Goal: Contribute content: Contribute content

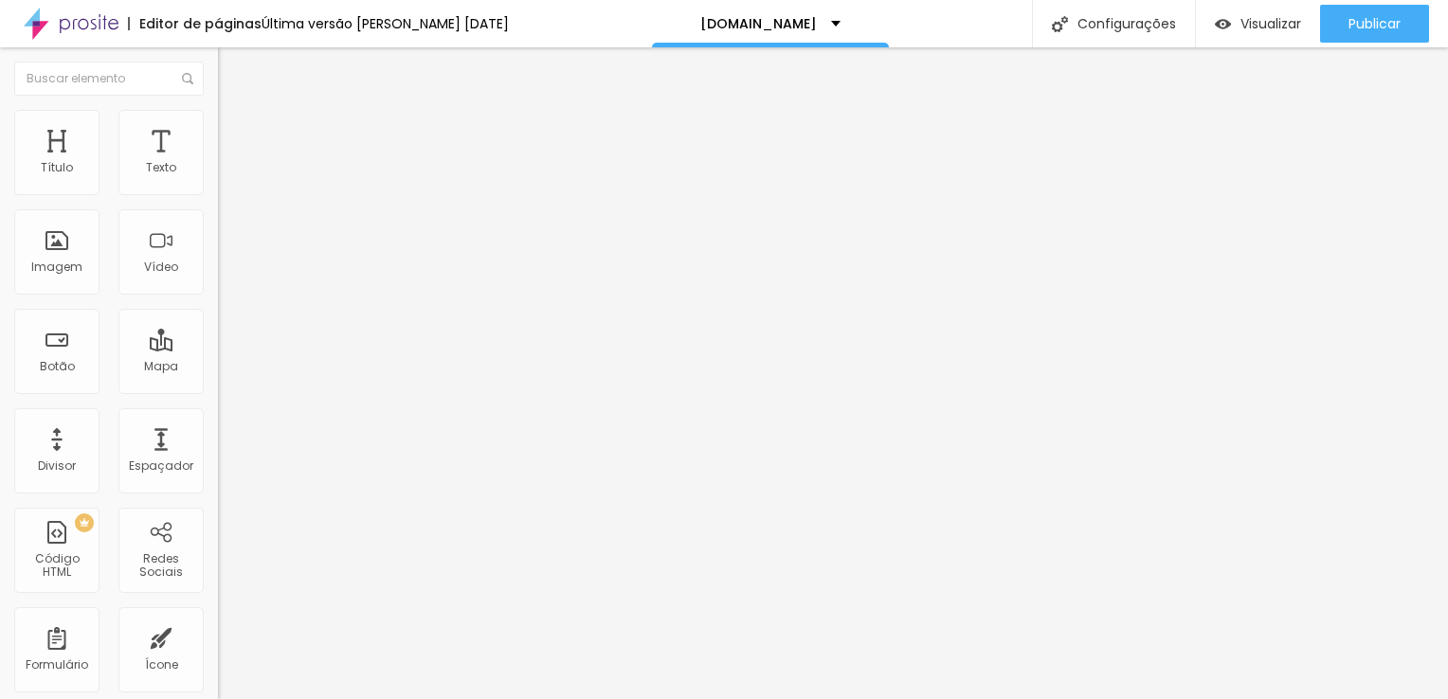
click at [227, 275] on icon "button" at bounding box center [231, 271] width 8 height 8
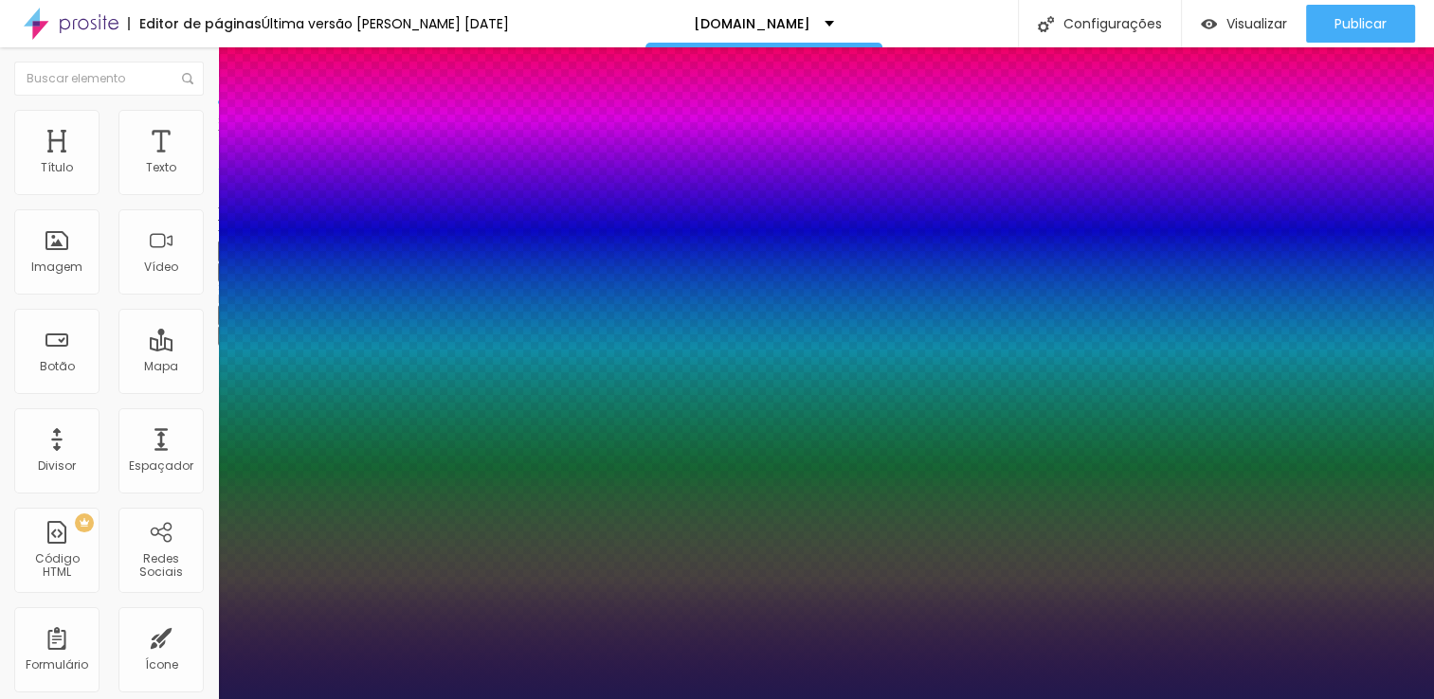
type input "1"
type input "18"
type input "1"
type input "19"
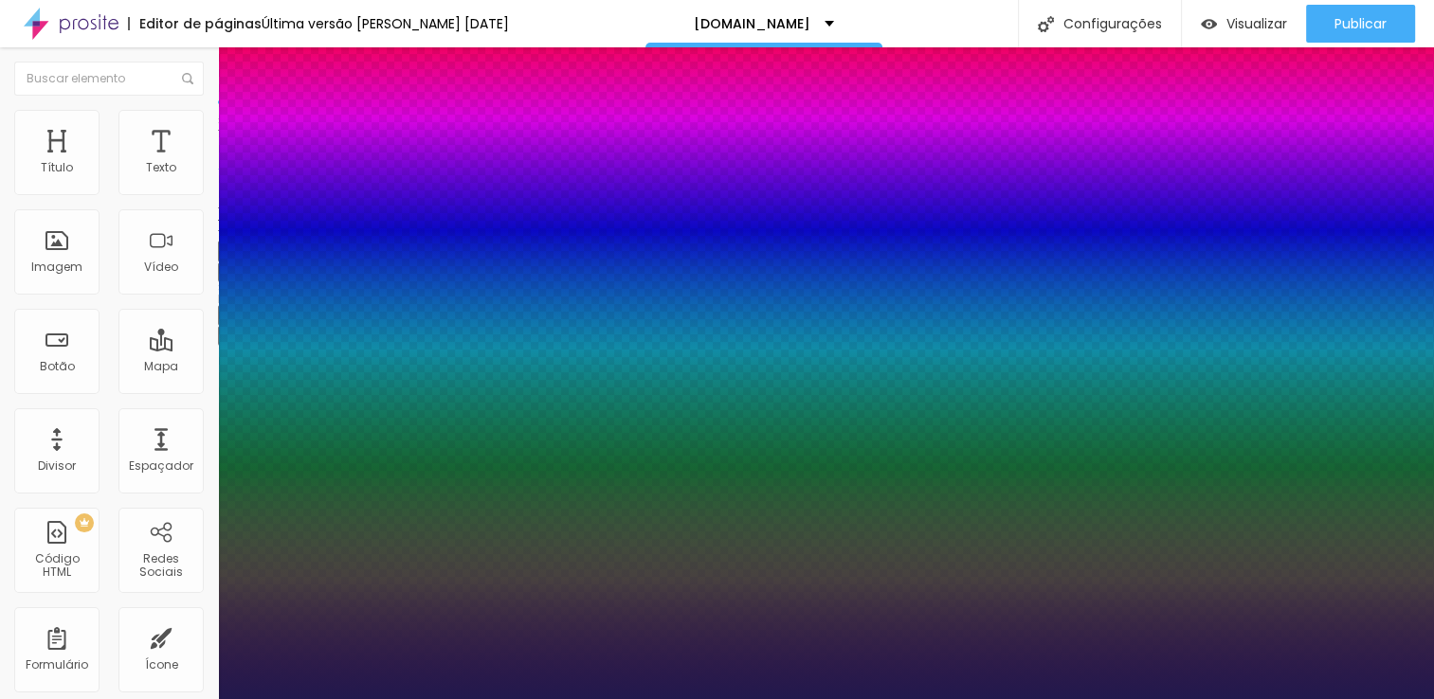
type input "19"
type input "1"
type input "20"
type input "1"
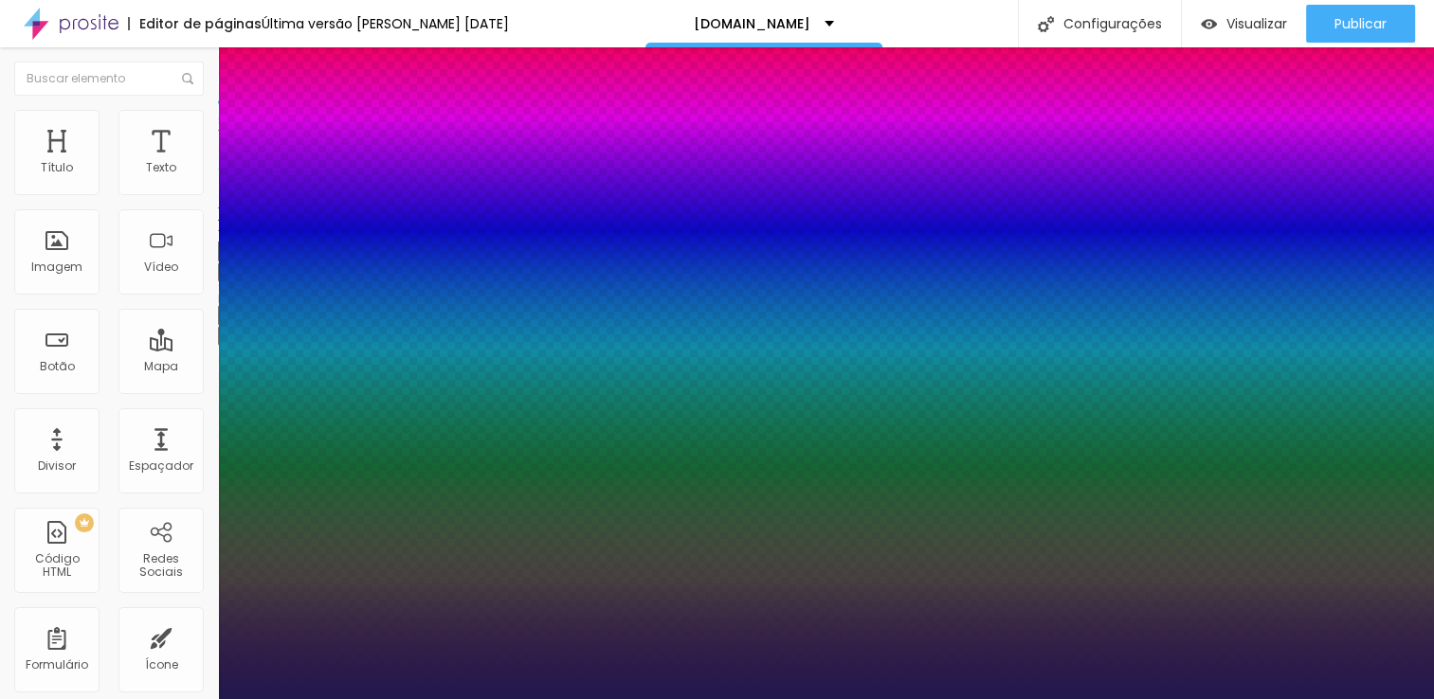
type input "22"
type input "1"
type input "23"
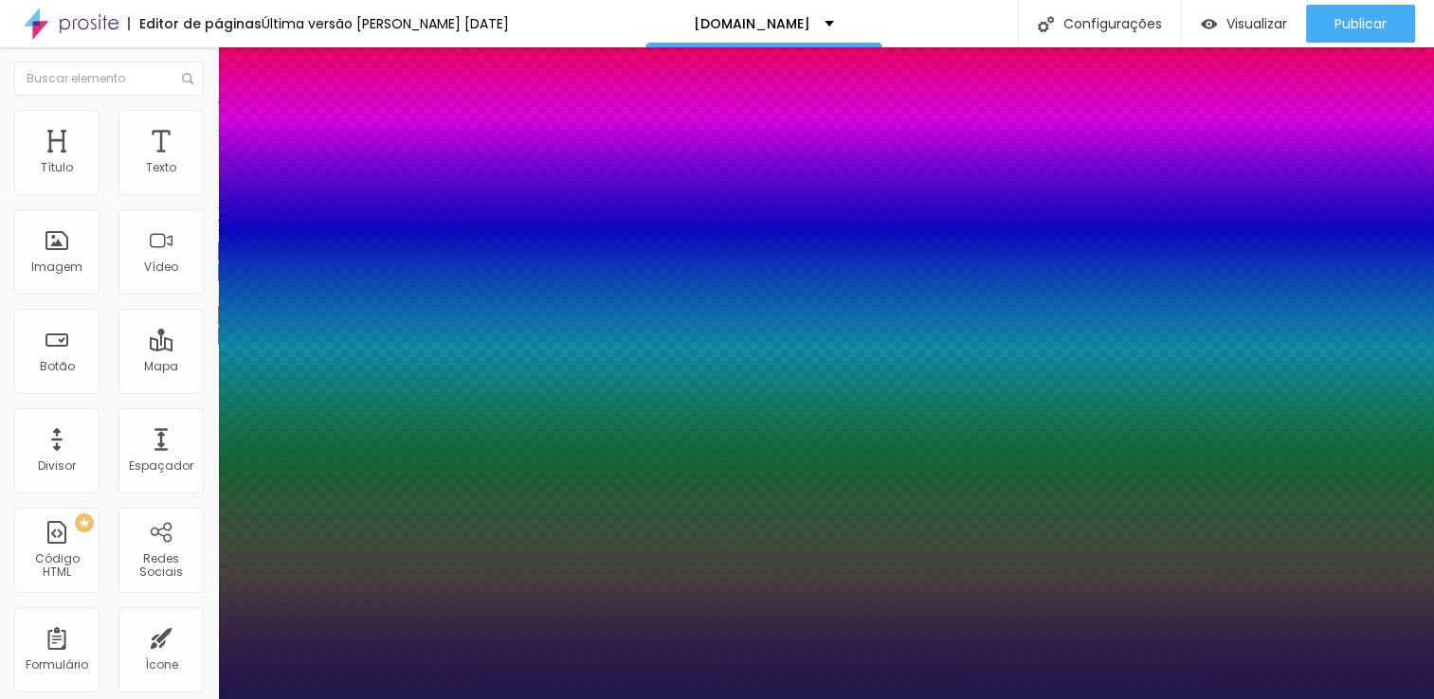
type input "1"
type input "24"
type input "1"
type input "25"
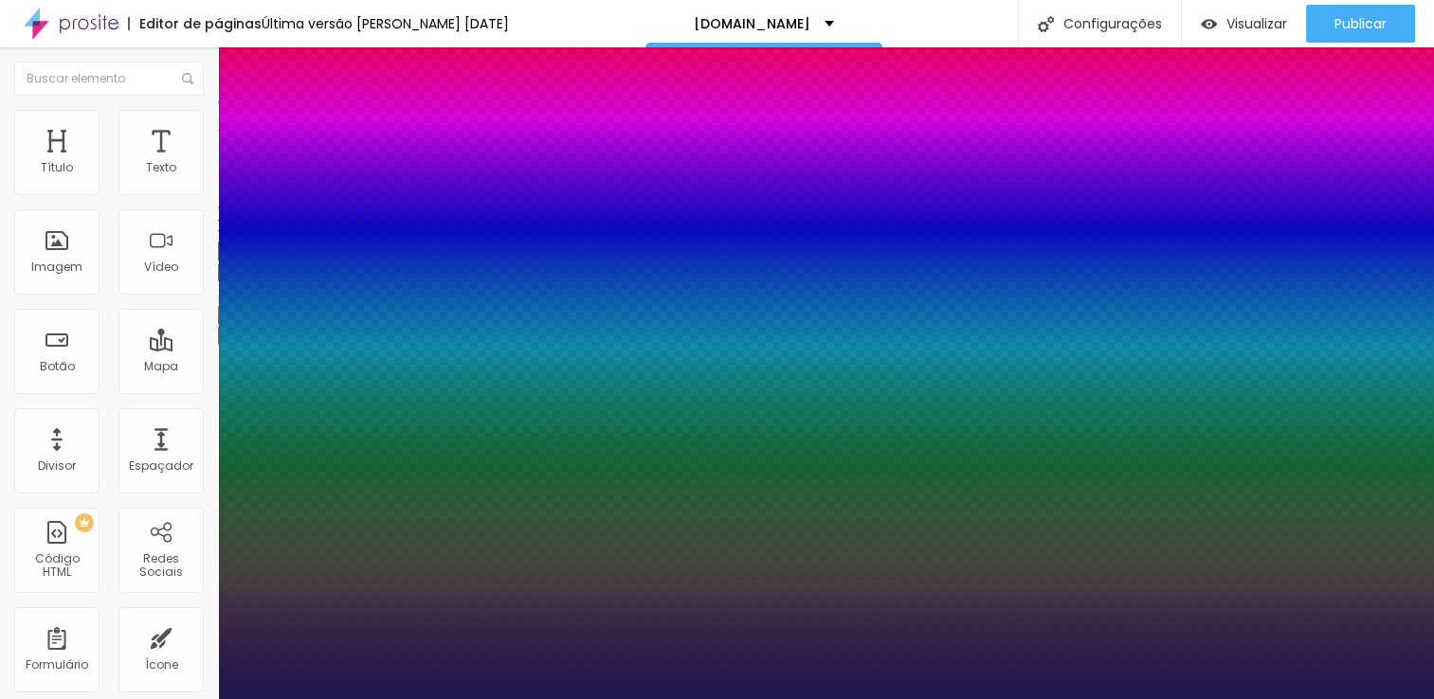
type input "25"
type input "1"
type input "26"
type input "1"
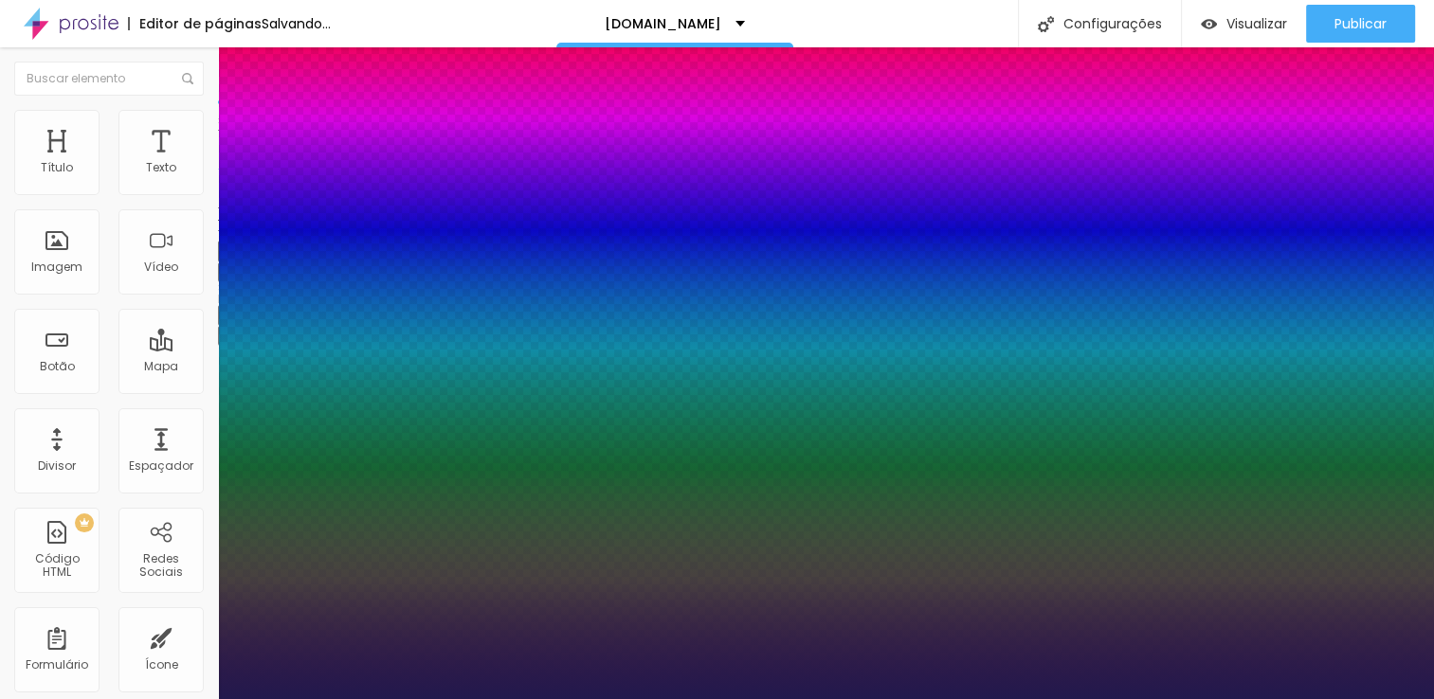
type input "28"
type input "1"
type input "29"
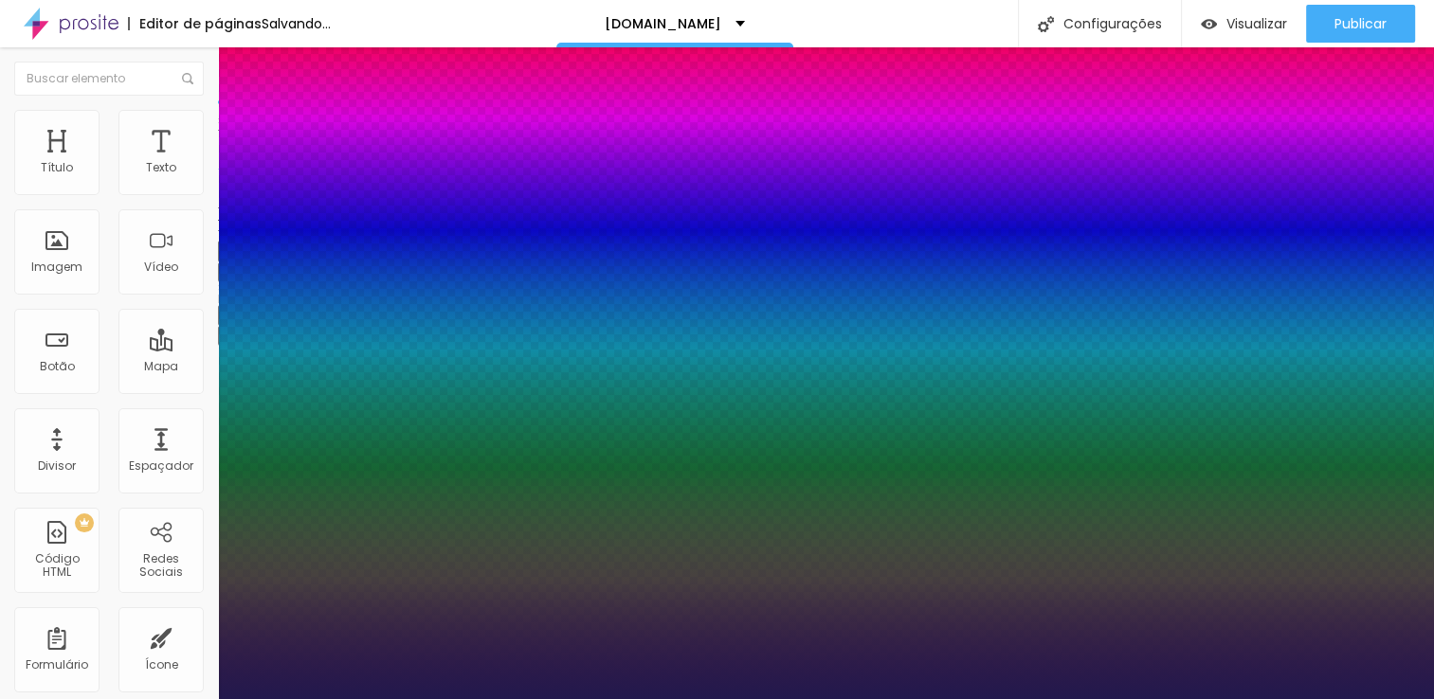
type input "1"
type input "30"
type input "1"
type input "31"
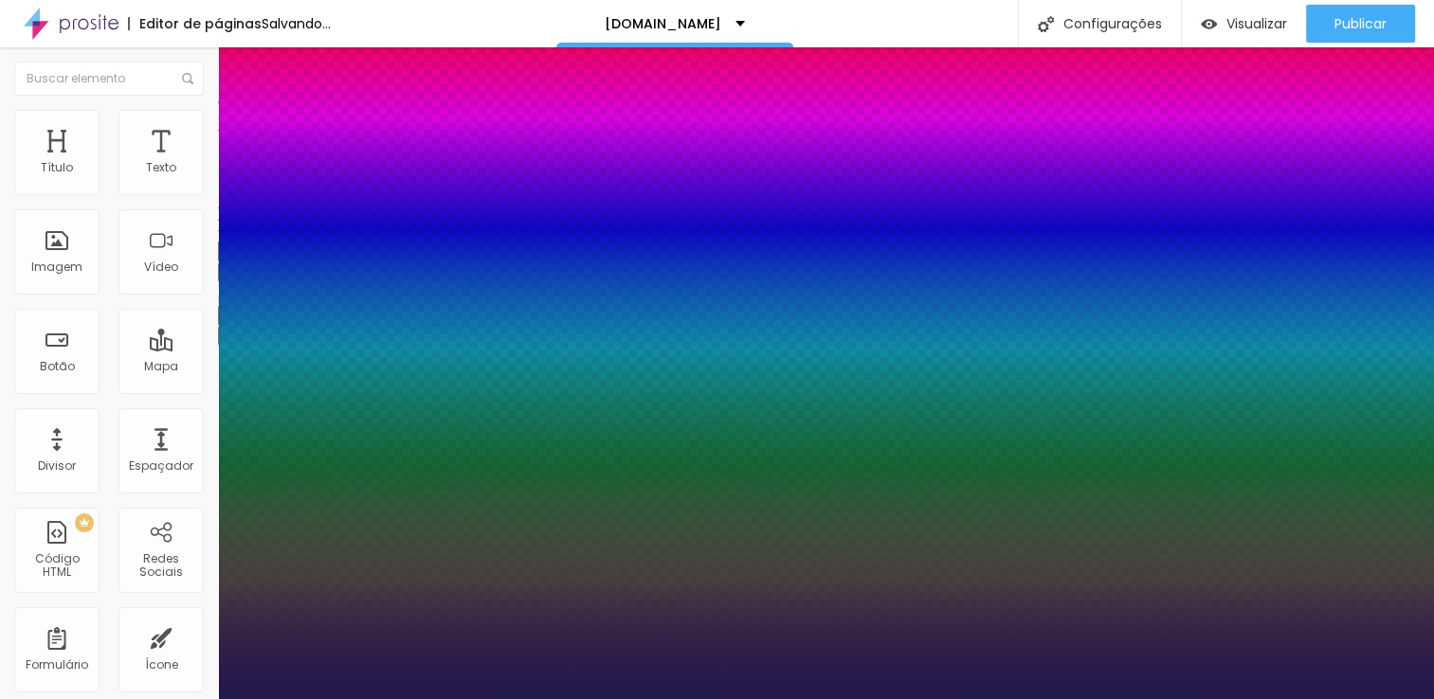
type input "31"
type input "1"
type input "32"
type input "1"
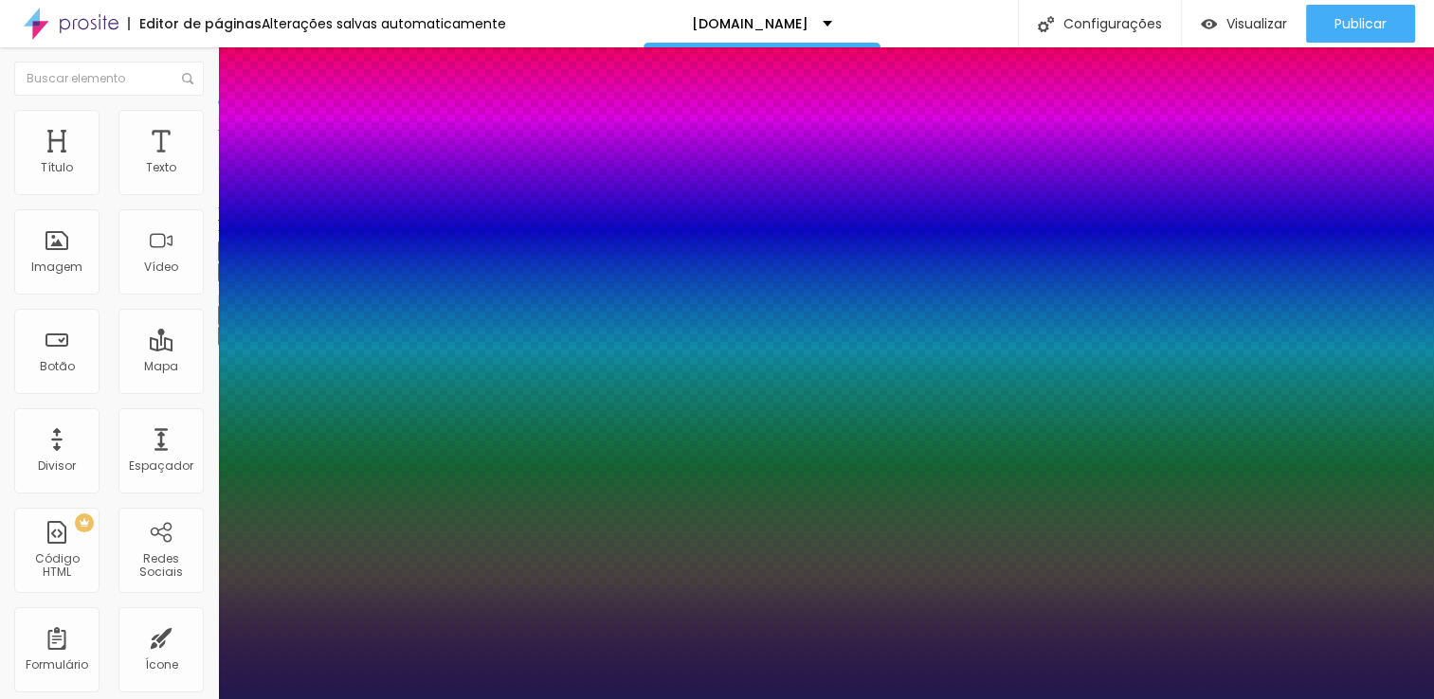
type input "30"
type input "1"
type input "29"
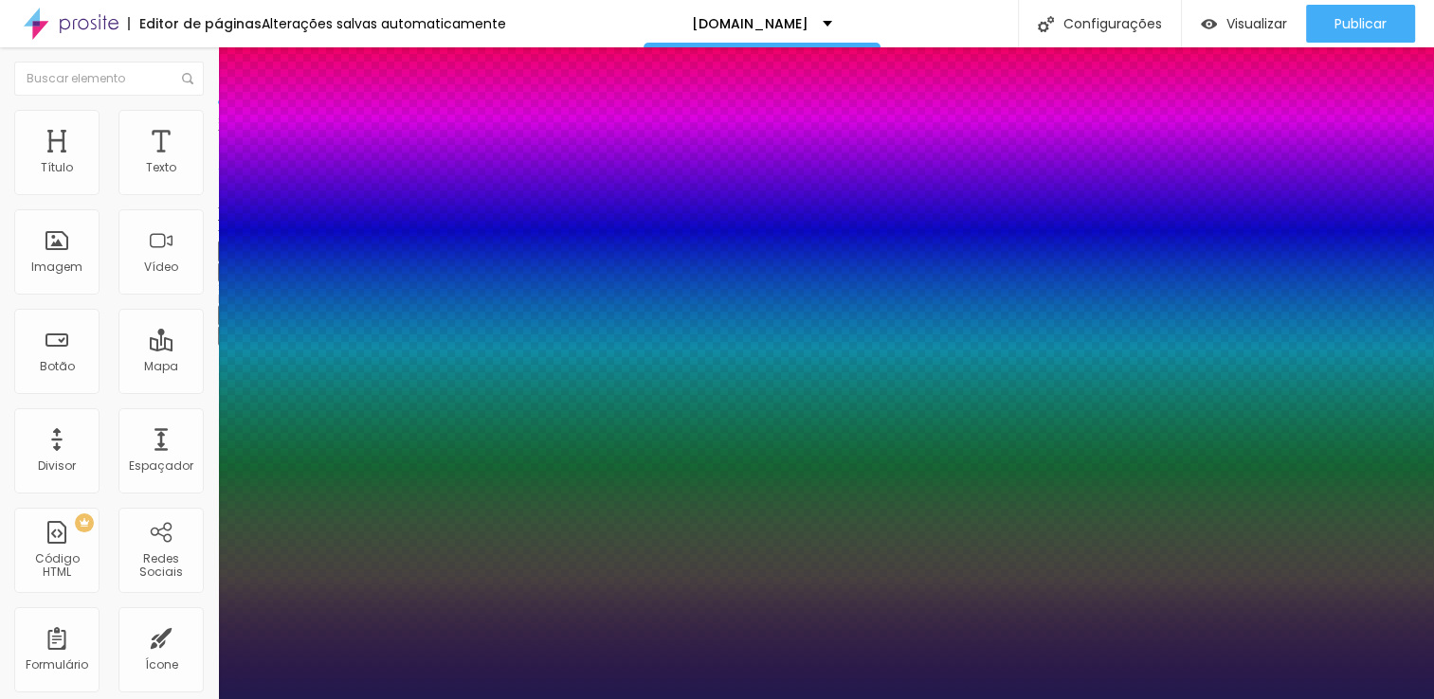
type input "1"
type input "27"
type input "1"
type input "28"
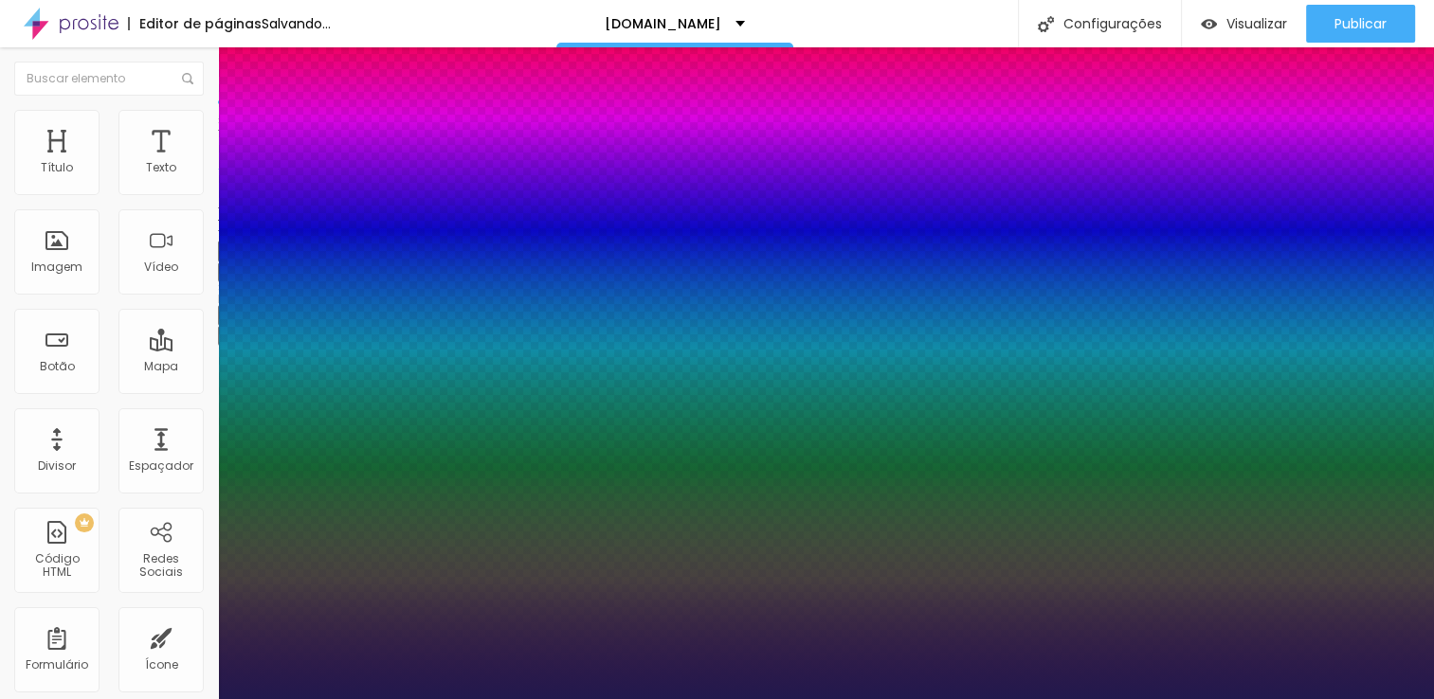
type input "28"
type input "1"
type input "29"
type input "1"
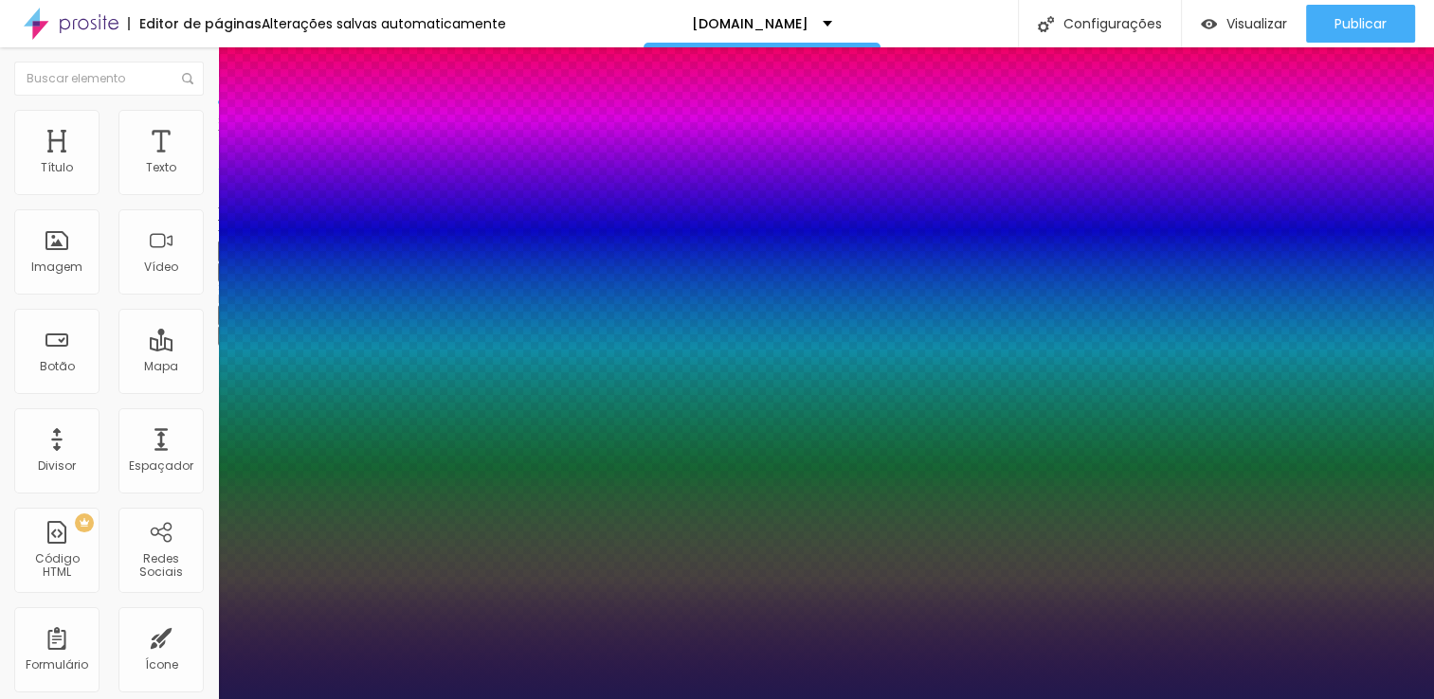
drag, startPoint x: 258, startPoint y: 533, endPoint x: 275, endPoint y: 533, distance: 17.1
type input "29"
type input "1"
click at [853, 698] on div at bounding box center [717, 699] width 1434 height 0
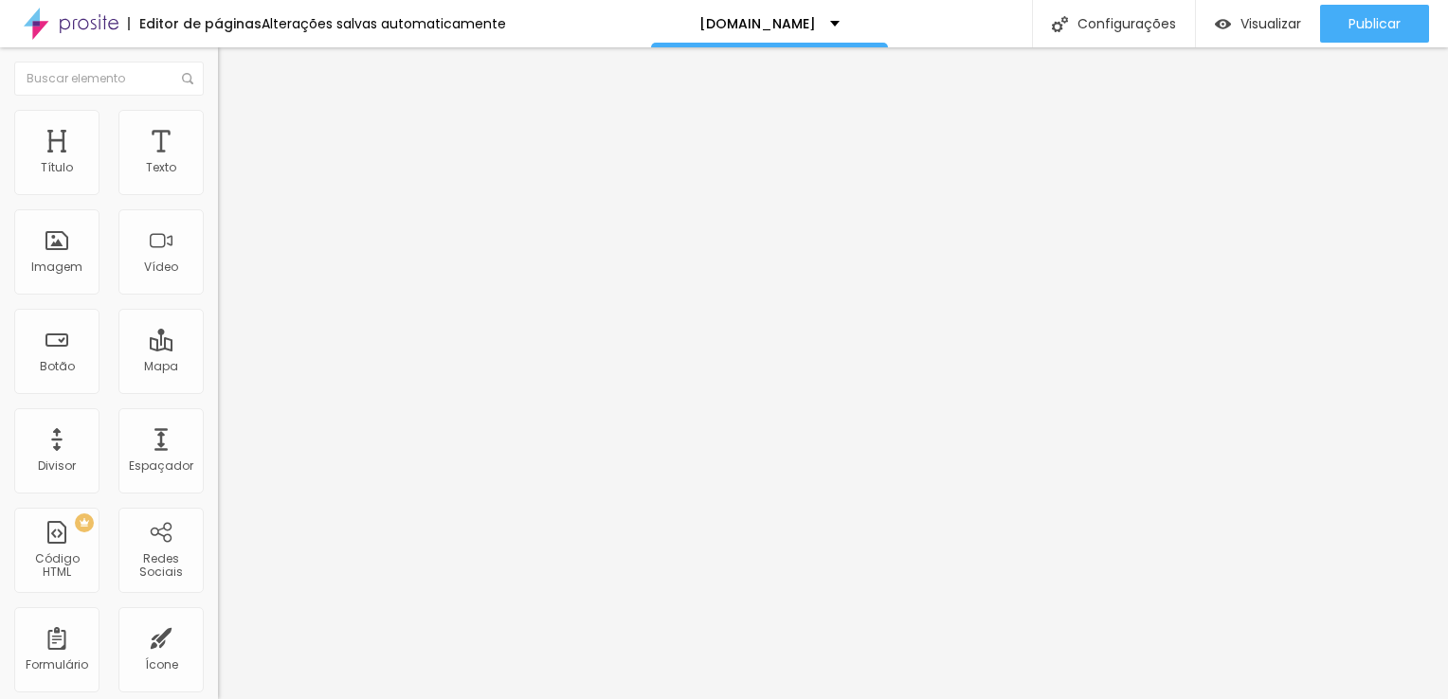
click at [226, 277] on icon "button" at bounding box center [231, 270] width 11 height 11
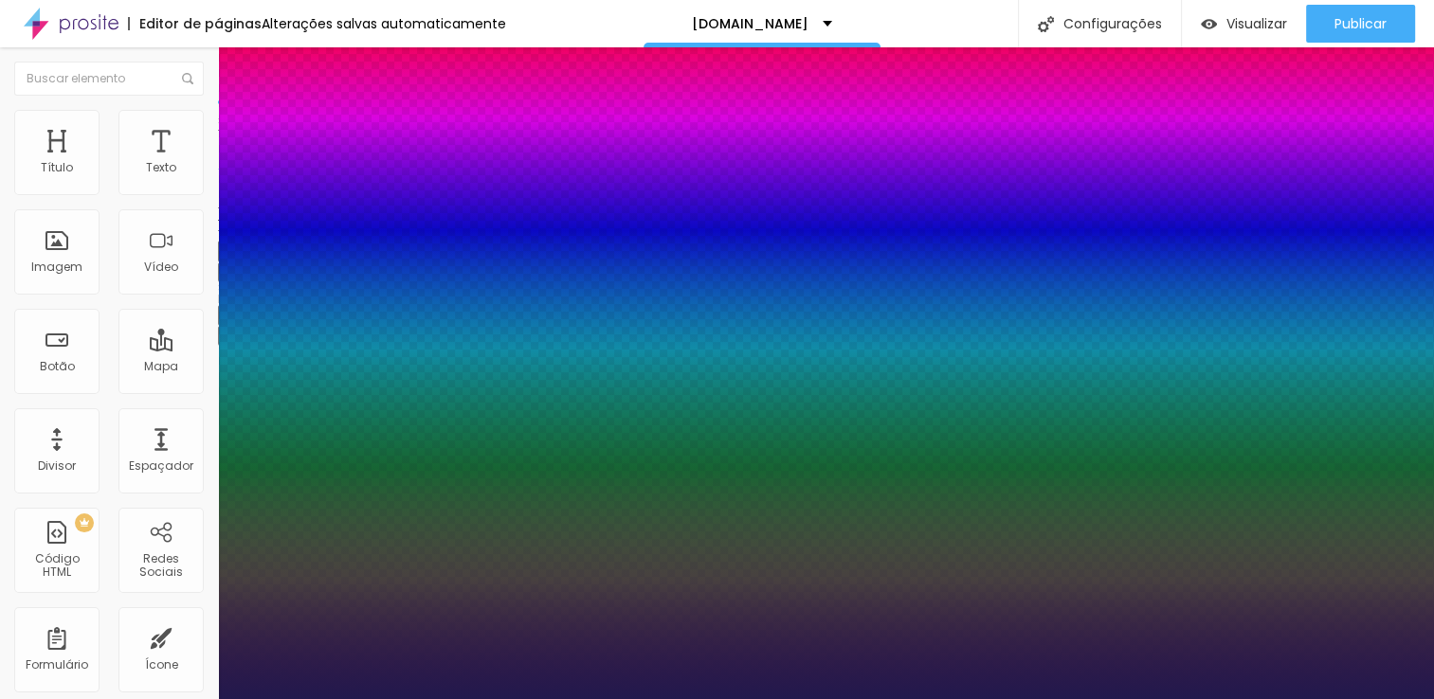
type input "1"
type input "31"
type input "1"
type input "30"
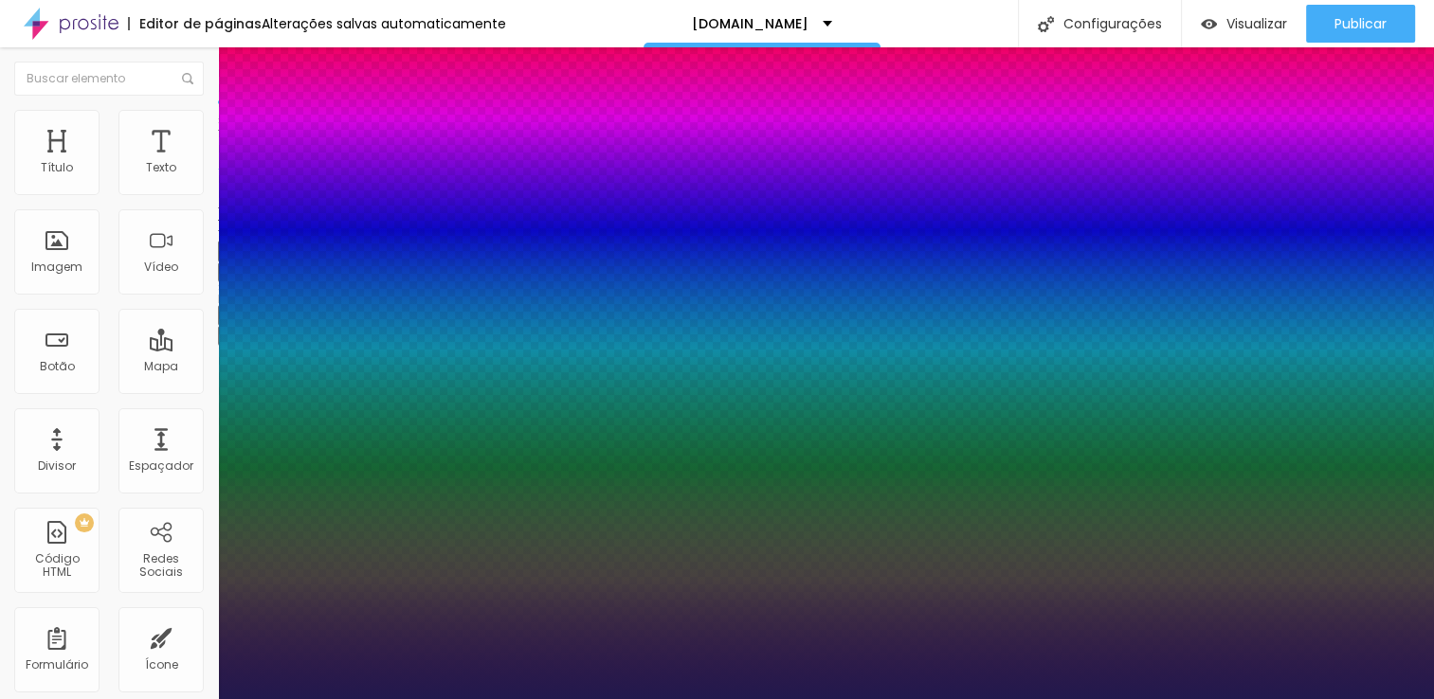
type input "30"
type input "1"
type input "29"
type input "1"
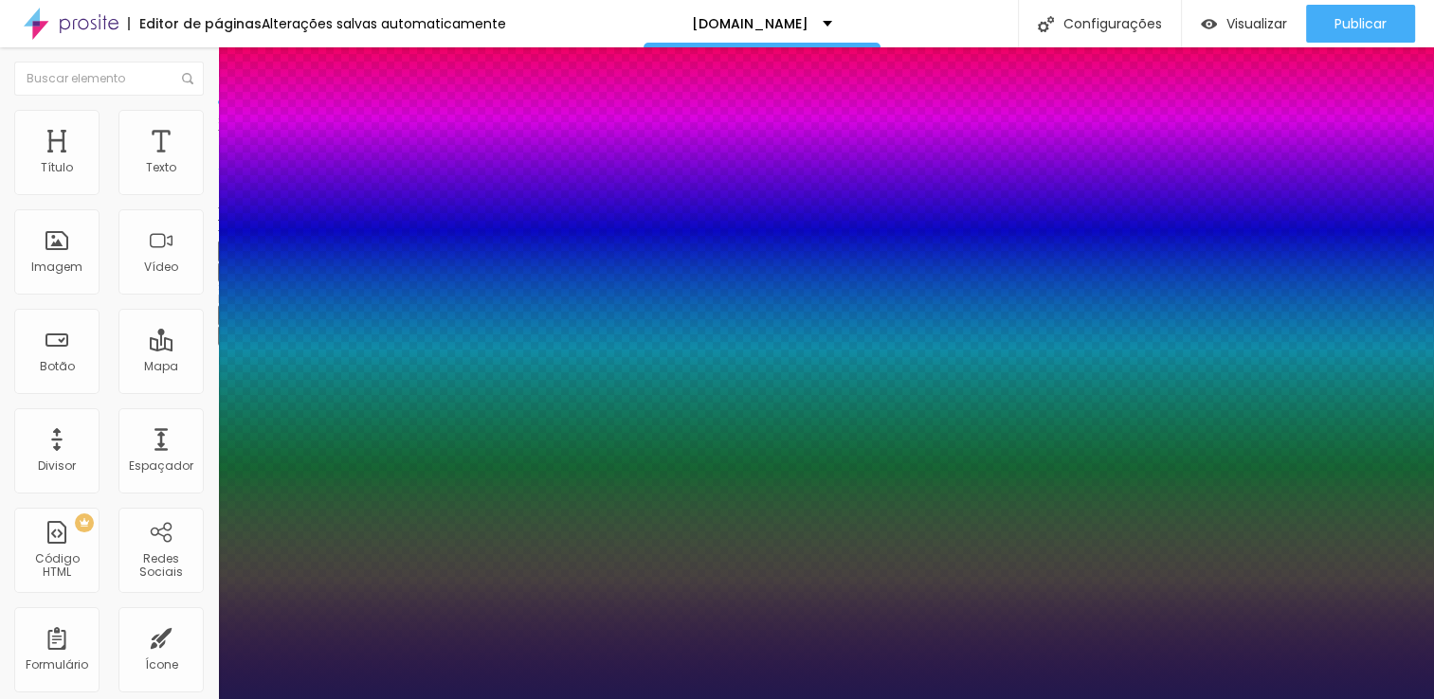
type input "27"
type input "1"
type input "26"
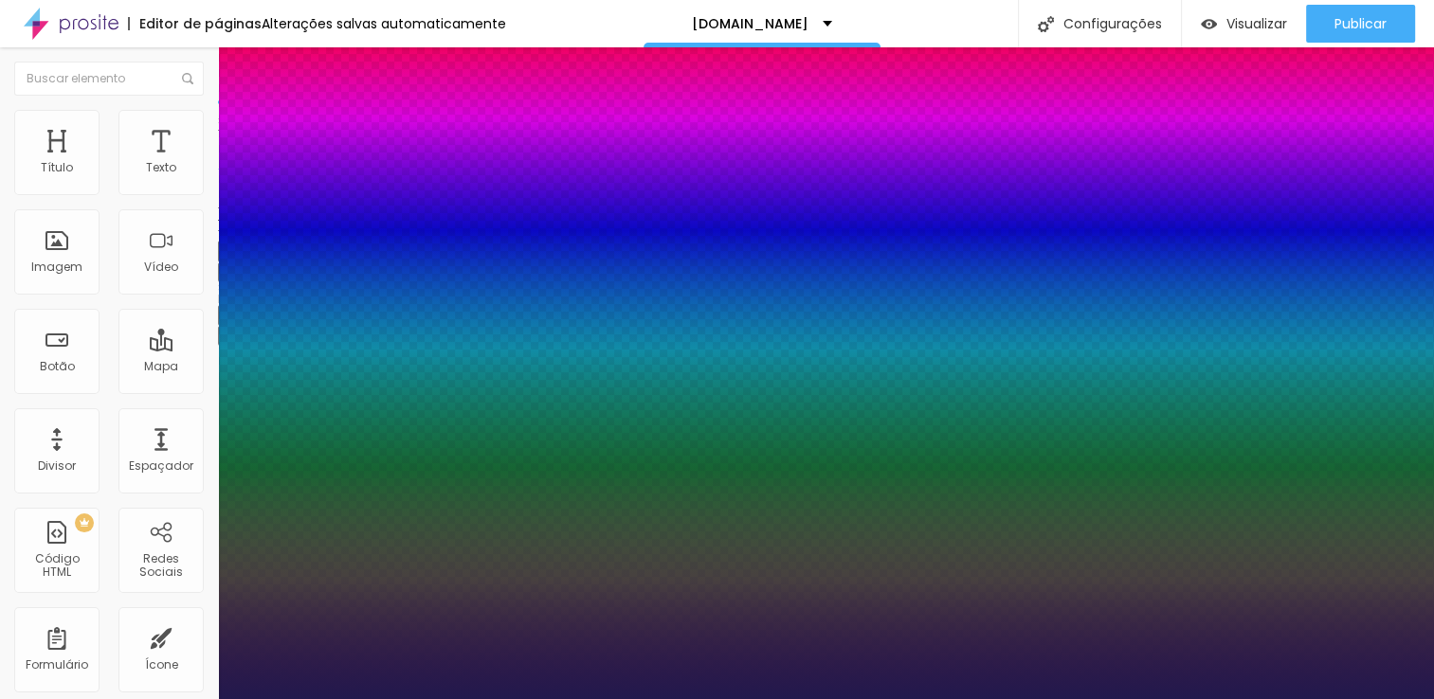
type input "1"
type input "24"
type input "1"
type input "23"
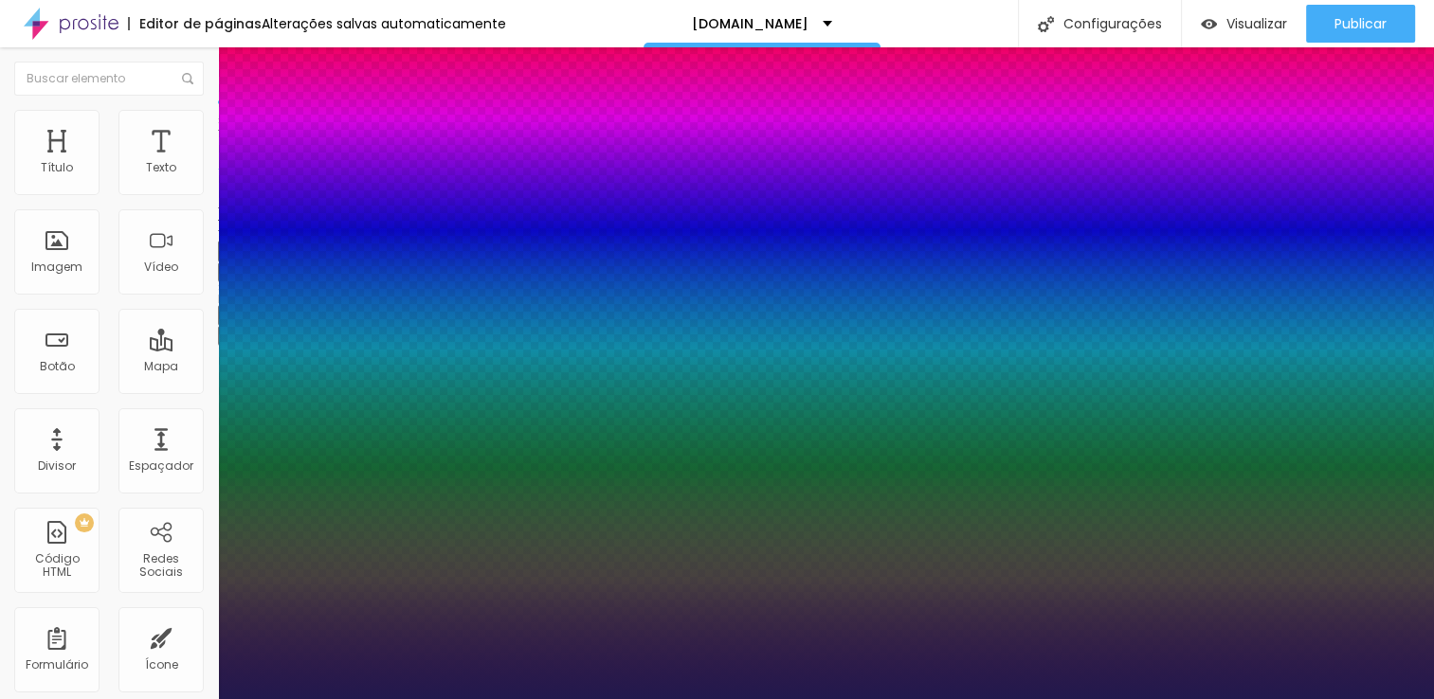
type input "23"
type input "1"
type input "21"
type input "1"
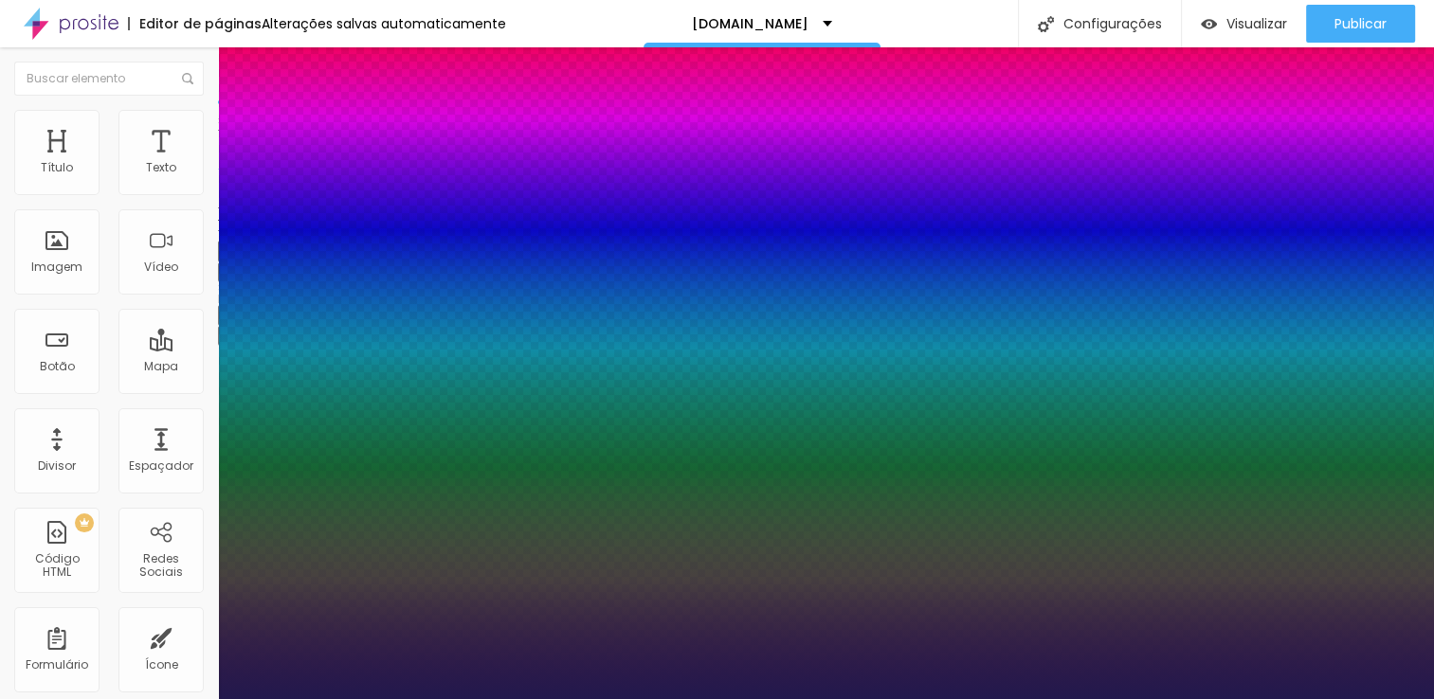
type input "20"
type input "1"
type input "21"
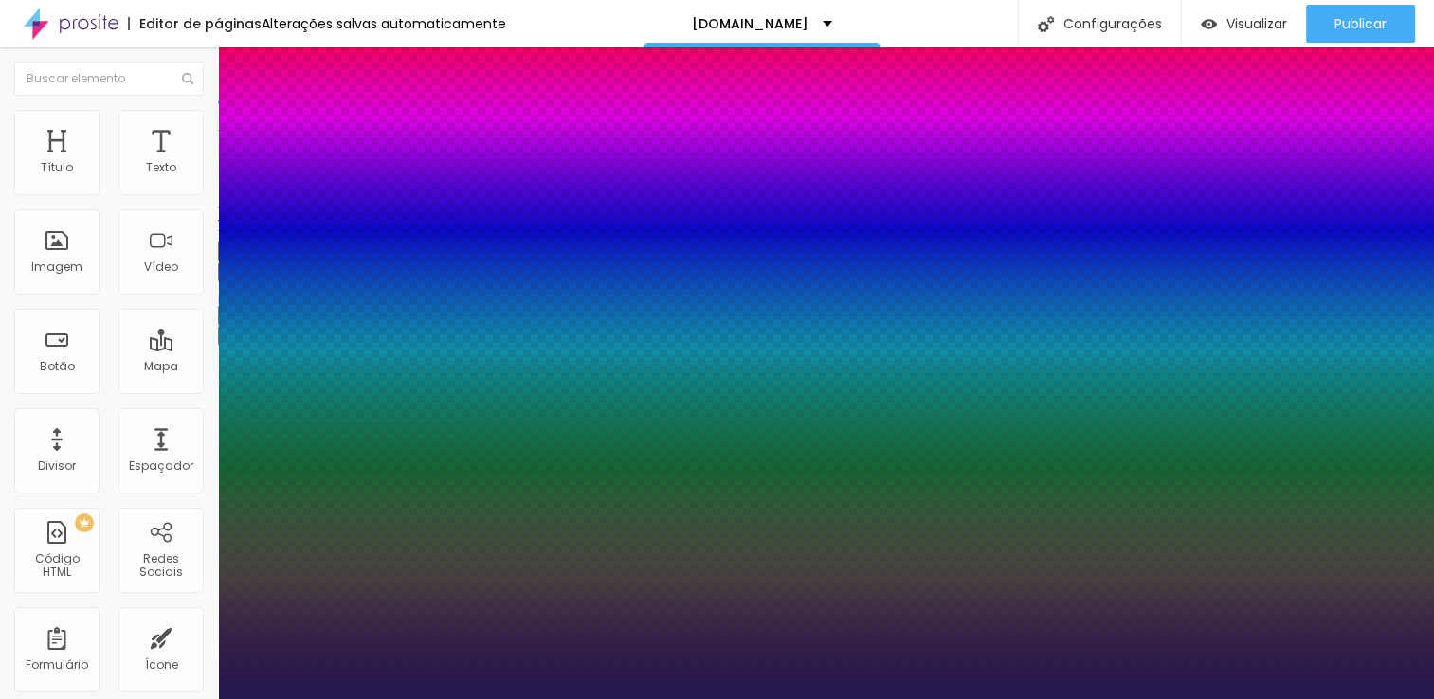
type input "1"
type input "22"
type input "1"
type input "23"
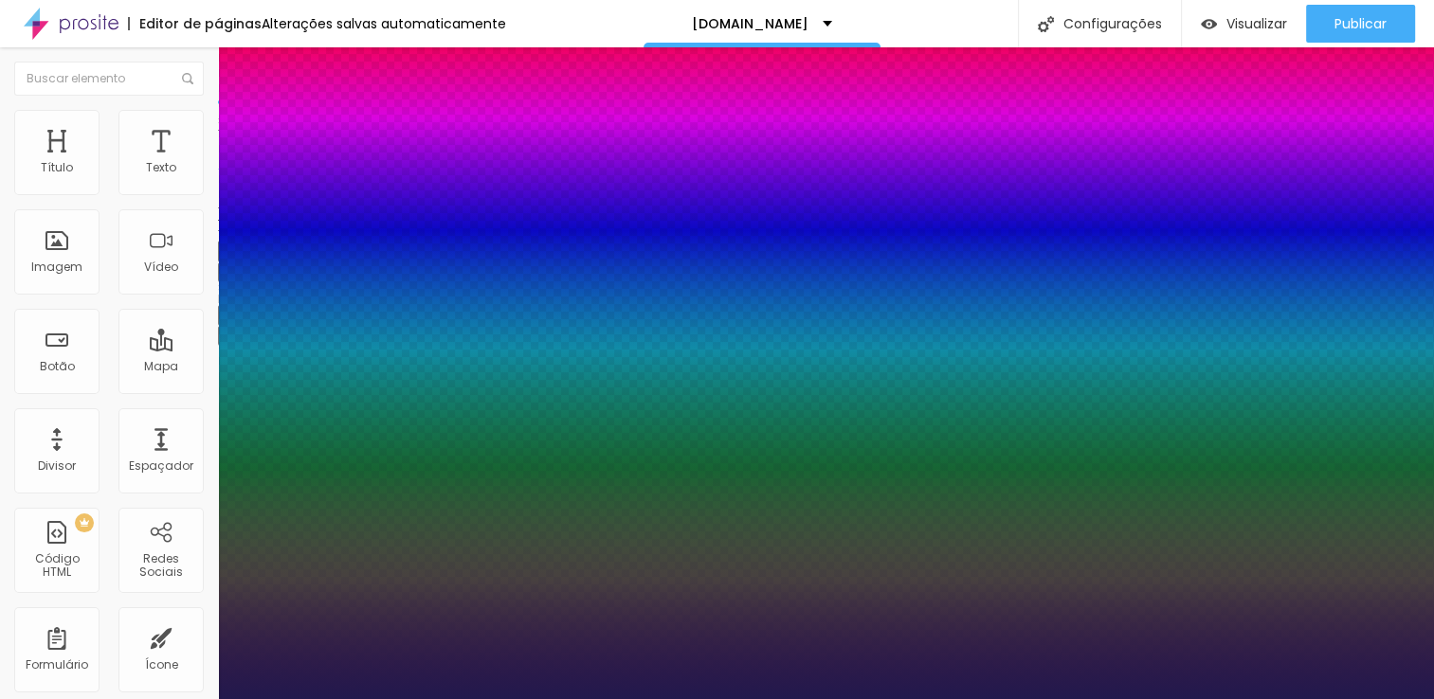
type input "23"
type input "1"
type input "25"
type input "1"
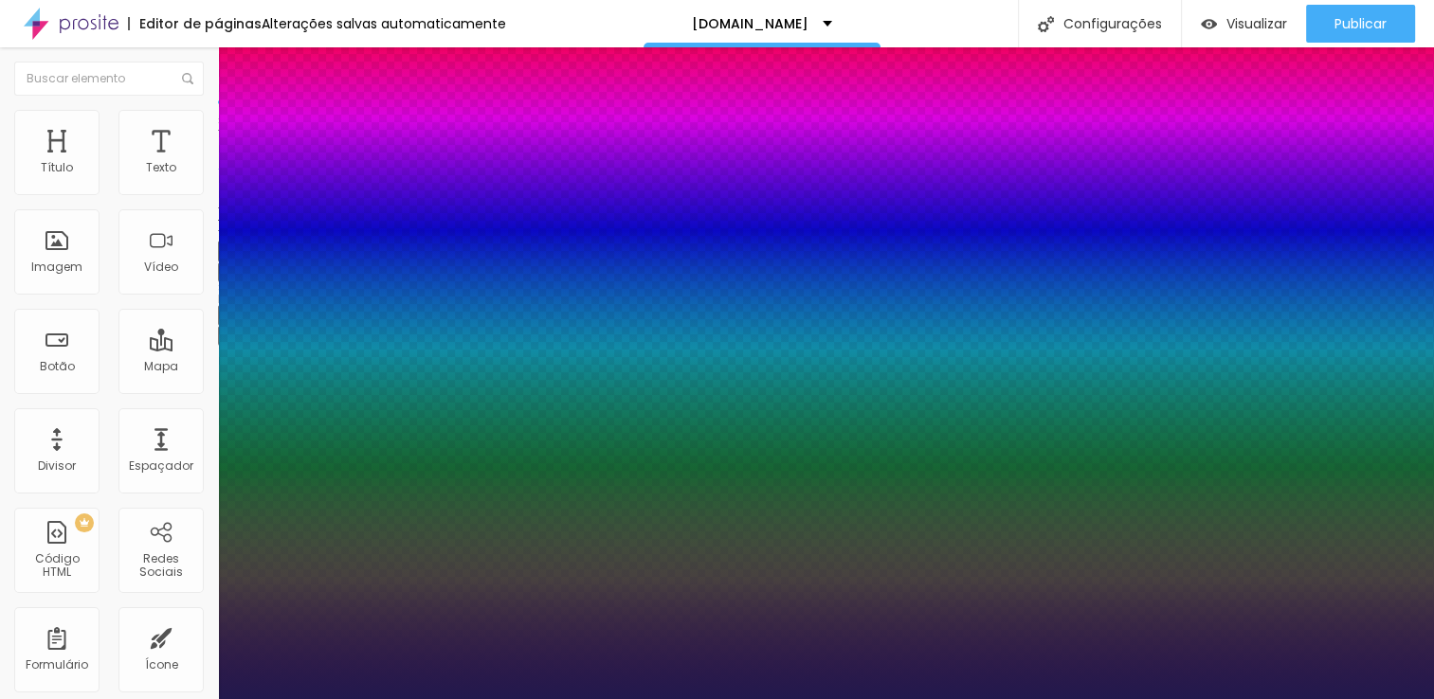
type input "26"
type input "1"
type input "28"
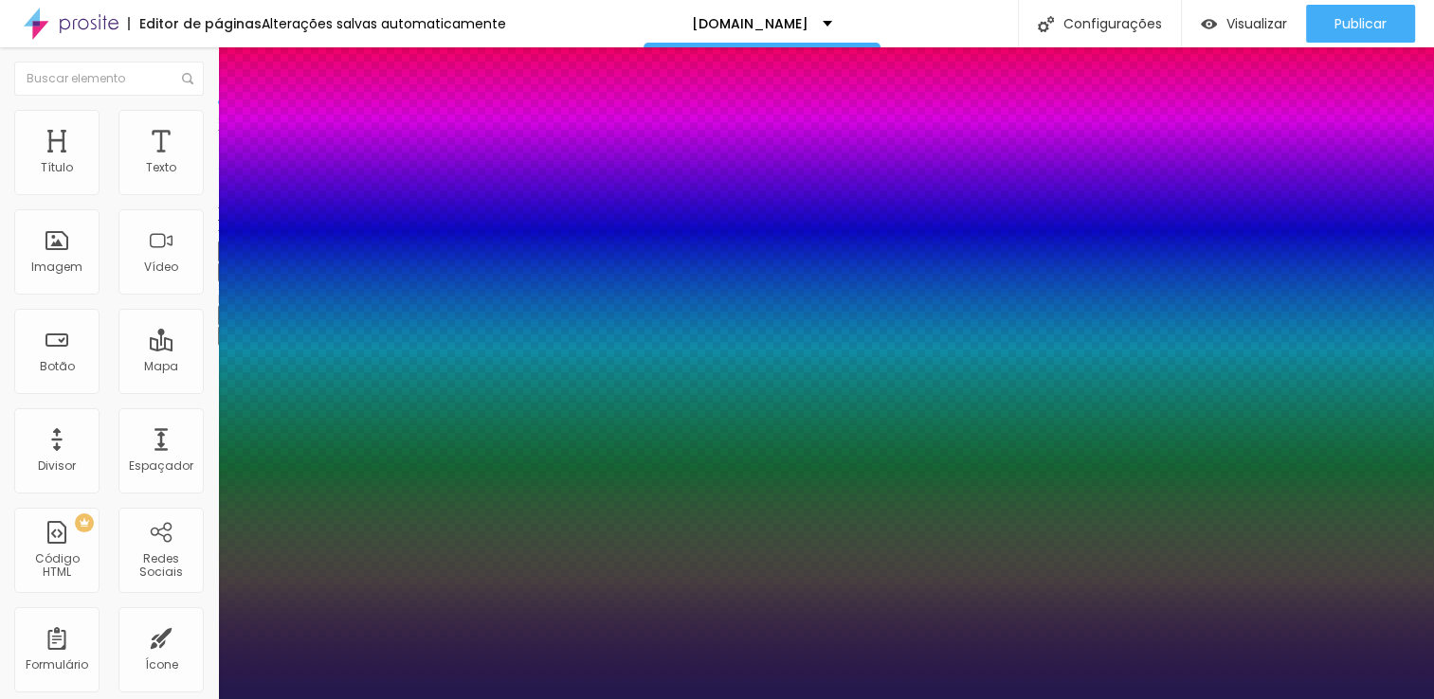
type input "1"
type input "30"
type input "1"
type input "31"
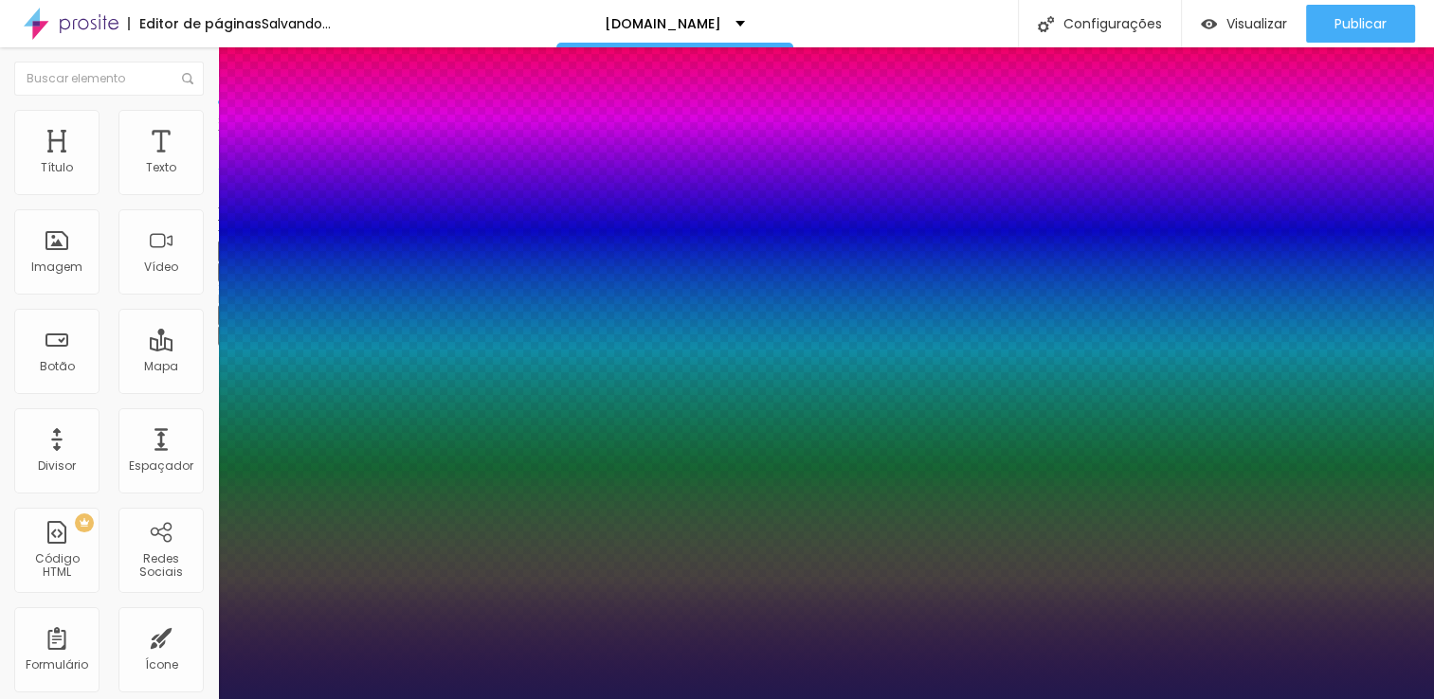
type input "31"
type input "1"
type input "30"
type input "1"
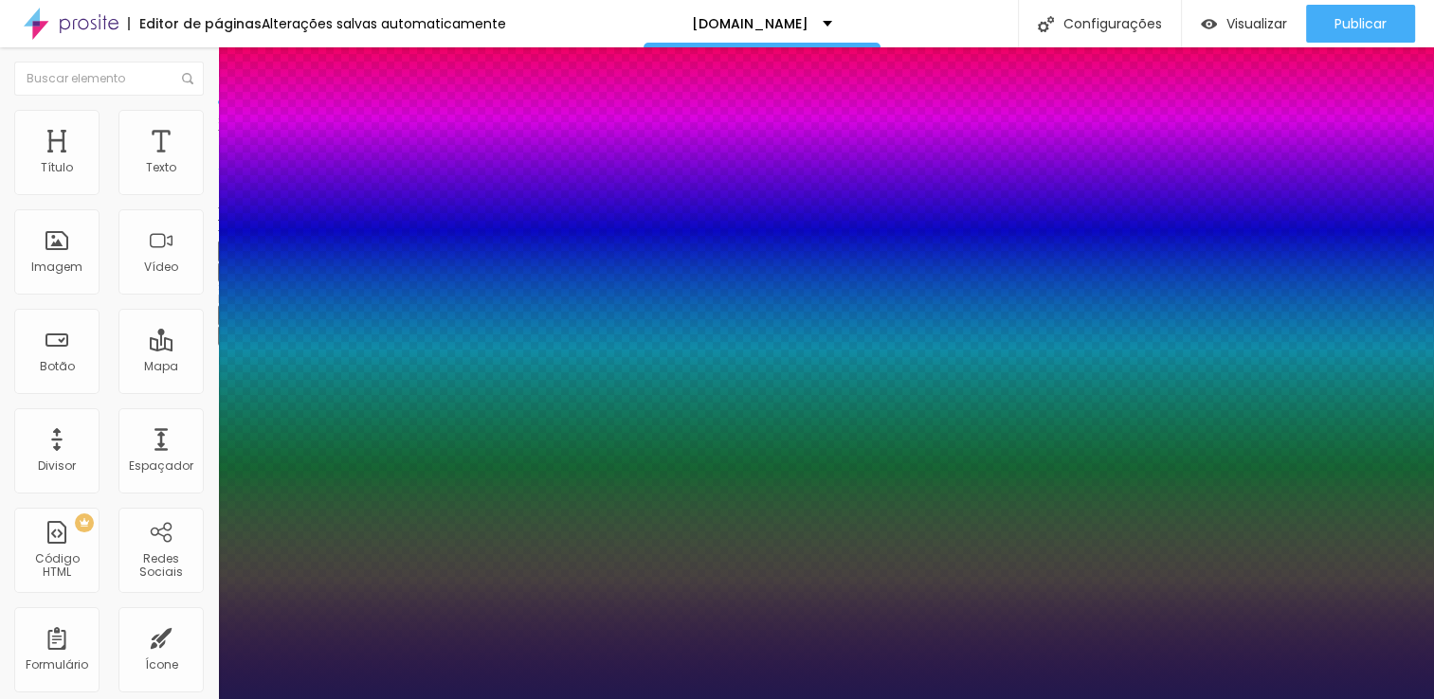
type input "28"
type input "1"
type input "27"
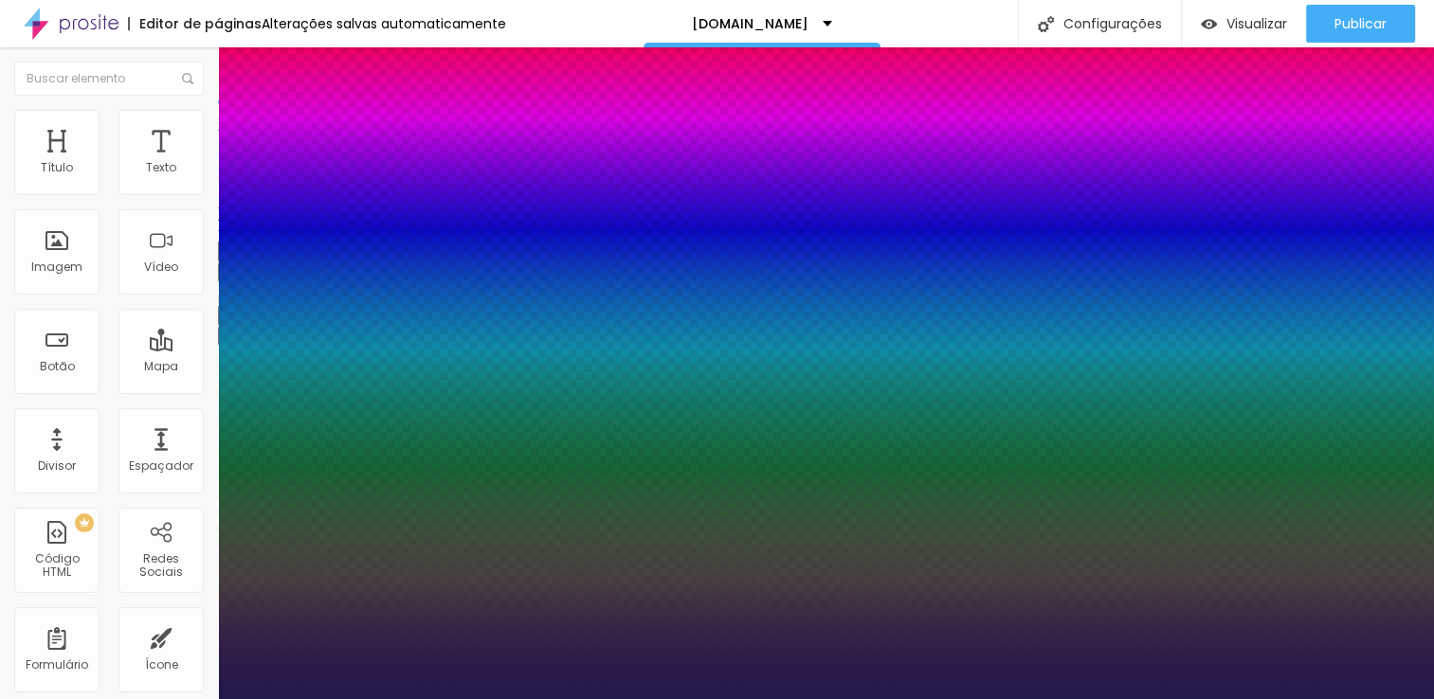
type input "1"
type input "26"
type input "1"
drag, startPoint x: 280, startPoint y: 533, endPoint x: 382, endPoint y: 541, distance: 101.7
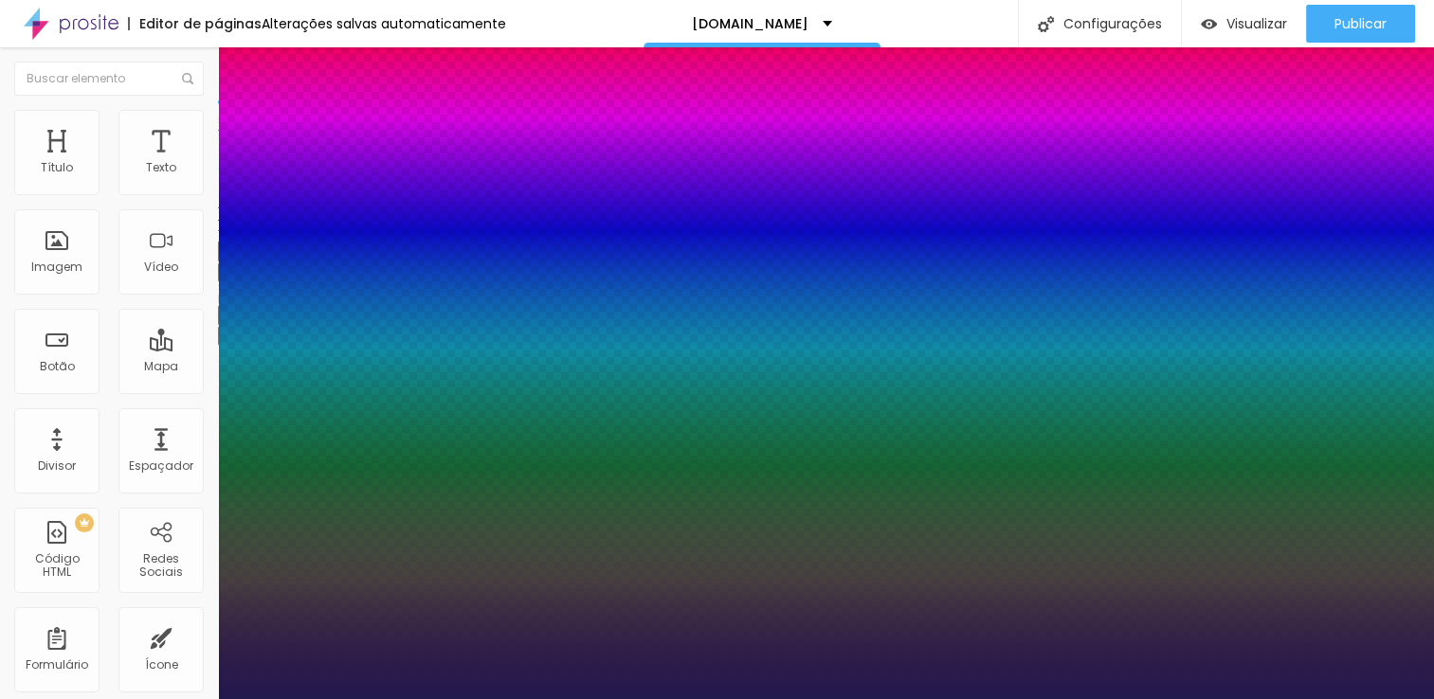
type input "25"
type input "1"
click at [1201, 698] on div at bounding box center [717, 699] width 1434 height 0
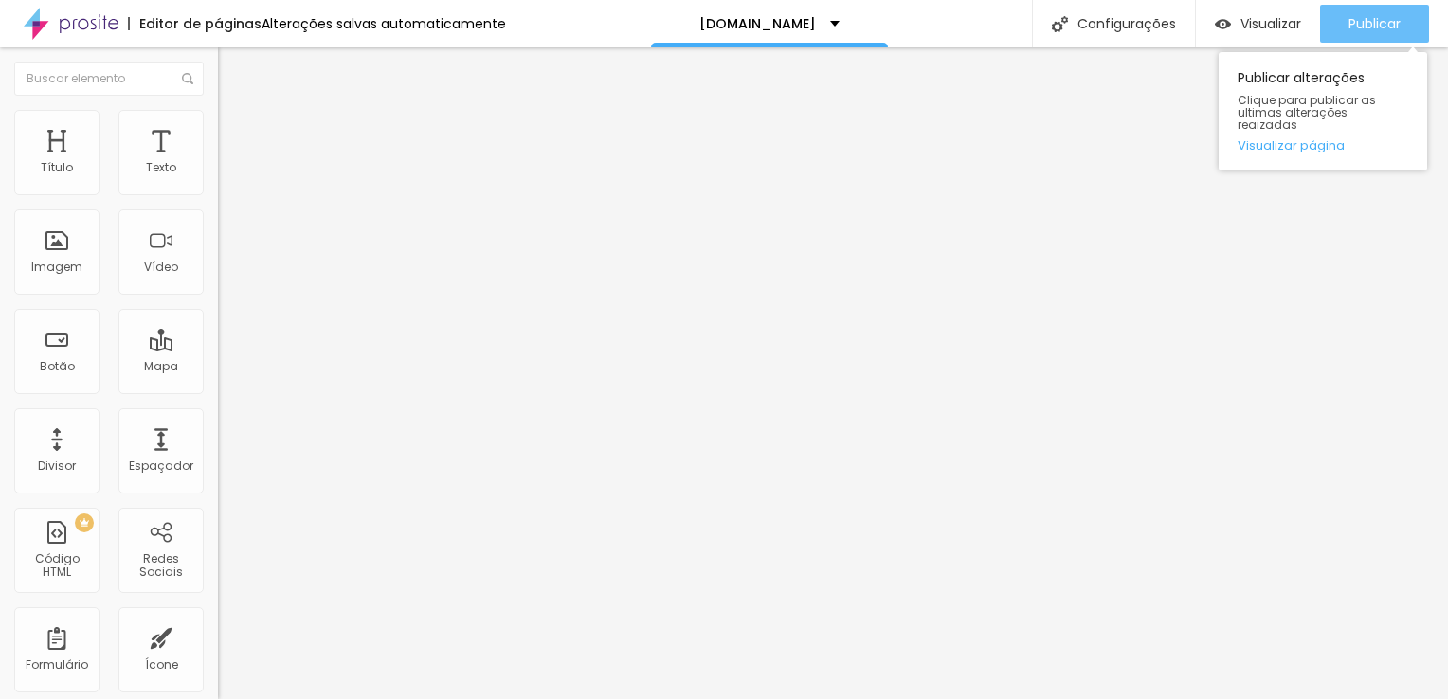
click at [1386, 24] on span "Publicar" at bounding box center [1374, 23] width 52 height 15
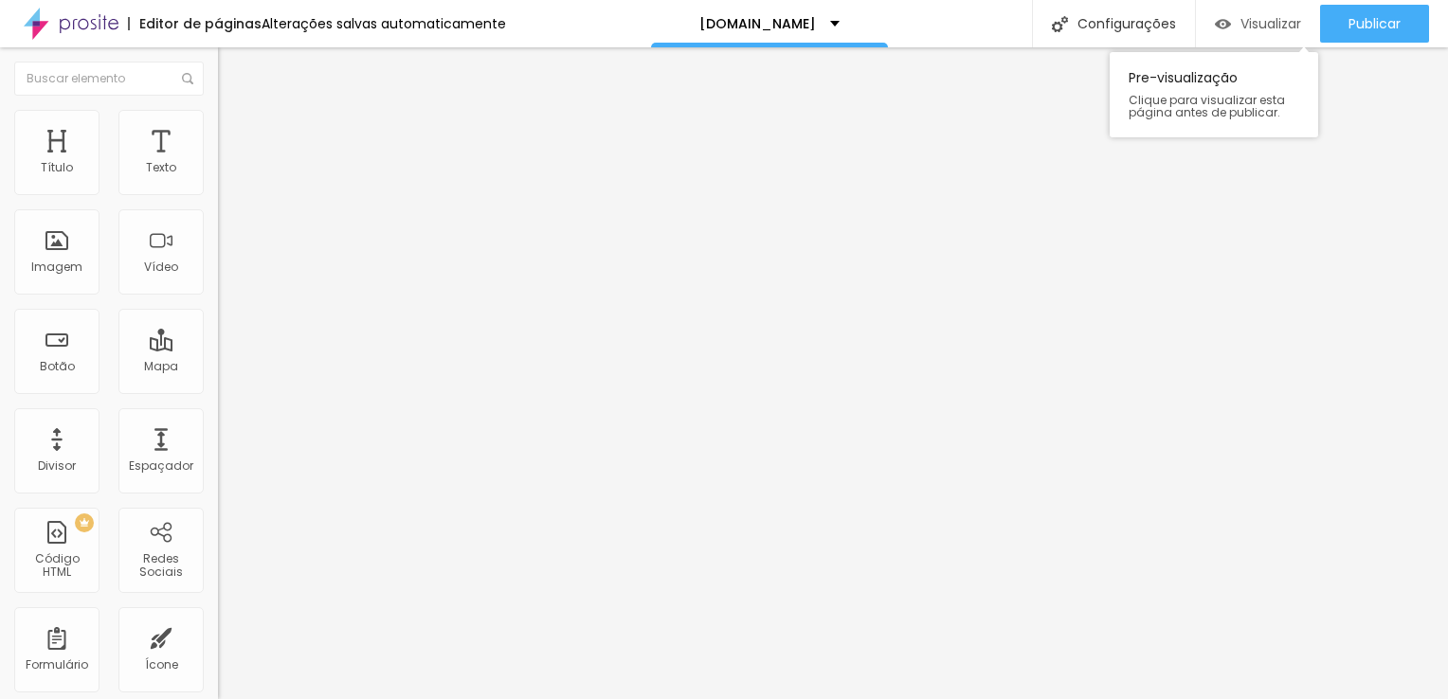
click at [1266, 27] on span "Visualizar" at bounding box center [1270, 23] width 61 height 15
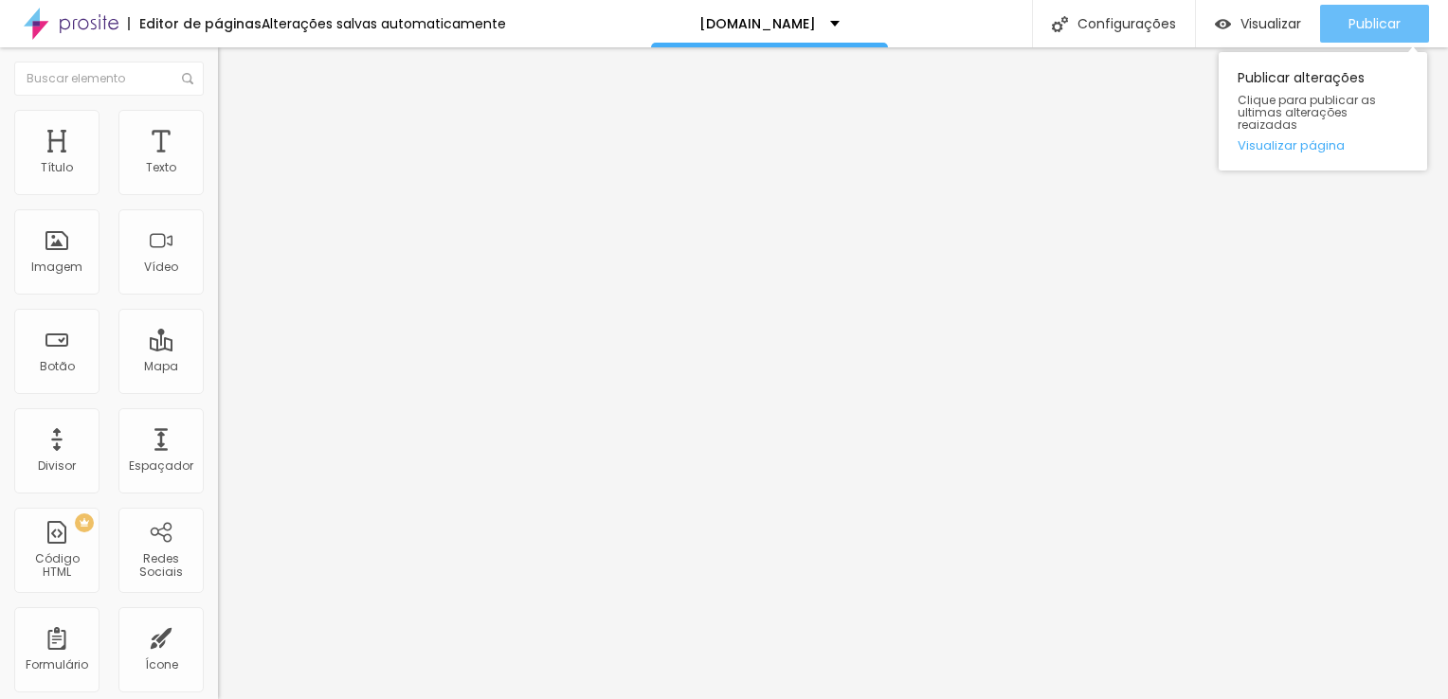
click at [1401, 25] on button "Publicar" at bounding box center [1374, 24] width 109 height 38
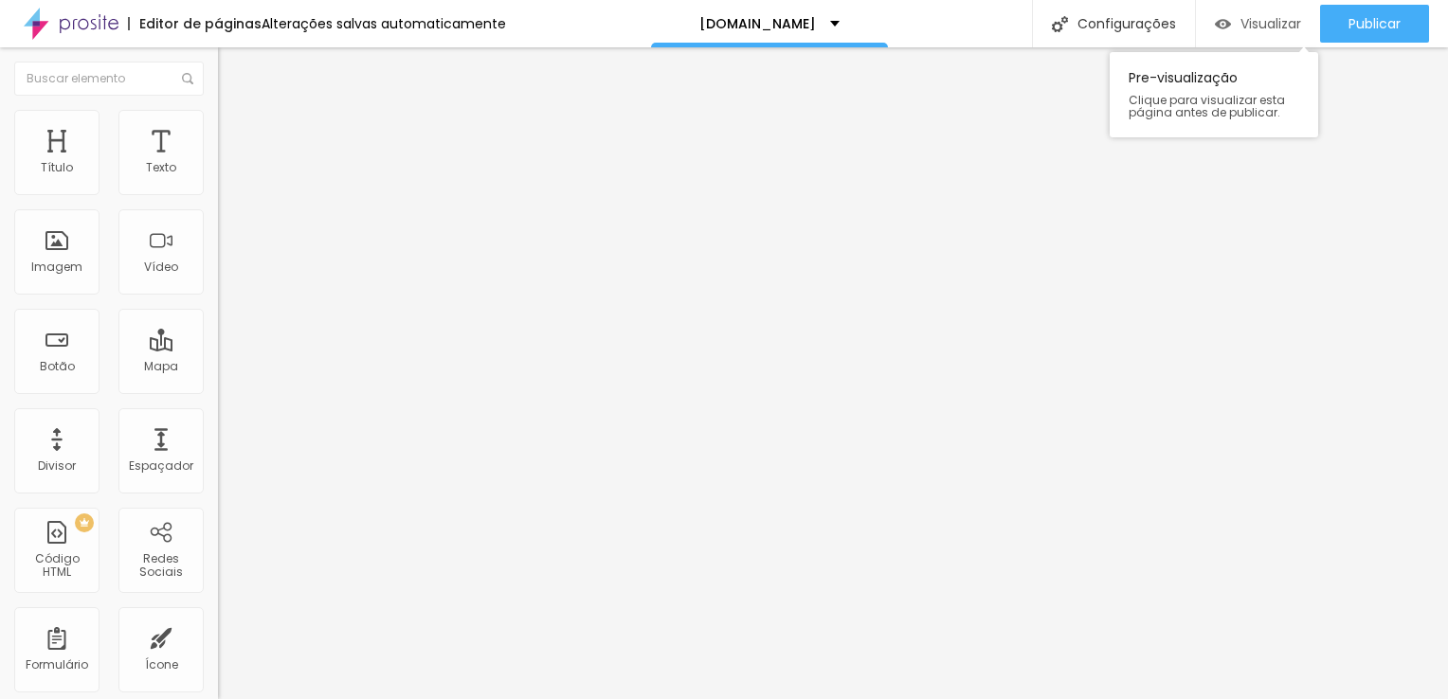
click at [1271, 25] on span "Visualizar" at bounding box center [1270, 23] width 61 height 15
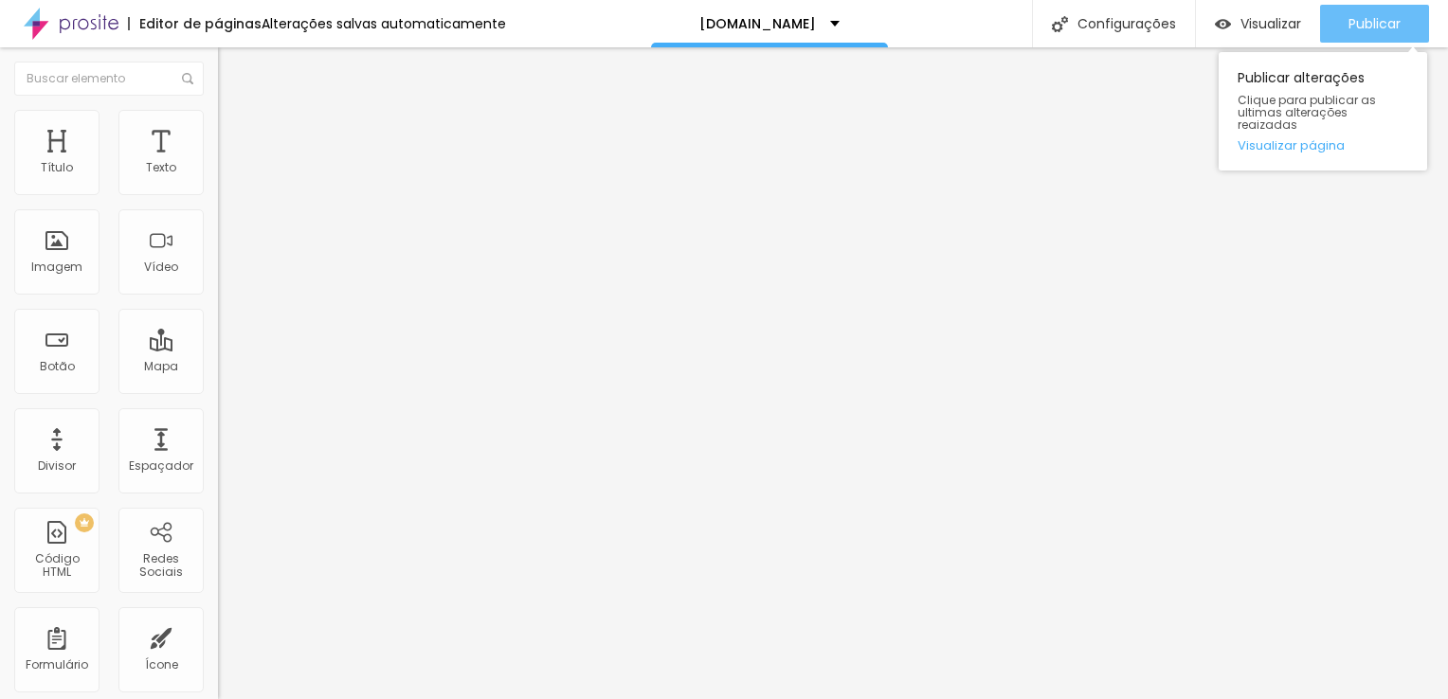
click at [1403, 17] on button "Publicar" at bounding box center [1374, 24] width 109 height 38
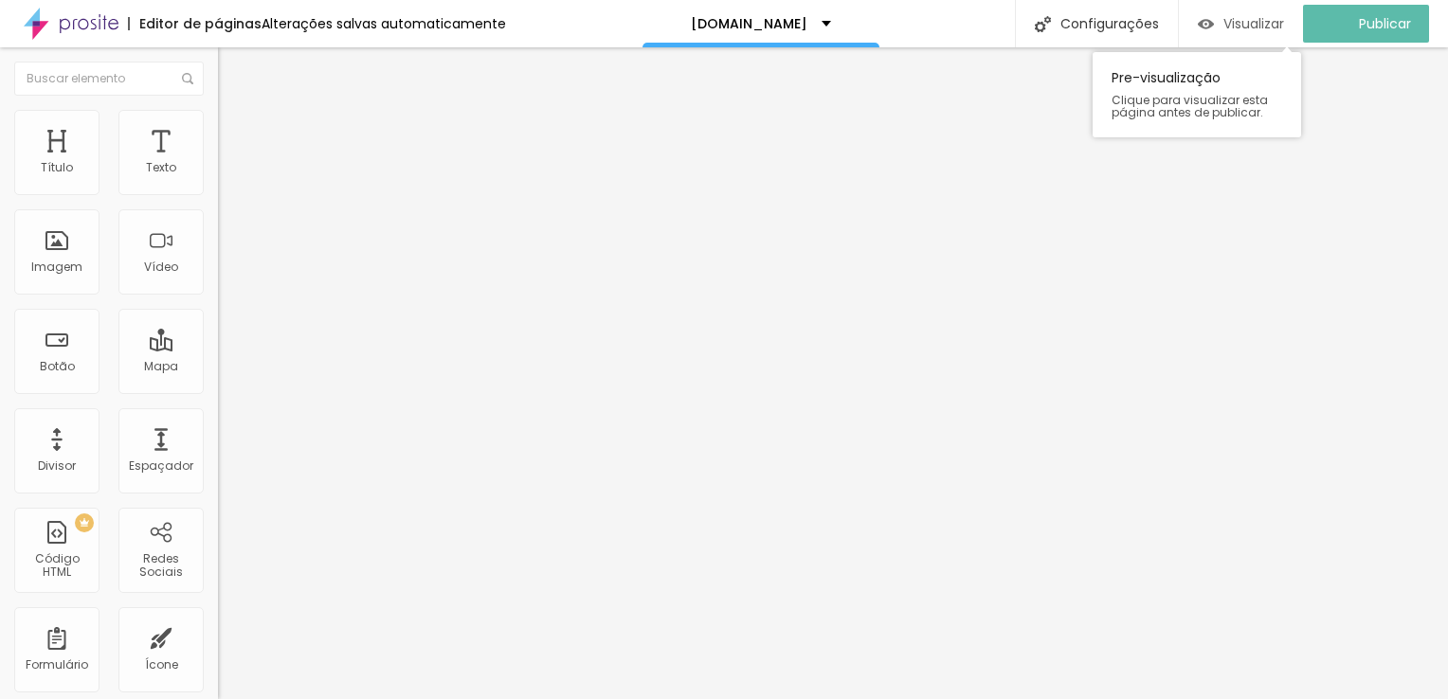
click at [1284, 25] on span "Visualizar" at bounding box center [1253, 23] width 61 height 15
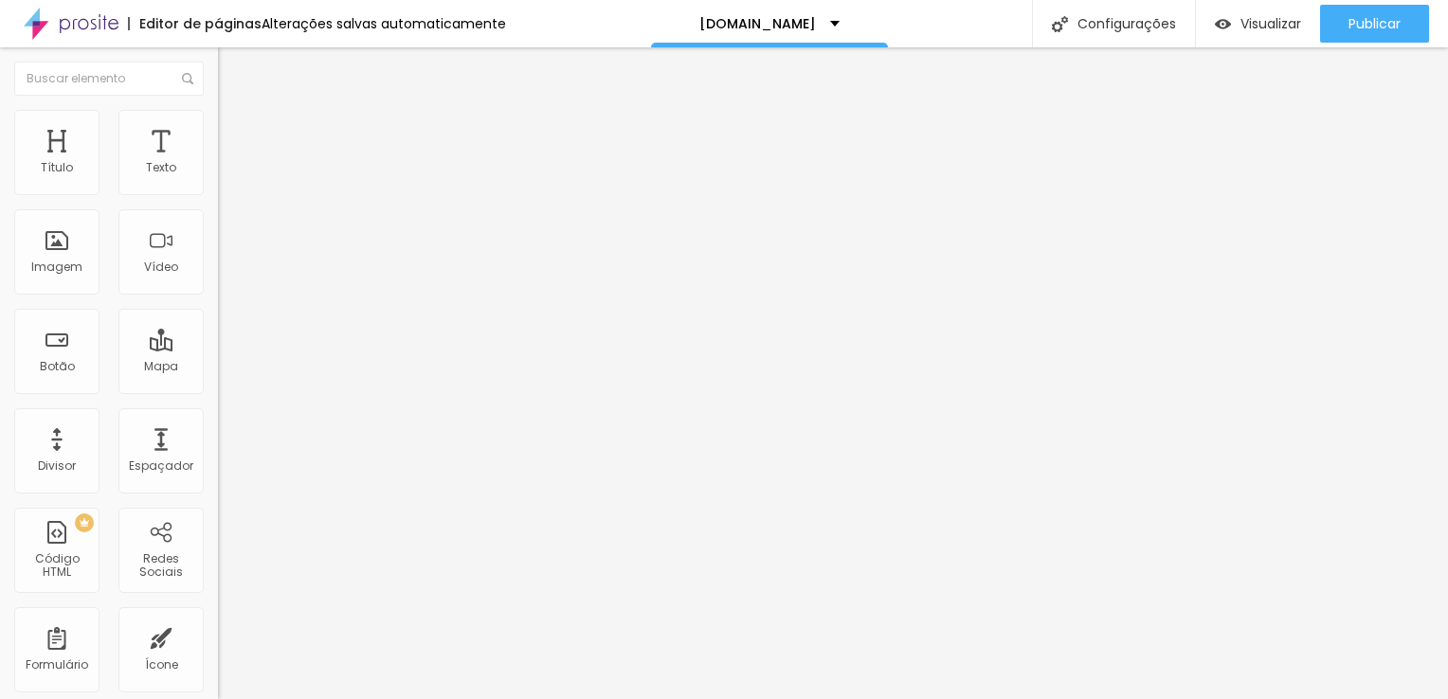
type input "24"
type input "25"
type input "24"
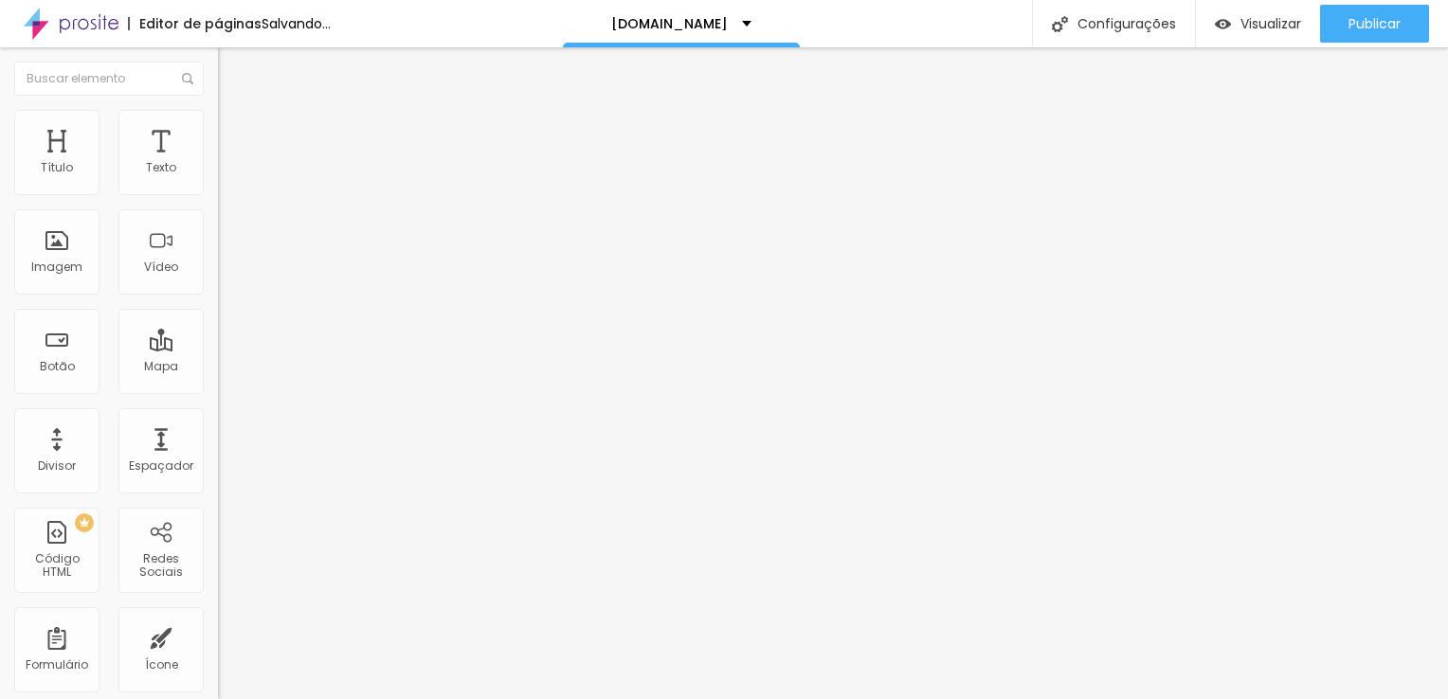
type input "24"
type input "23"
click at [218, 349] on input "range" at bounding box center [279, 356] width 122 height 15
type input "24"
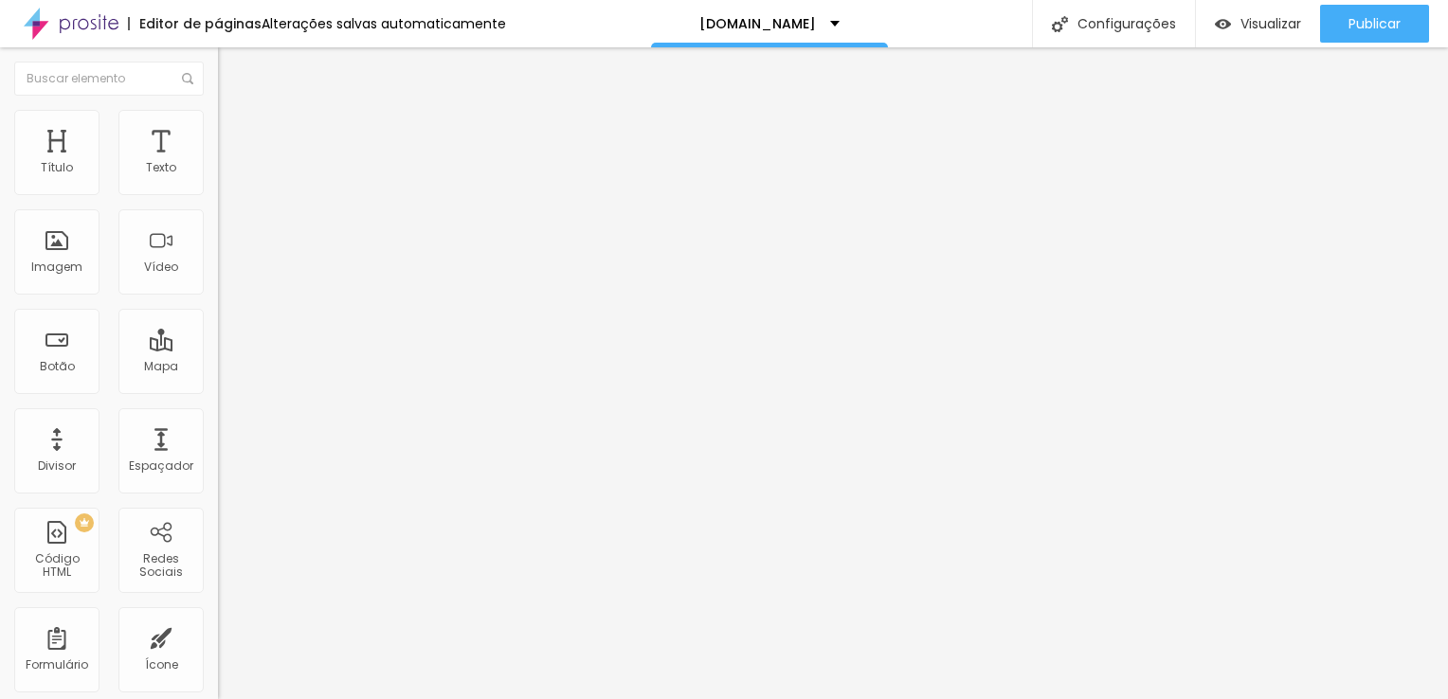
type input "24"
type input "25"
type input "24"
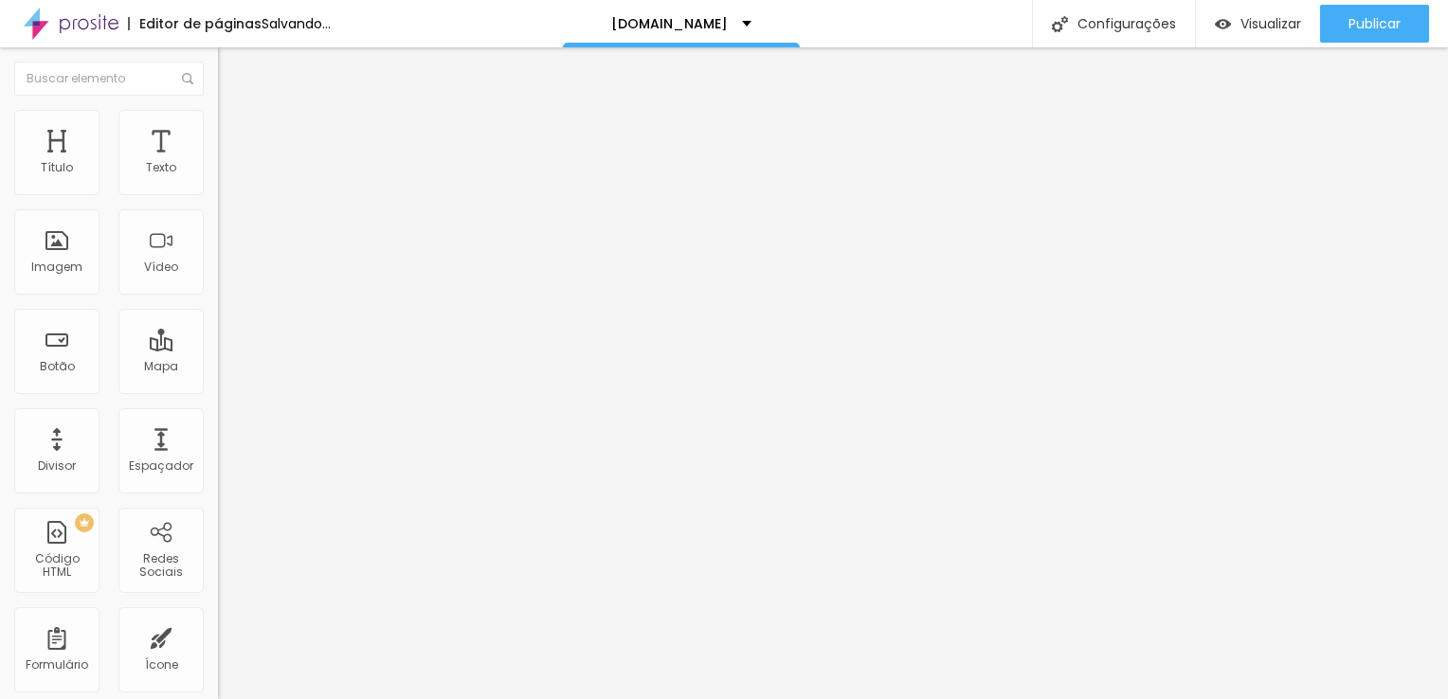
type input "23"
type input "22"
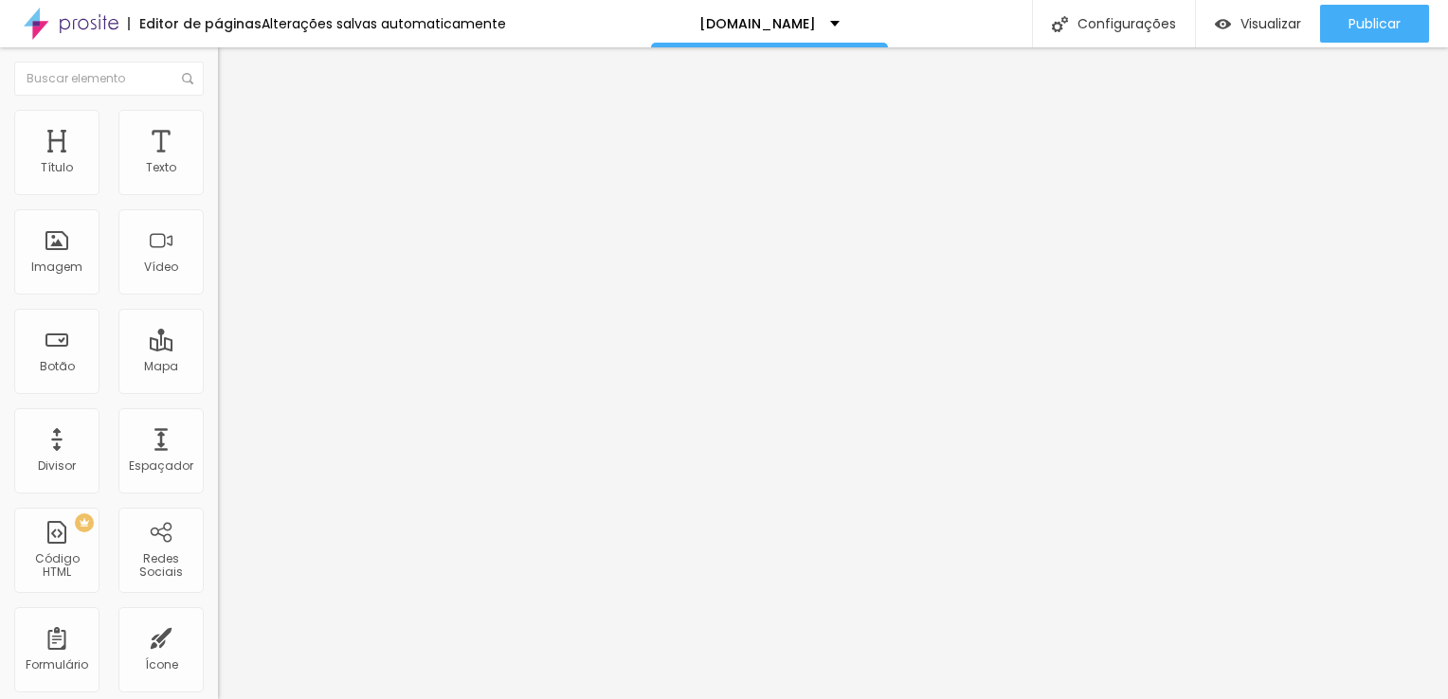
click at [218, 349] on input "range" at bounding box center [279, 356] width 122 height 15
type input "0.1"
type input "0.3"
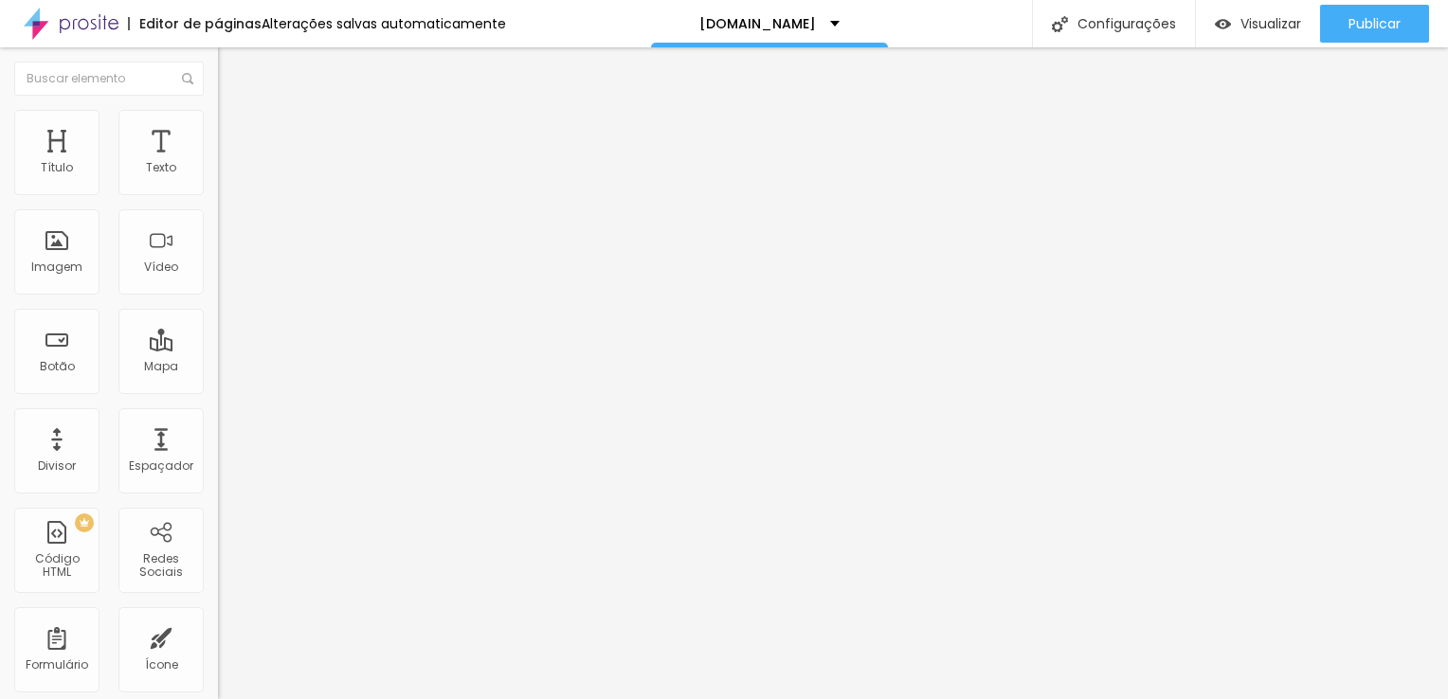
type input "0.4"
type input "0.5"
type input "0.4"
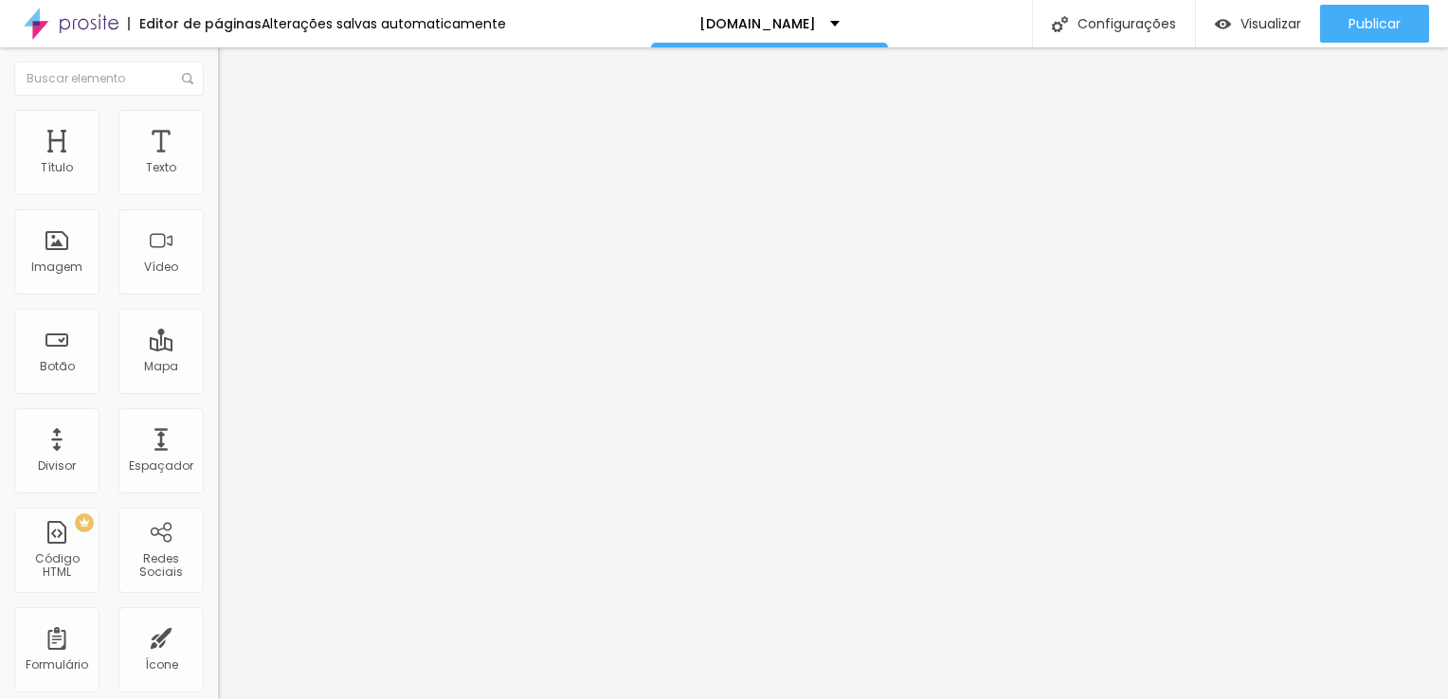
type input "0.4"
type input "0.3"
type input "0.2"
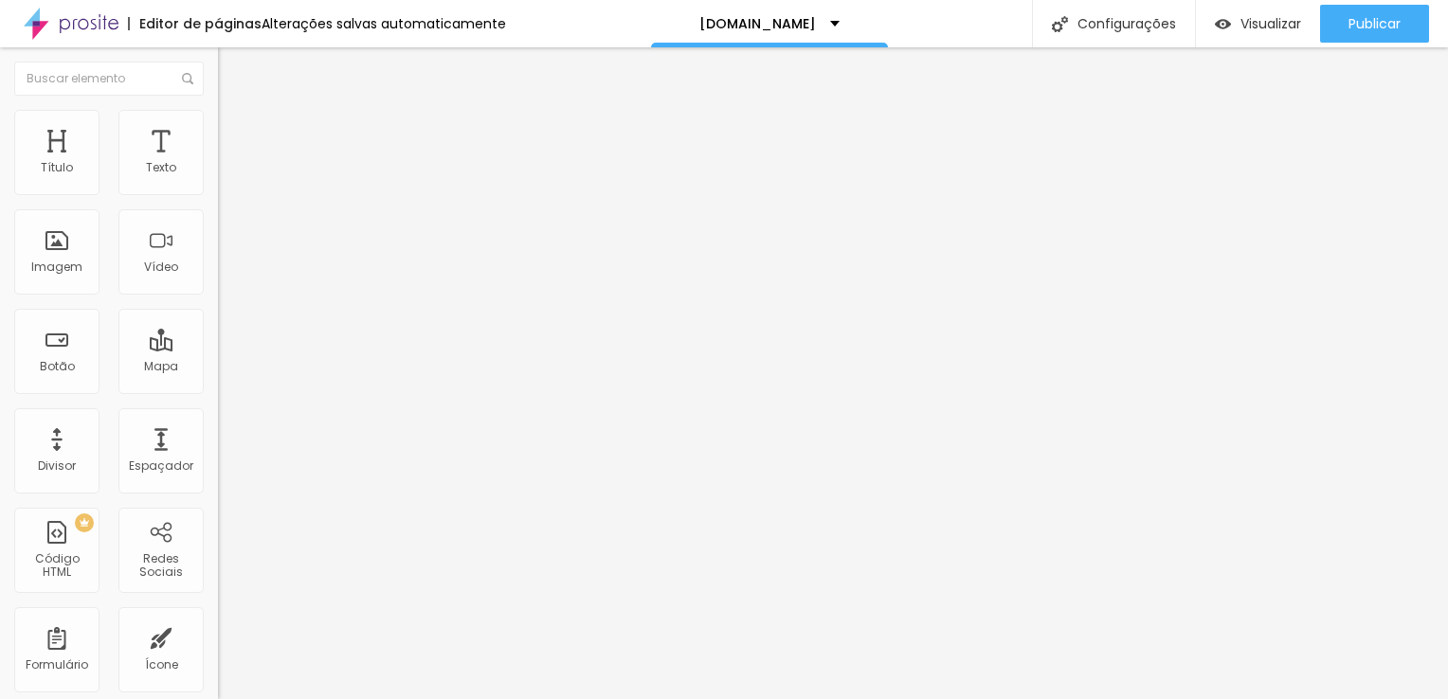
type input "0.1"
click at [218, 617] on input "range" at bounding box center [279, 624] width 122 height 15
click at [226, 277] on icon "button" at bounding box center [231, 270] width 11 height 11
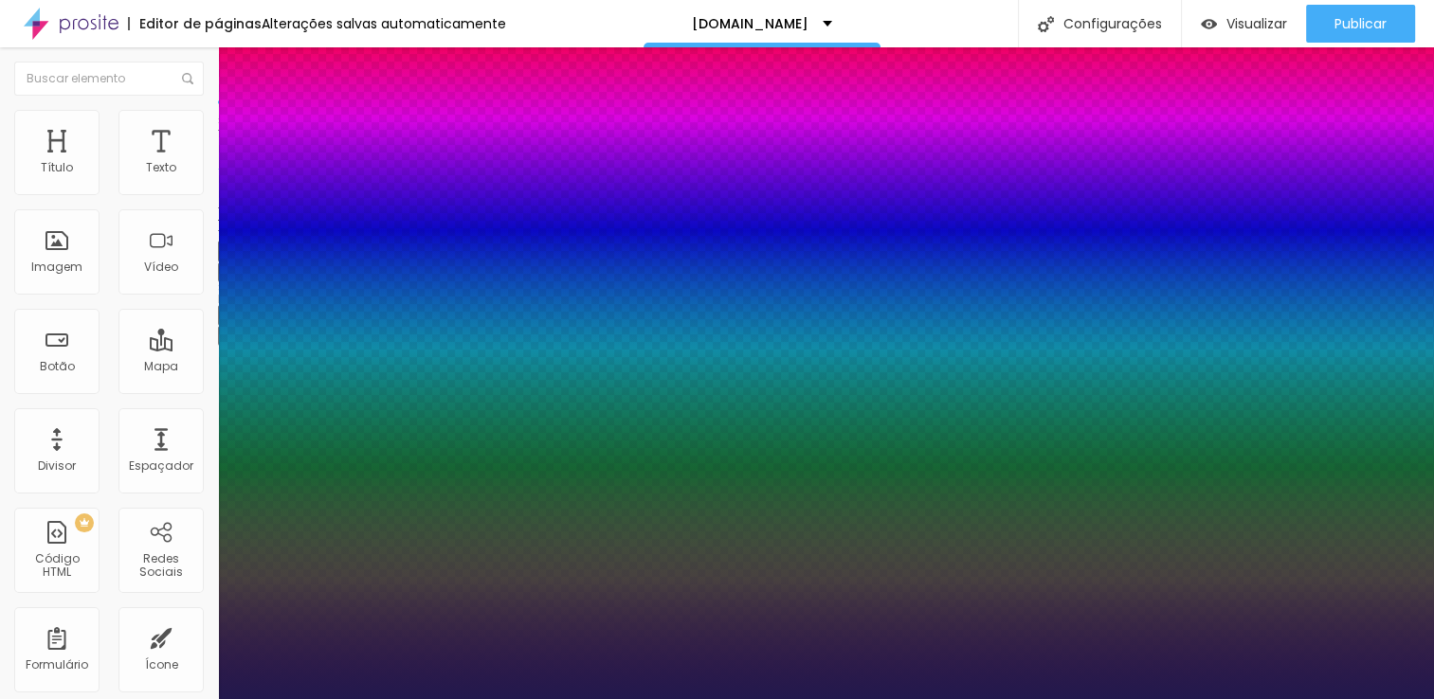
type input "1"
type input "21"
type input "1"
type input "22"
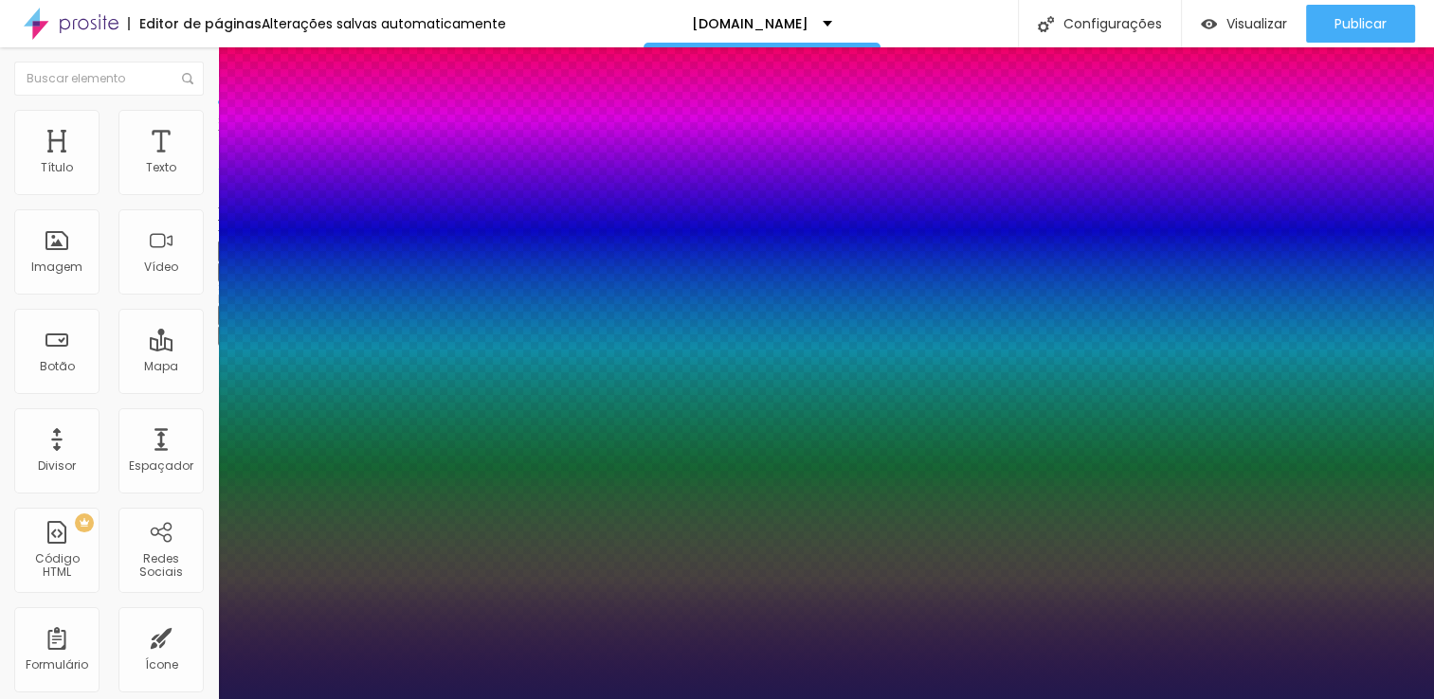
type input "22"
type input "1"
type input "26"
type input "1"
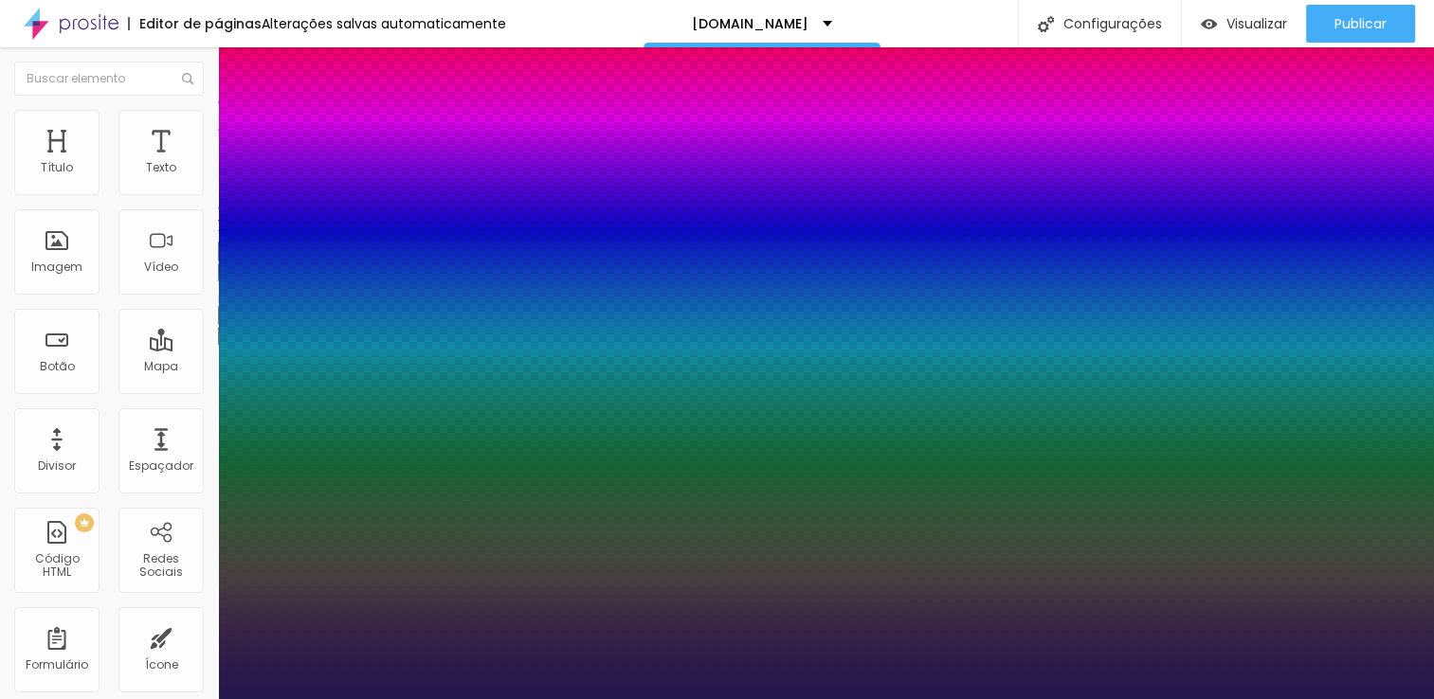
type input "27"
type input "1"
drag, startPoint x: 263, startPoint y: 536, endPoint x: 280, endPoint y: 537, distance: 17.1
type input "29"
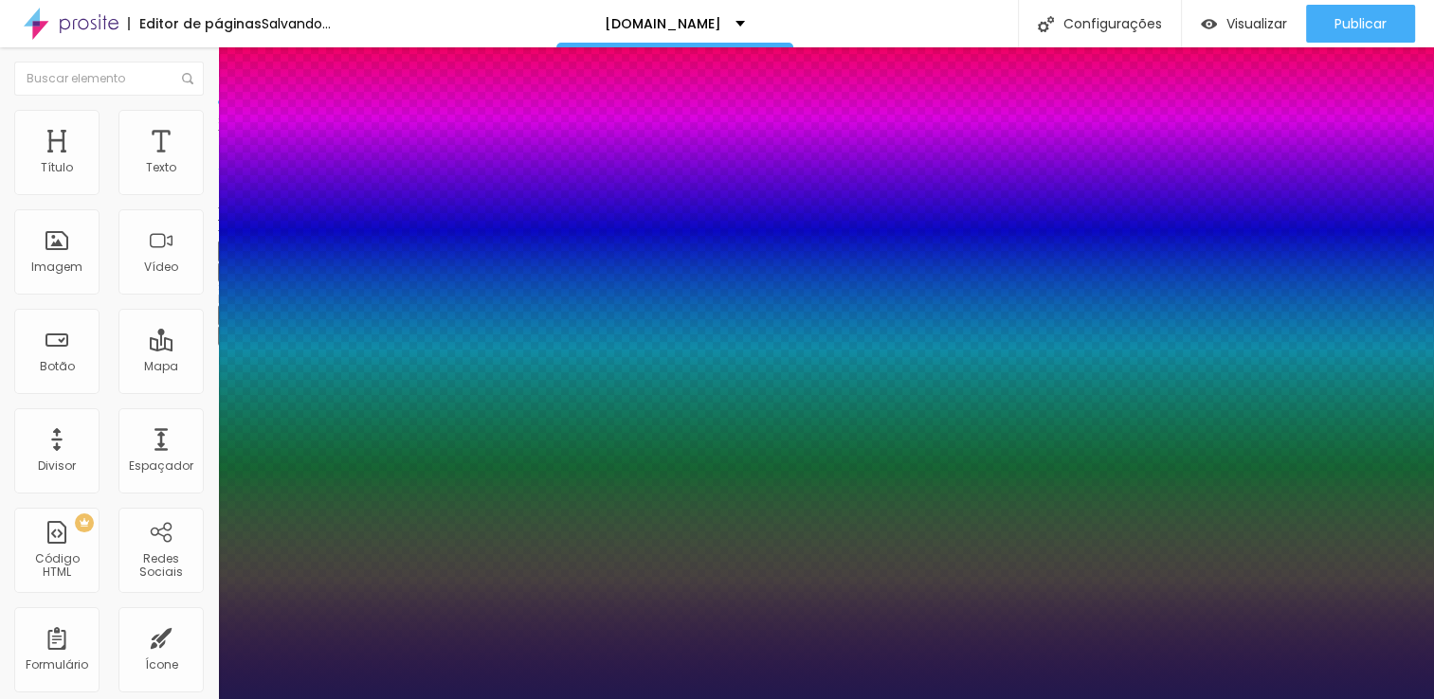
type input "29"
type input "1"
type input "27"
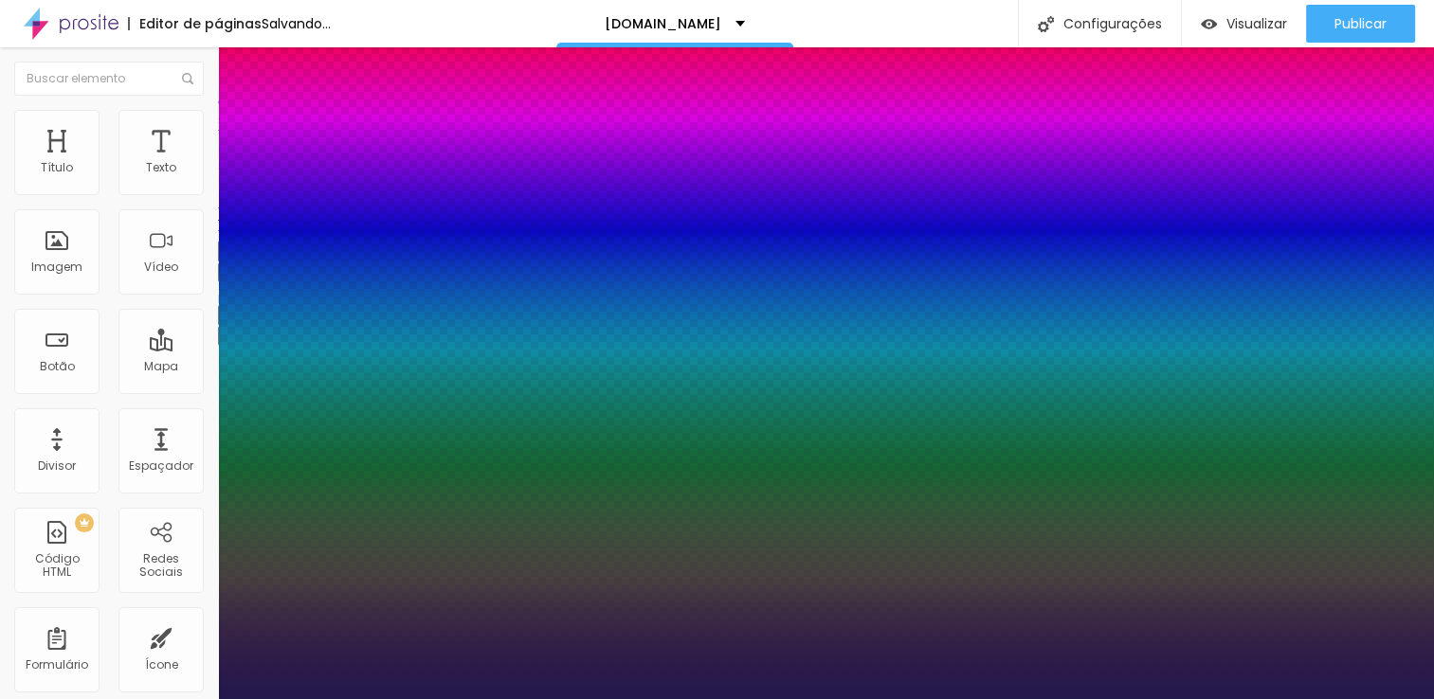
type input "1"
type input "25"
type input "1"
type input "24"
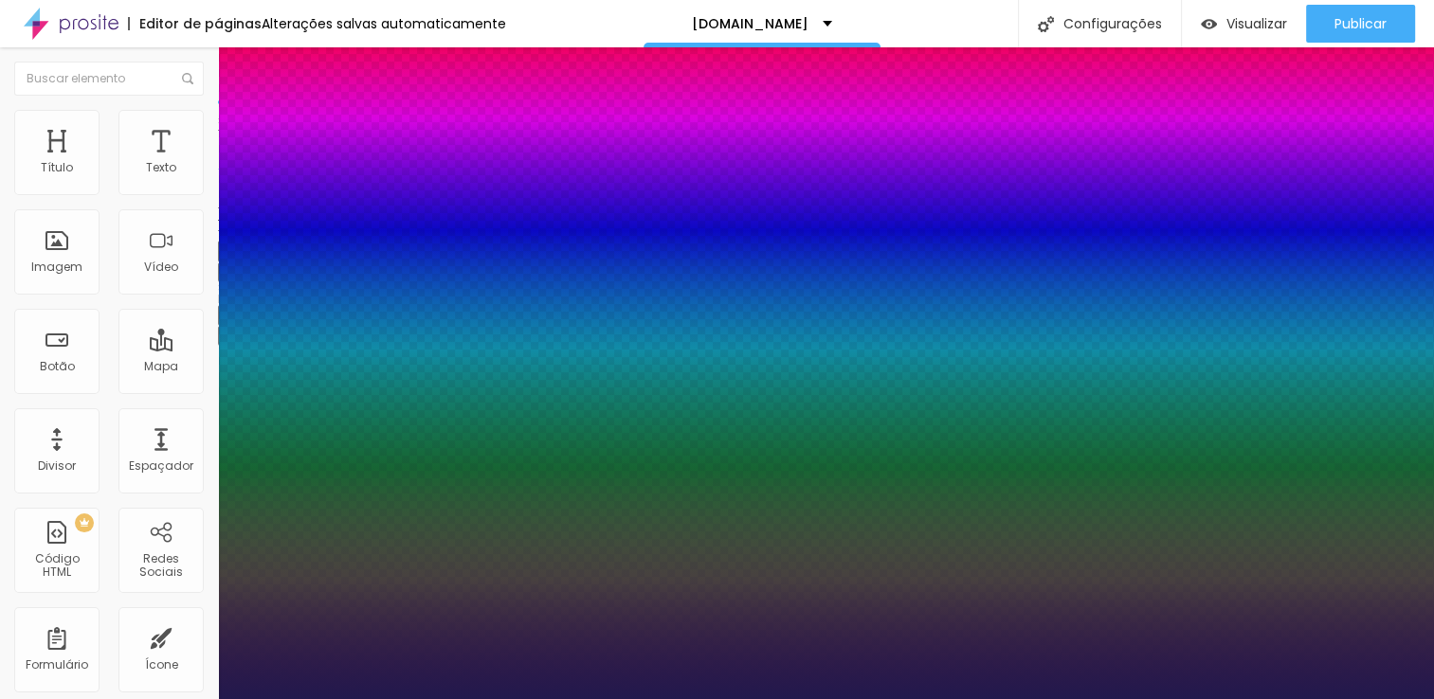
type input "24"
type input "1"
type input "23"
type input "1"
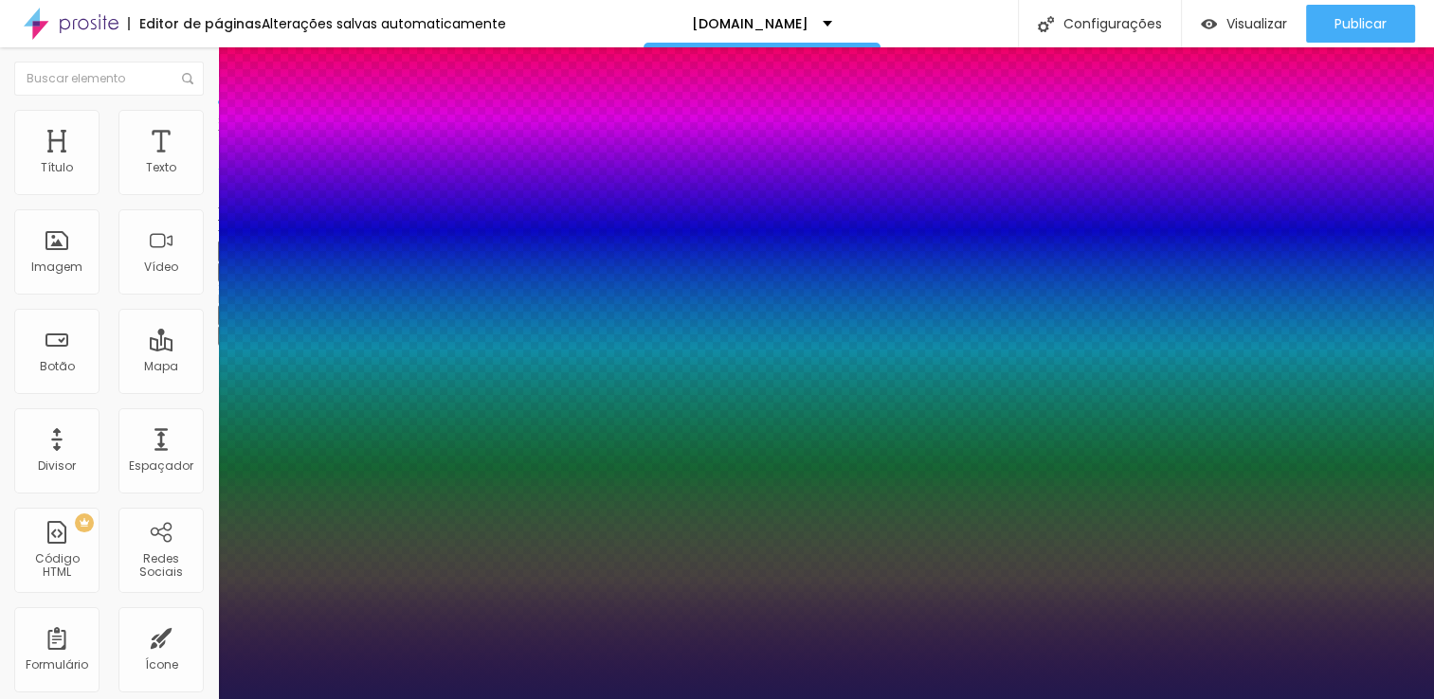
type input "22"
type input "1"
type input "23"
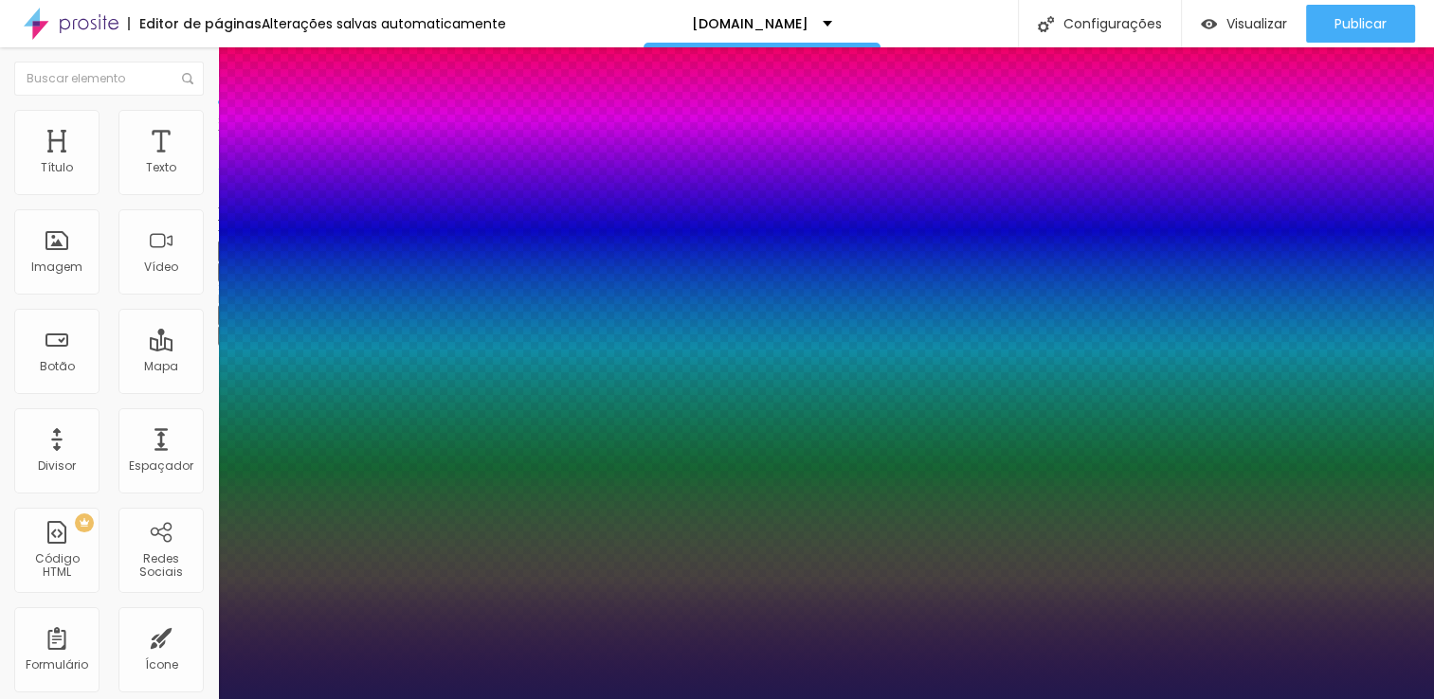
type input "1"
type input "24"
type input "1"
type input "25"
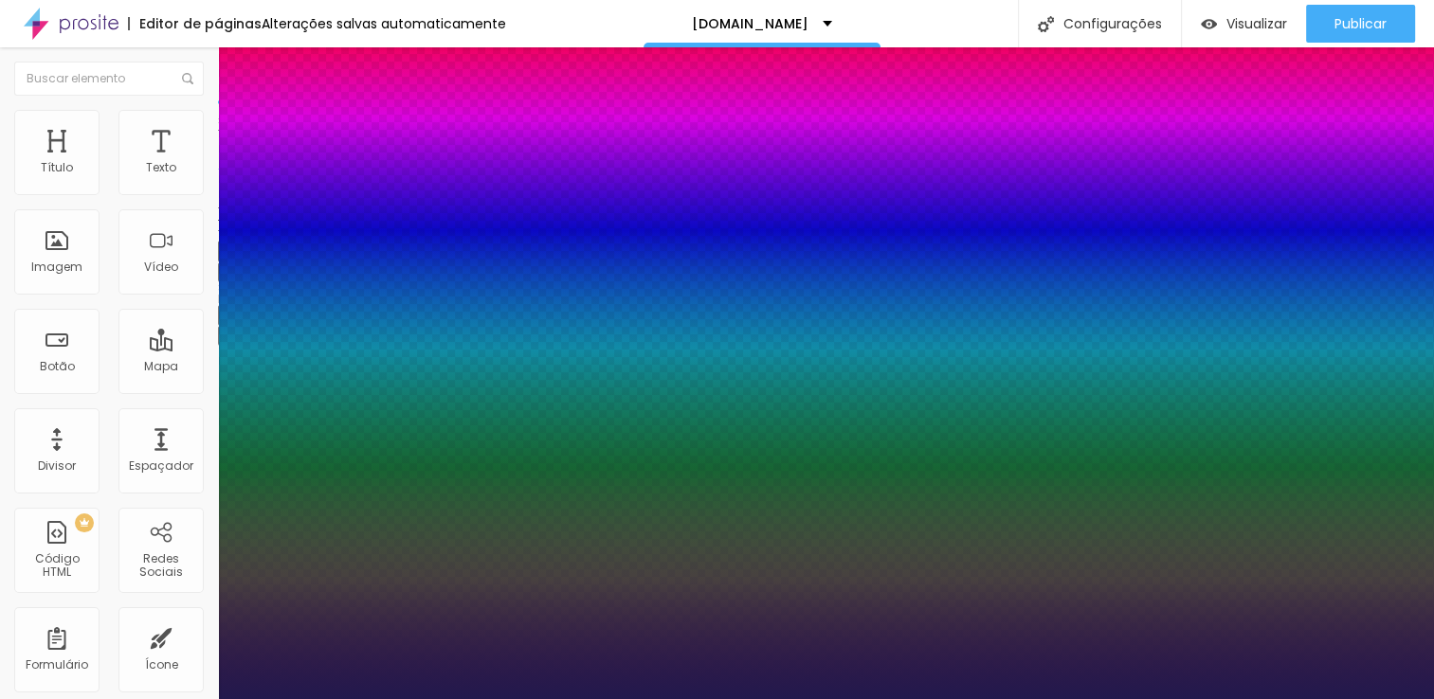
type input "25"
type input "1"
click at [769, 698] on div at bounding box center [717, 699] width 1434 height 0
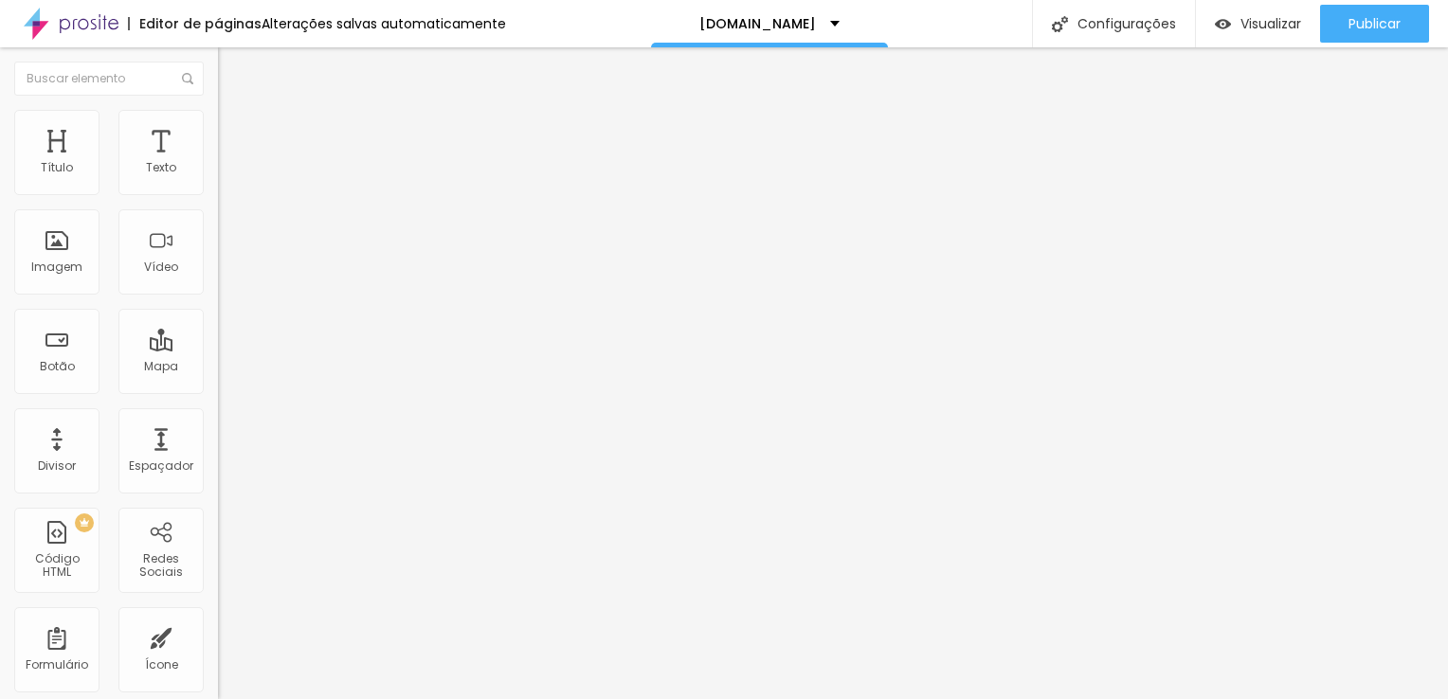
click at [233, 269] on icon "button" at bounding box center [235, 267] width 4 height 4
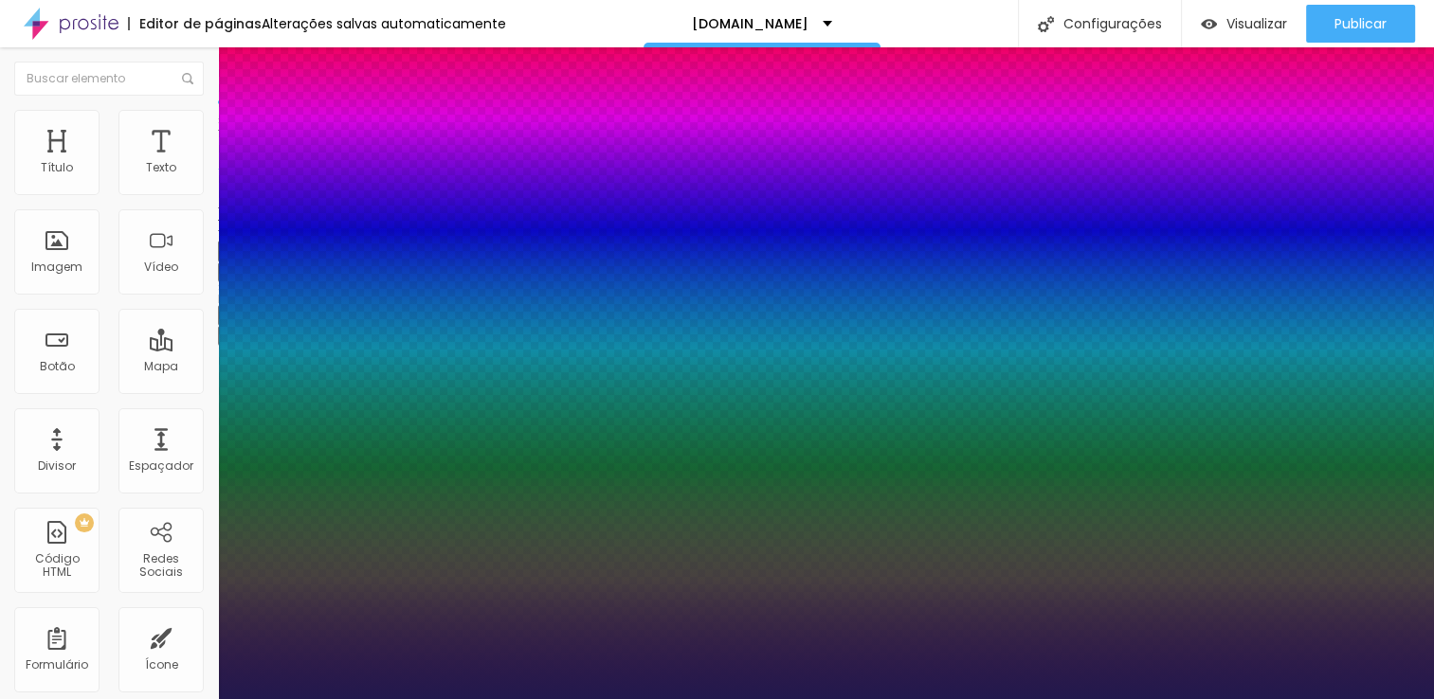
click at [629, 698] on div at bounding box center [717, 699] width 1434 height 0
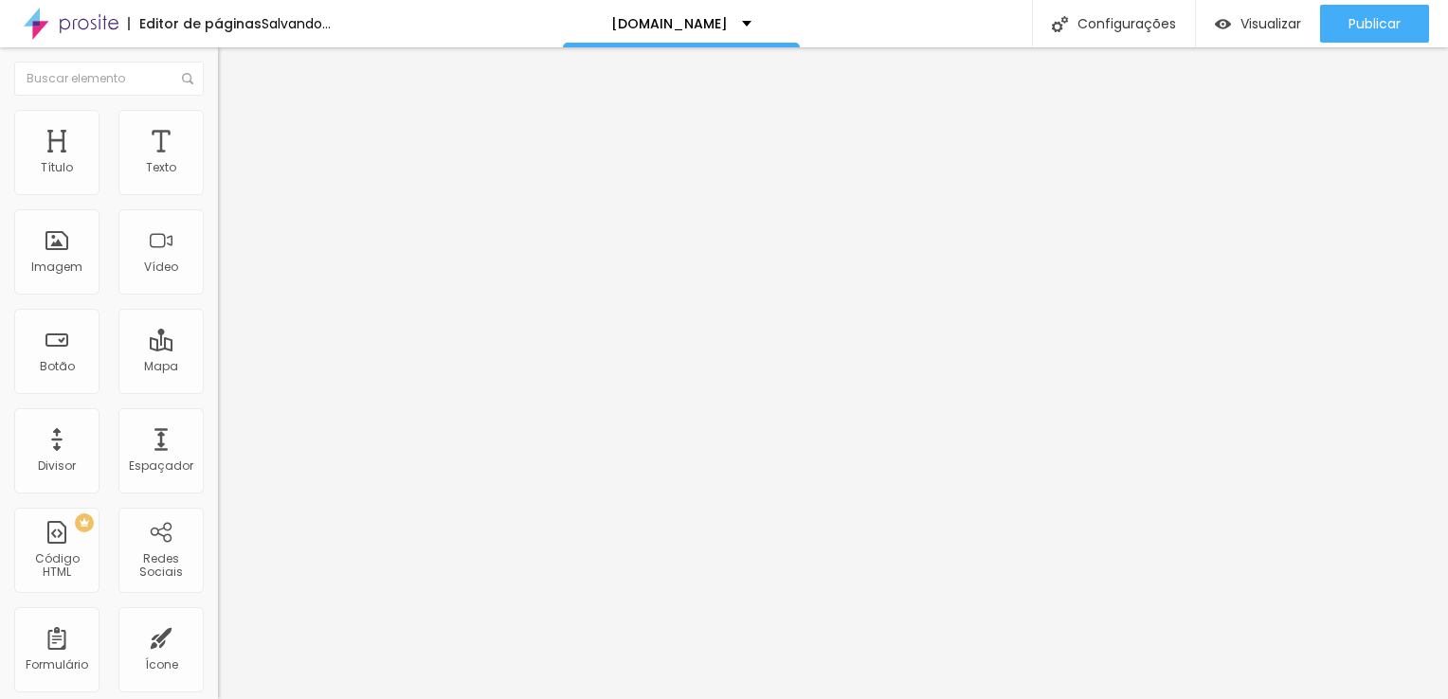
click at [218, 282] on button "button" at bounding box center [231, 272] width 27 height 20
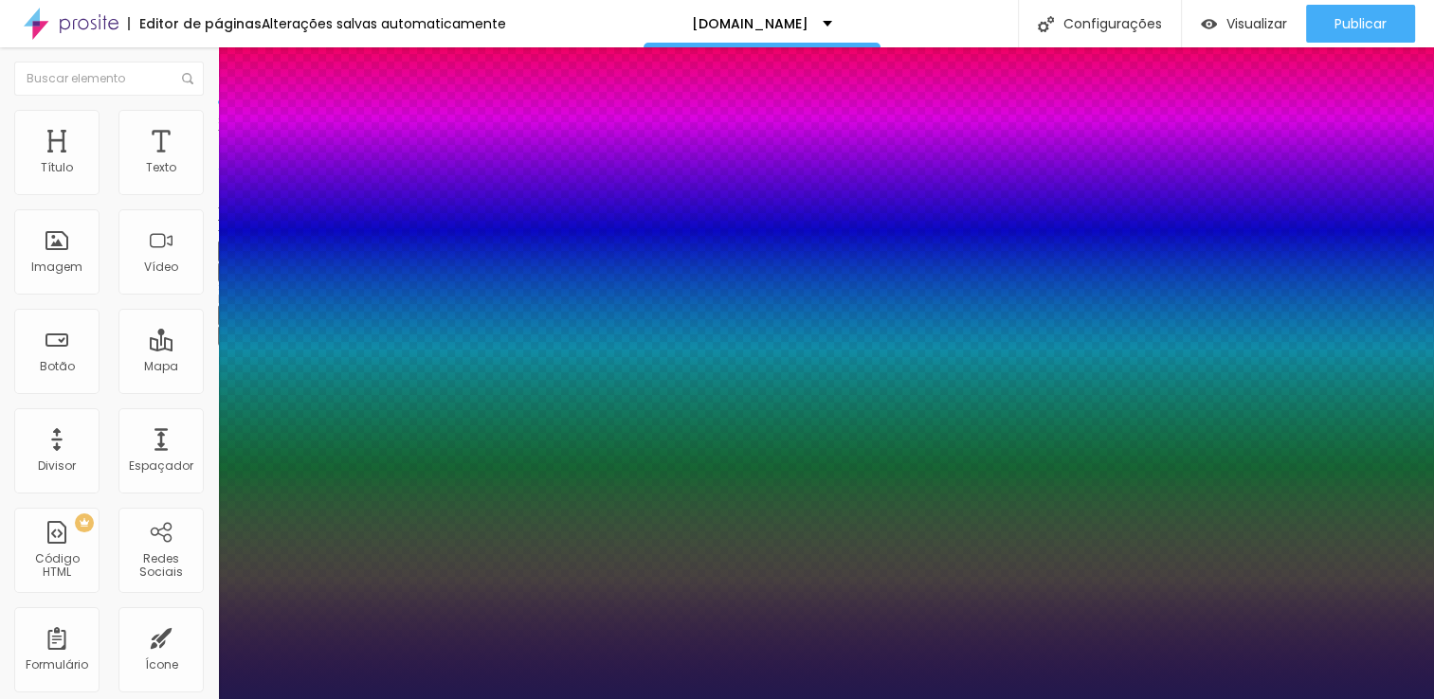
click at [1083, 698] on div at bounding box center [717, 699] width 1434 height 0
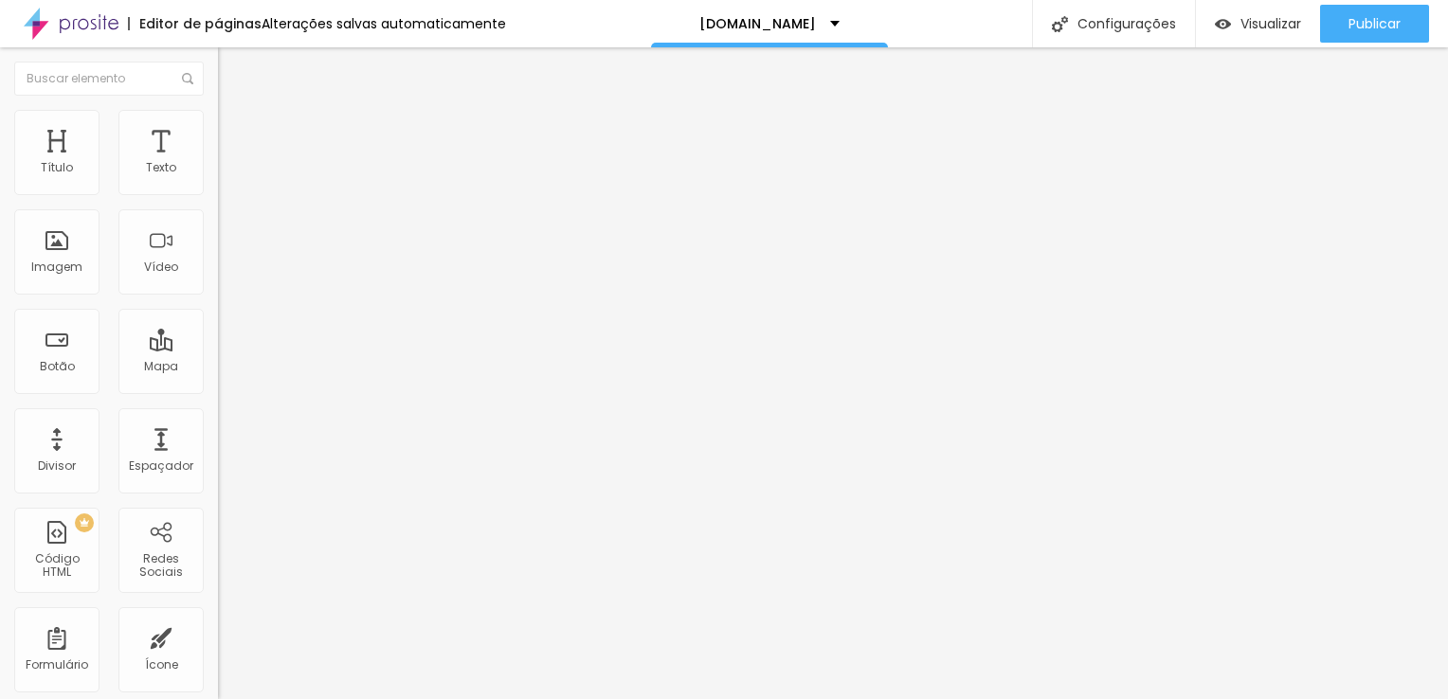
click at [226, 277] on icon "button" at bounding box center [231, 270] width 11 height 11
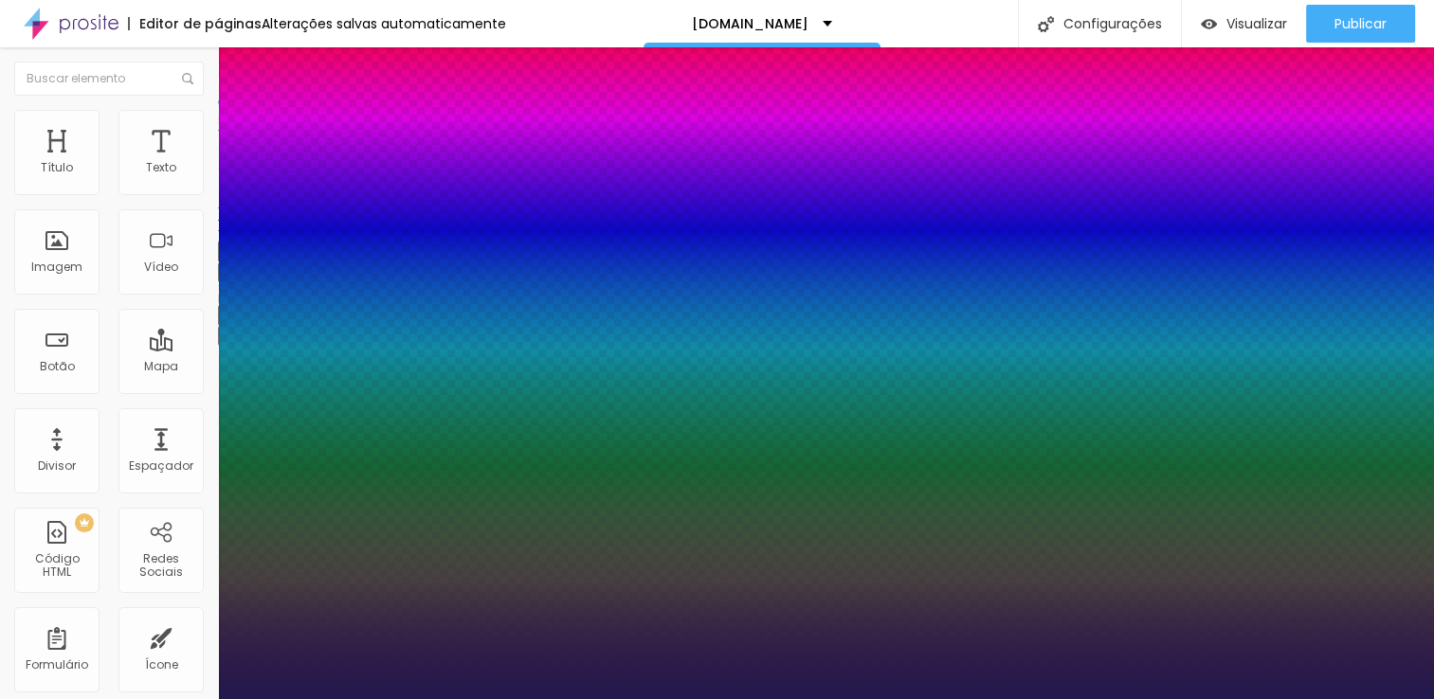
click at [1233, 698] on div at bounding box center [717, 699] width 1434 height 0
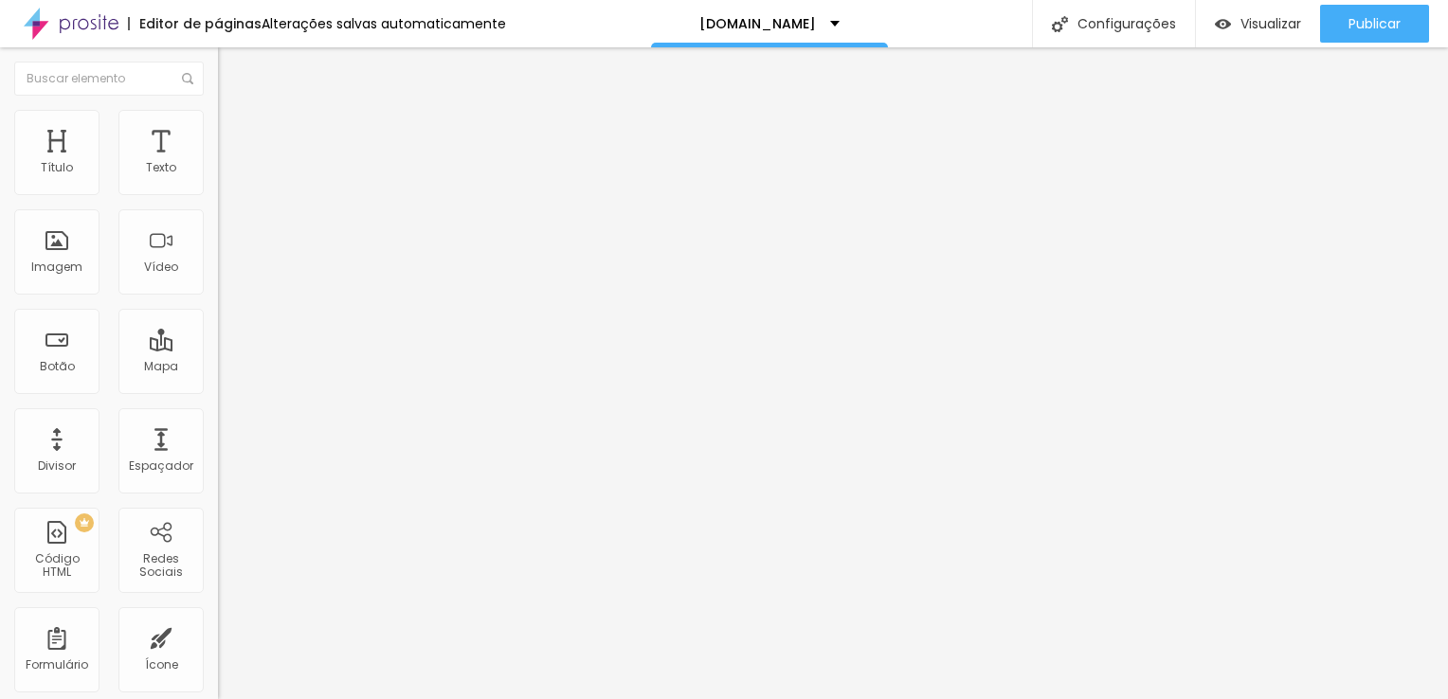
click at [226, 277] on icon "button" at bounding box center [231, 270] width 11 height 11
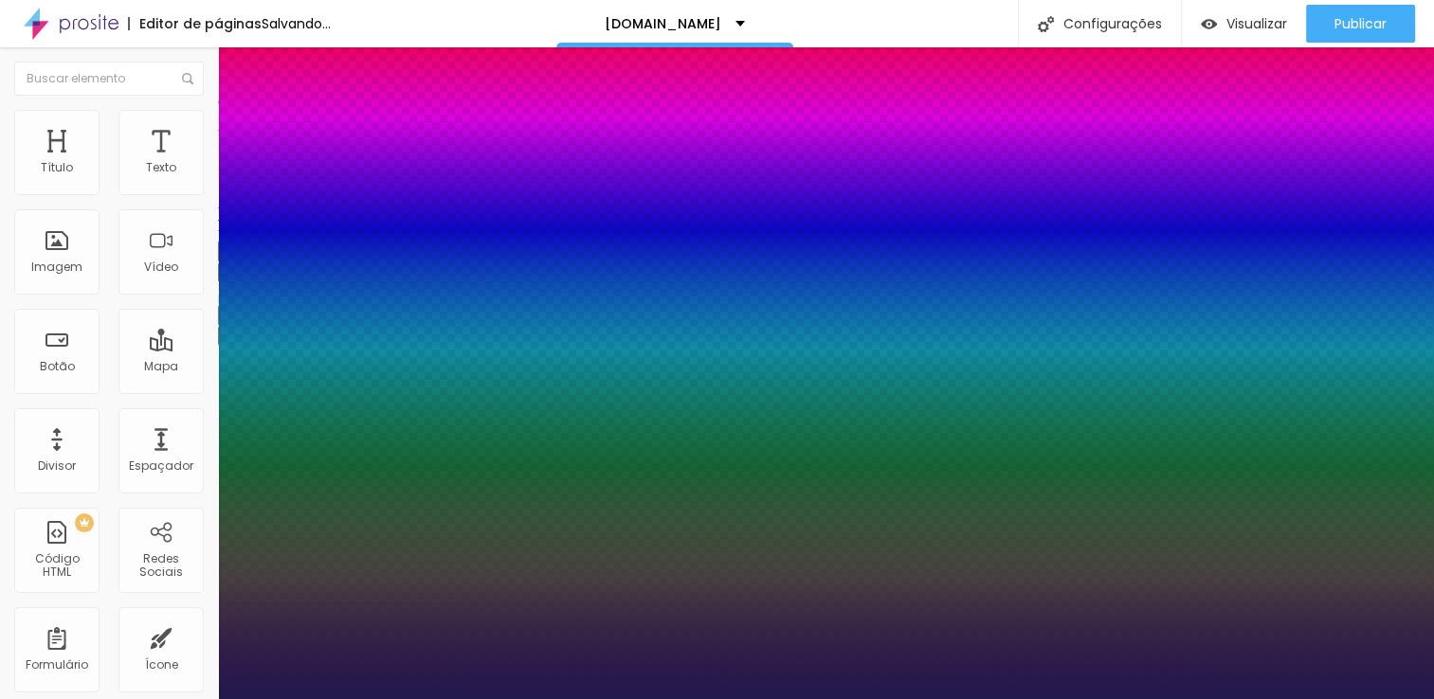
click at [628, 698] on div at bounding box center [717, 699] width 1434 height 0
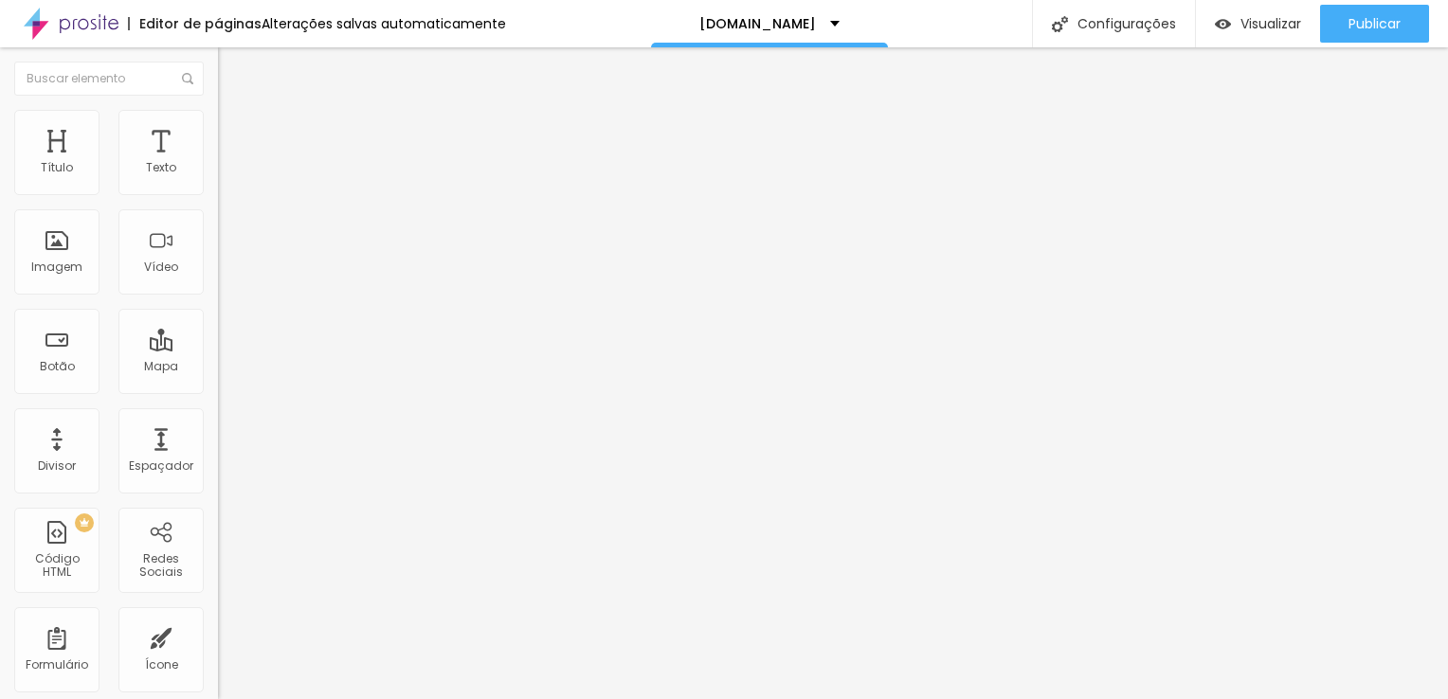
click at [226, 277] on icon "button" at bounding box center [231, 270] width 11 height 11
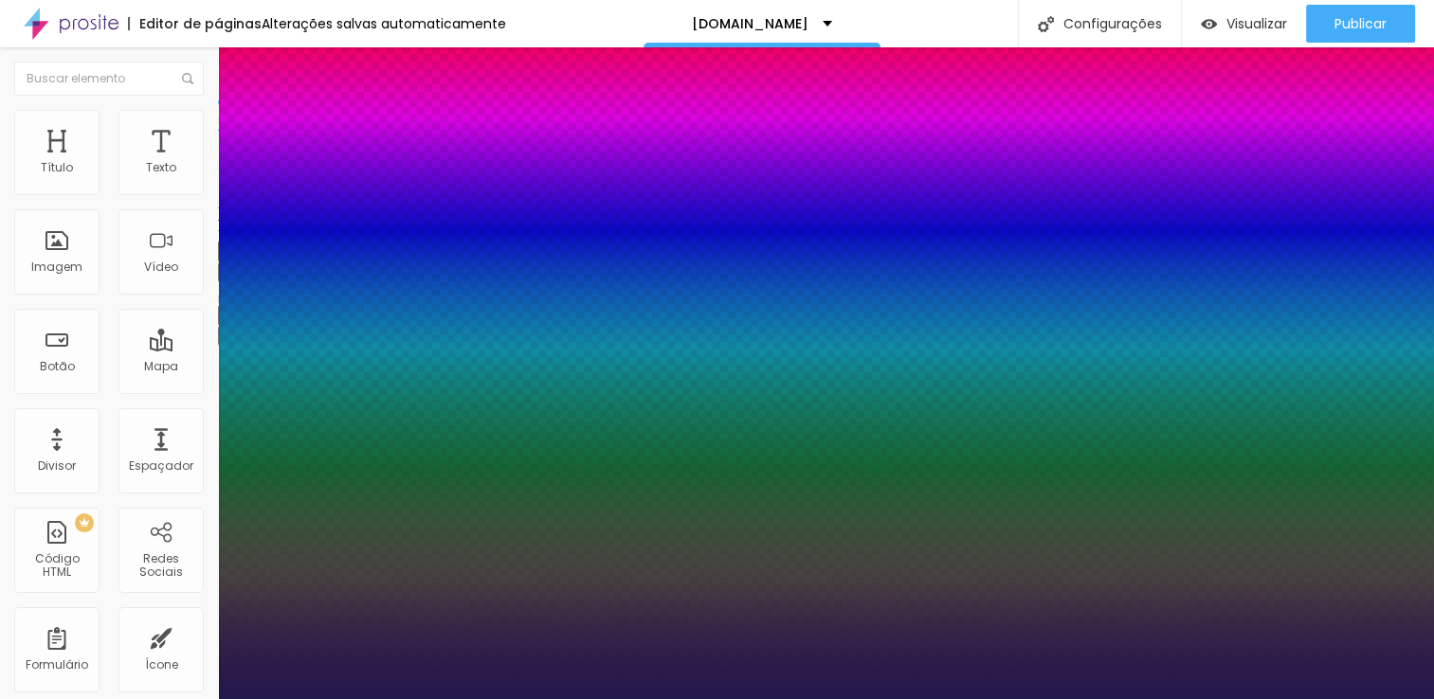
click at [766, 698] on div at bounding box center [717, 699] width 1434 height 0
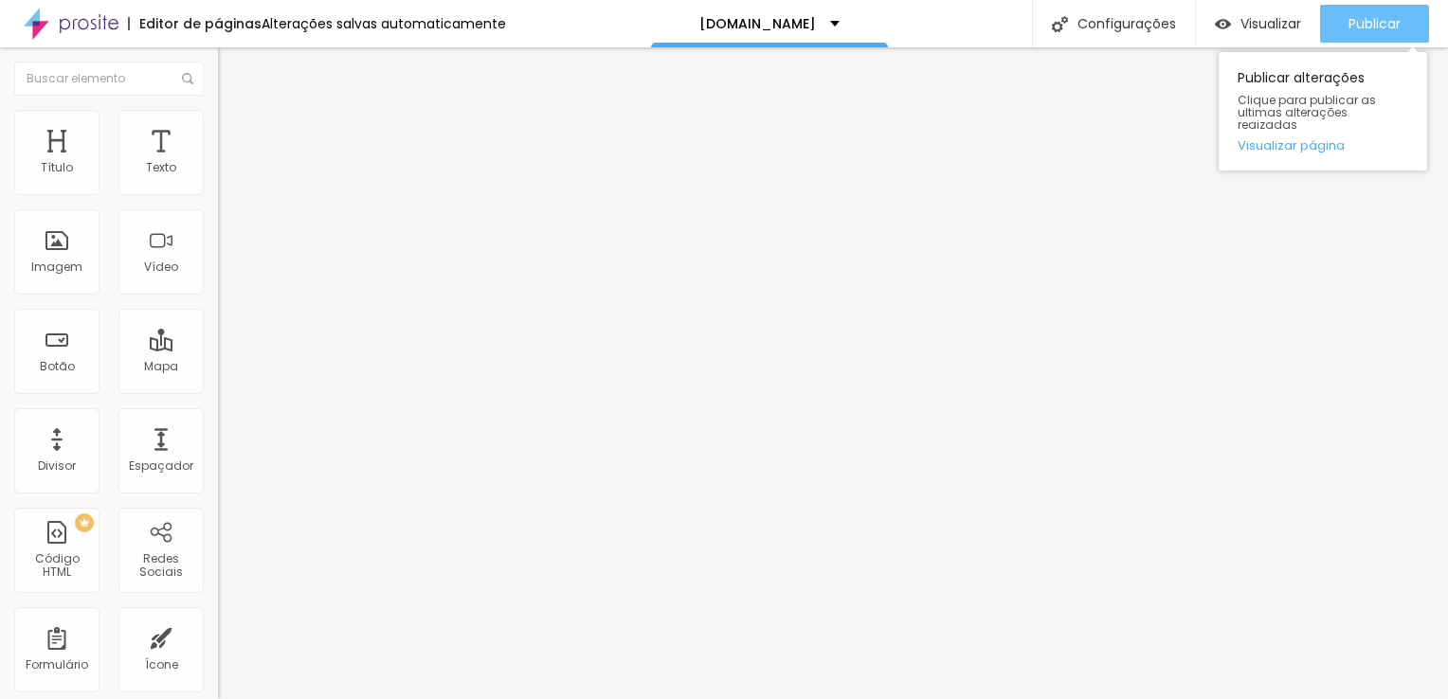
click at [1370, 27] on span "Publicar" at bounding box center [1374, 23] width 52 height 15
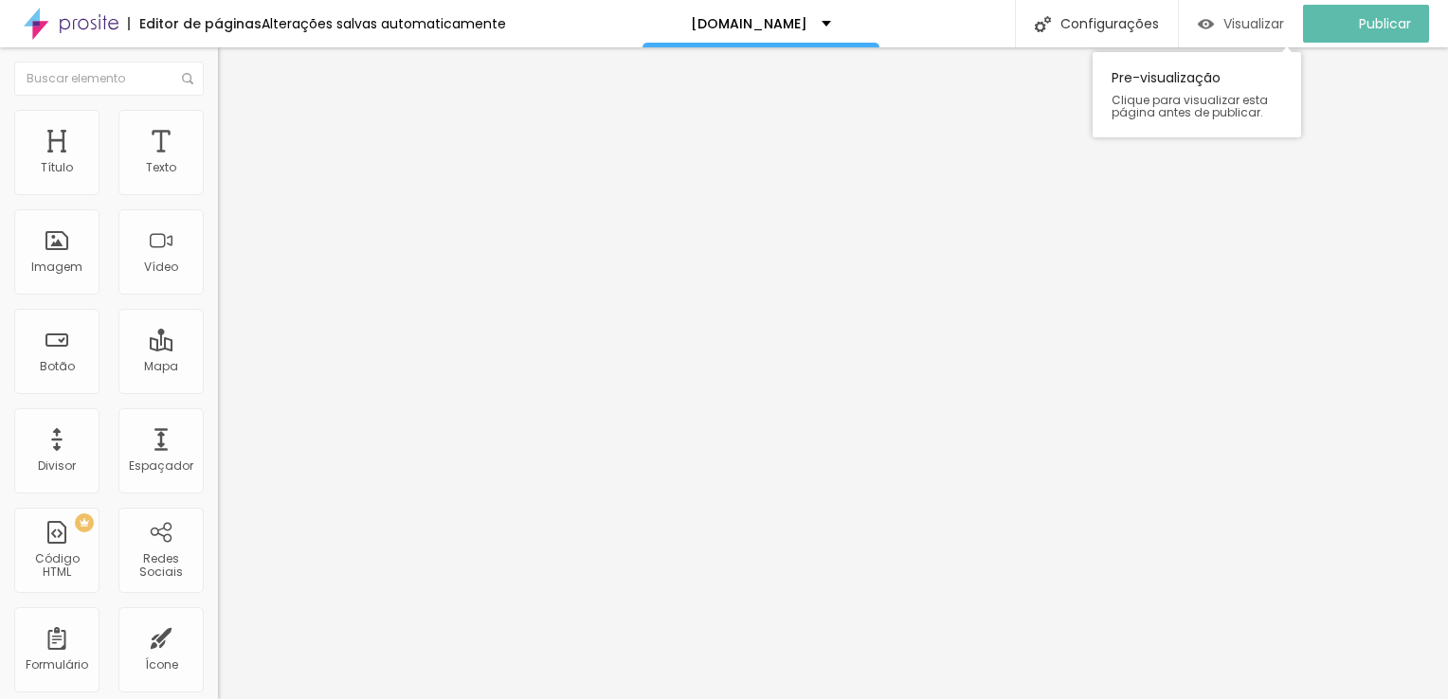
click at [1255, 26] on span "Visualizar" at bounding box center [1253, 23] width 61 height 15
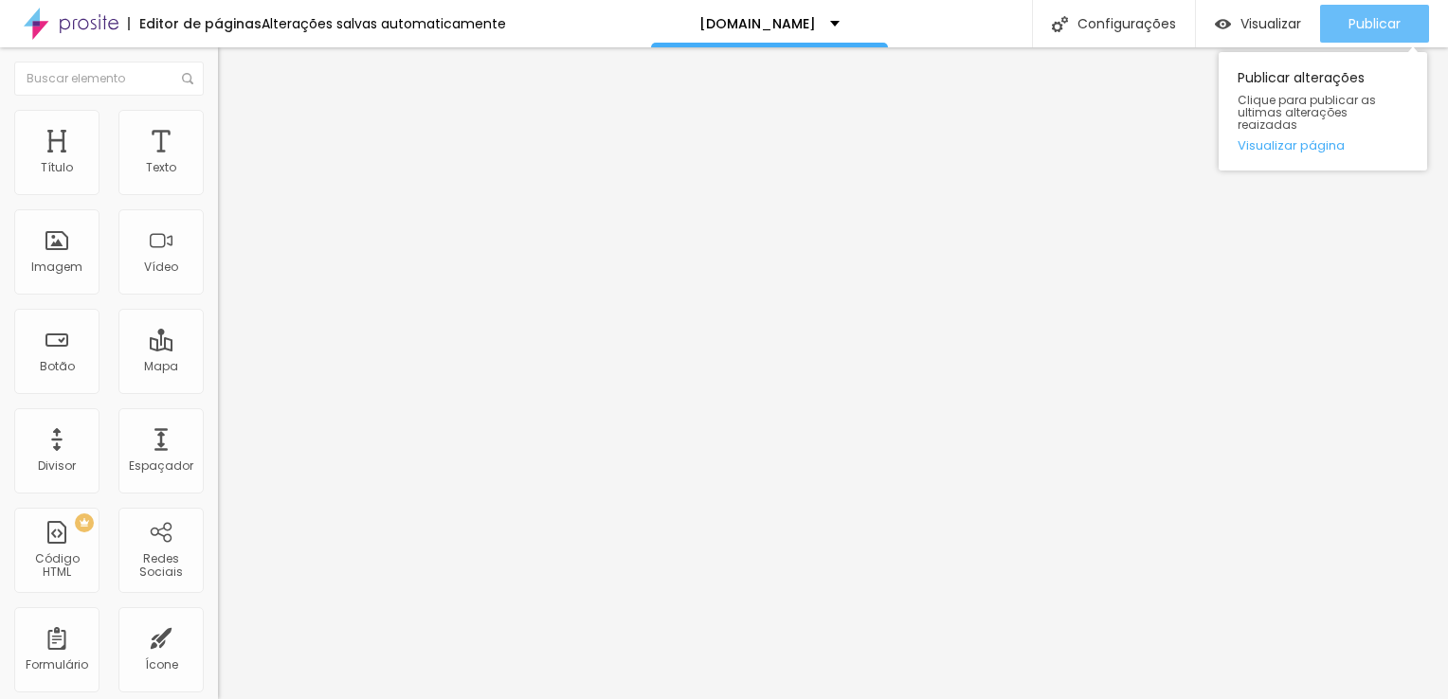
click at [1377, 22] on span "Publicar" at bounding box center [1374, 23] width 52 height 15
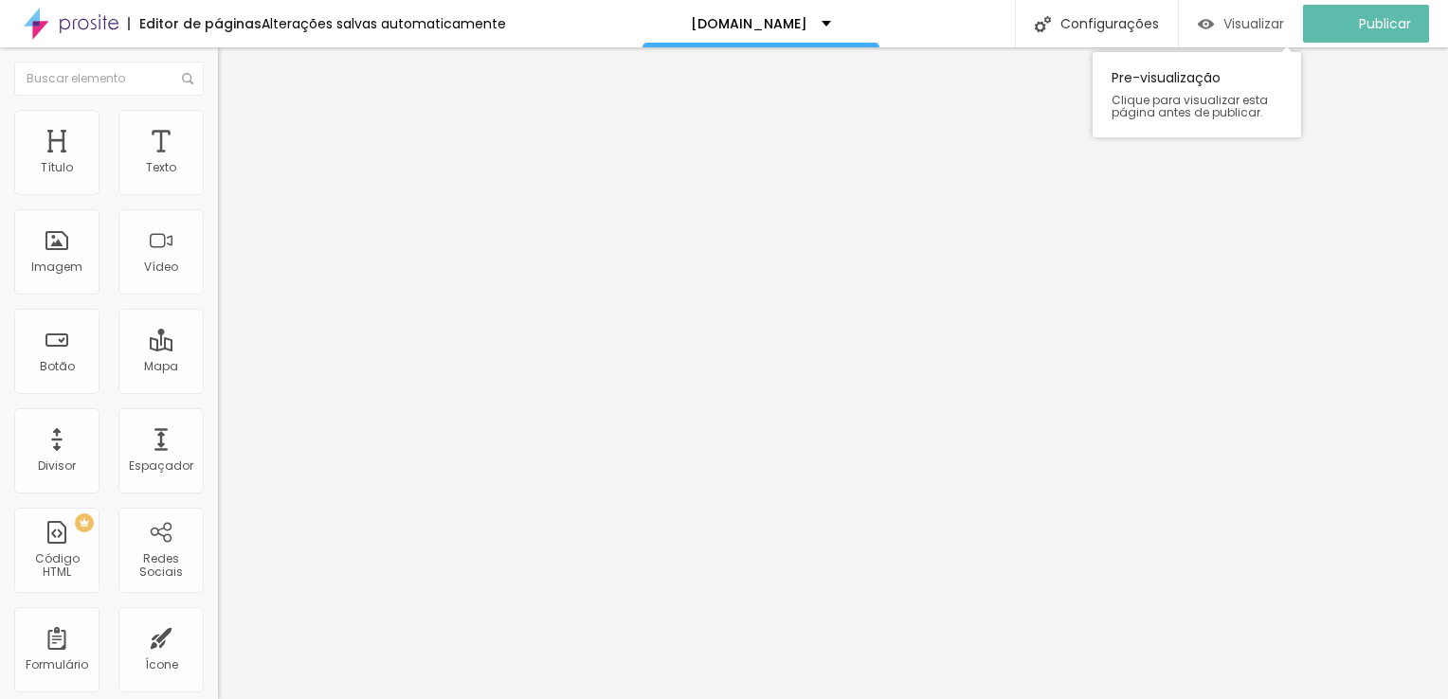
click at [1255, 27] on span "Visualizar" at bounding box center [1253, 23] width 61 height 15
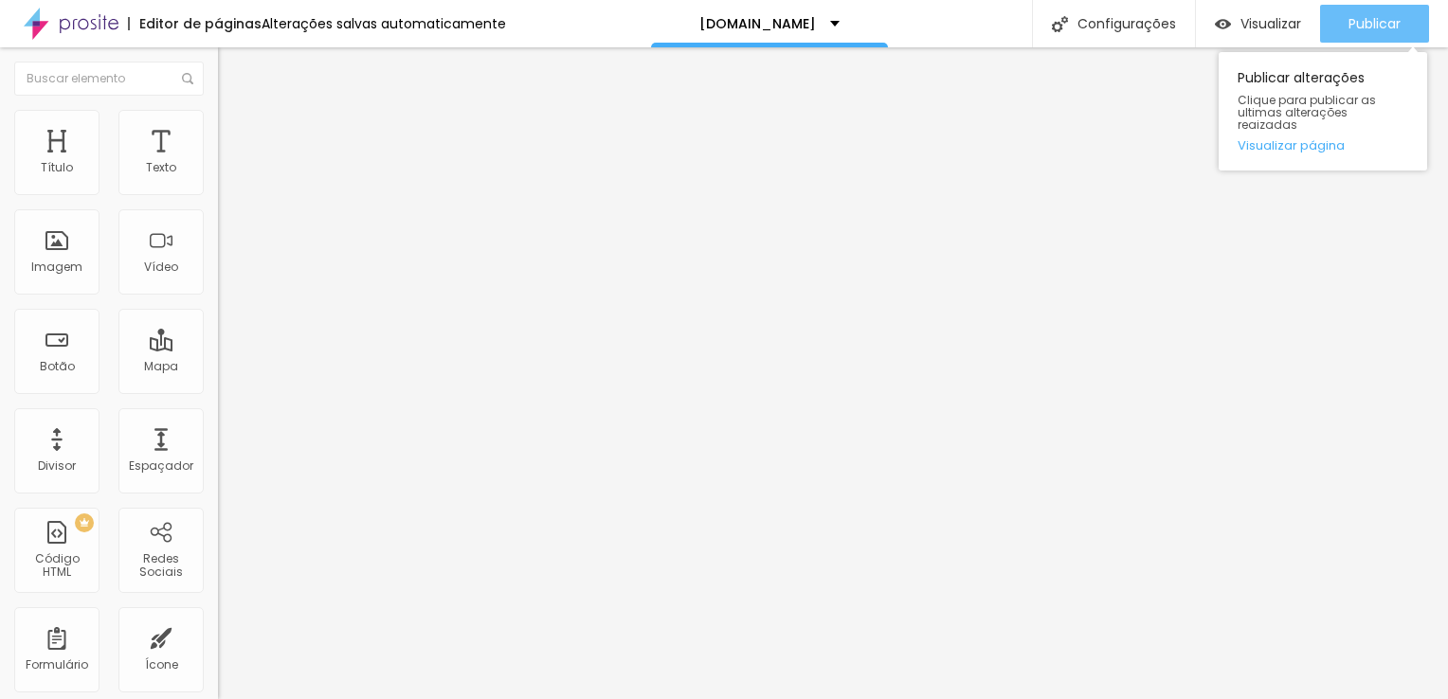
click at [1379, 20] on span "Publicar" at bounding box center [1374, 23] width 52 height 15
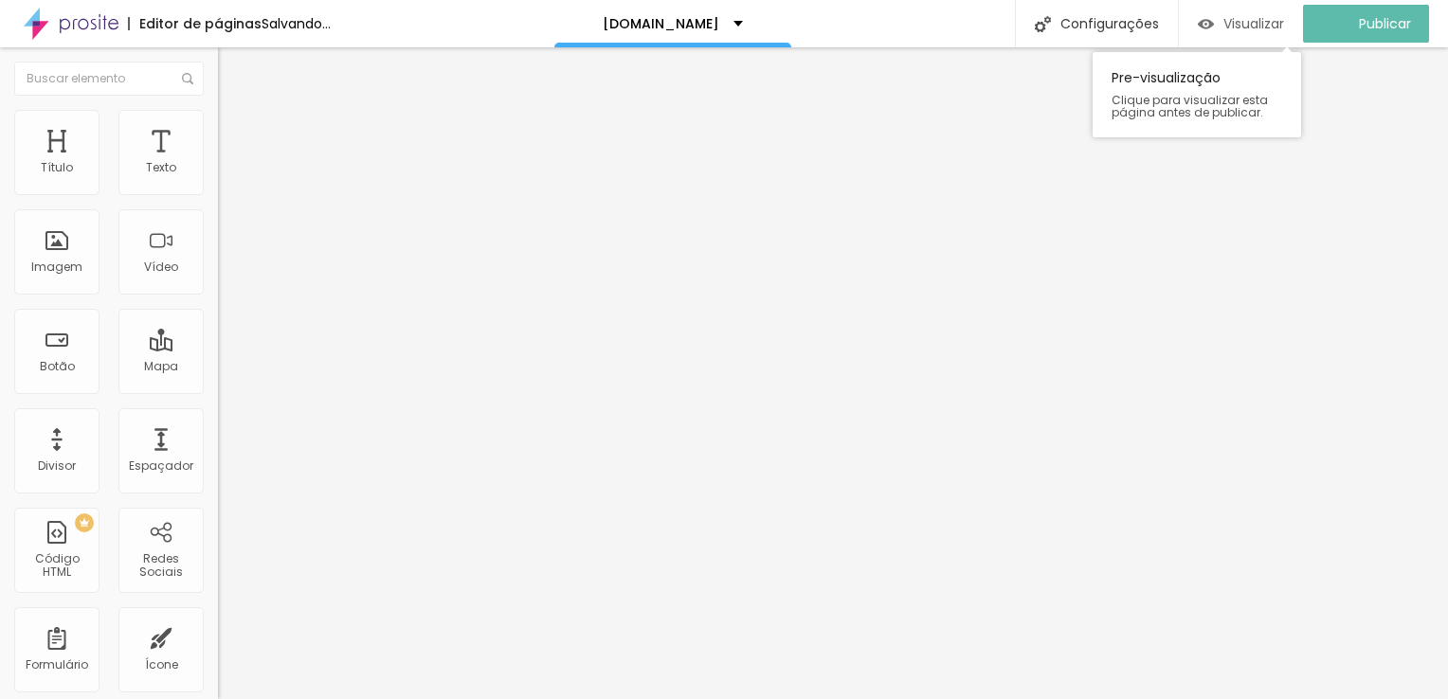
click at [1276, 28] on span "Visualizar" at bounding box center [1253, 23] width 61 height 15
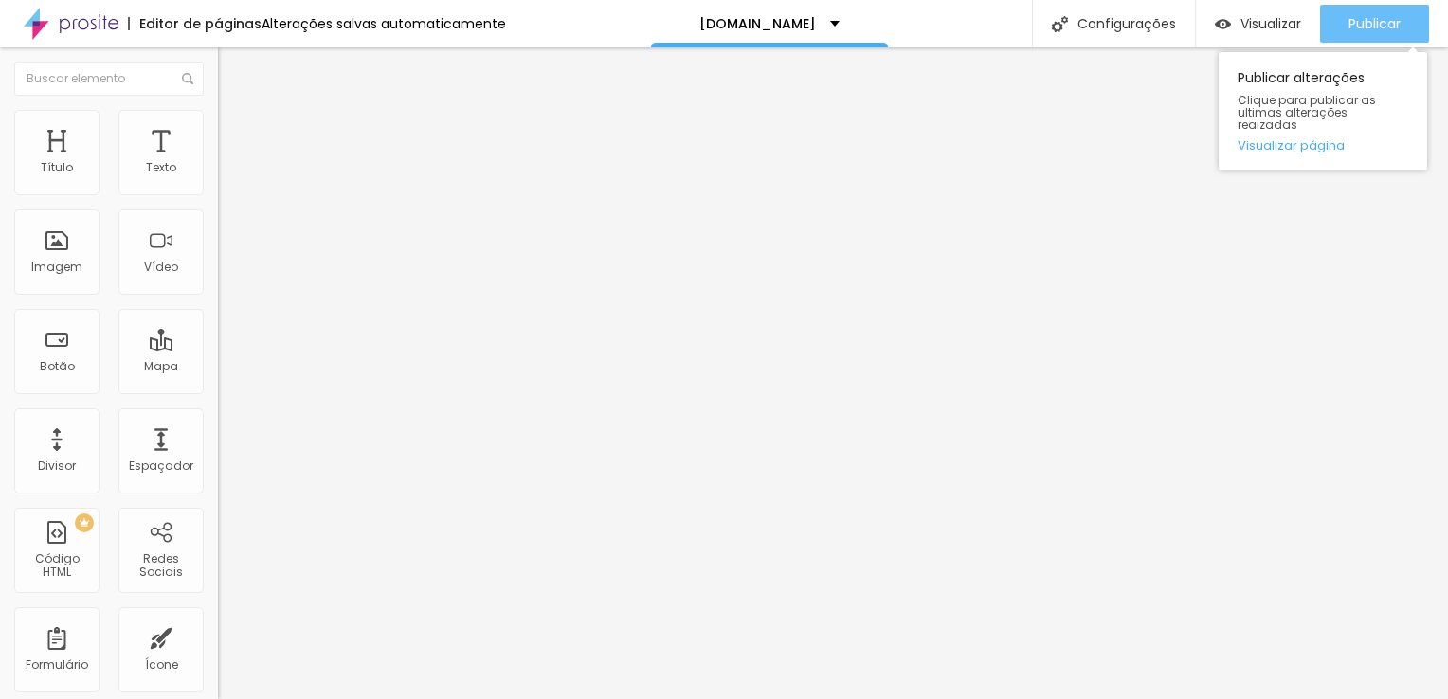
click at [1372, 23] on span "Publicar" at bounding box center [1374, 23] width 52 height 15
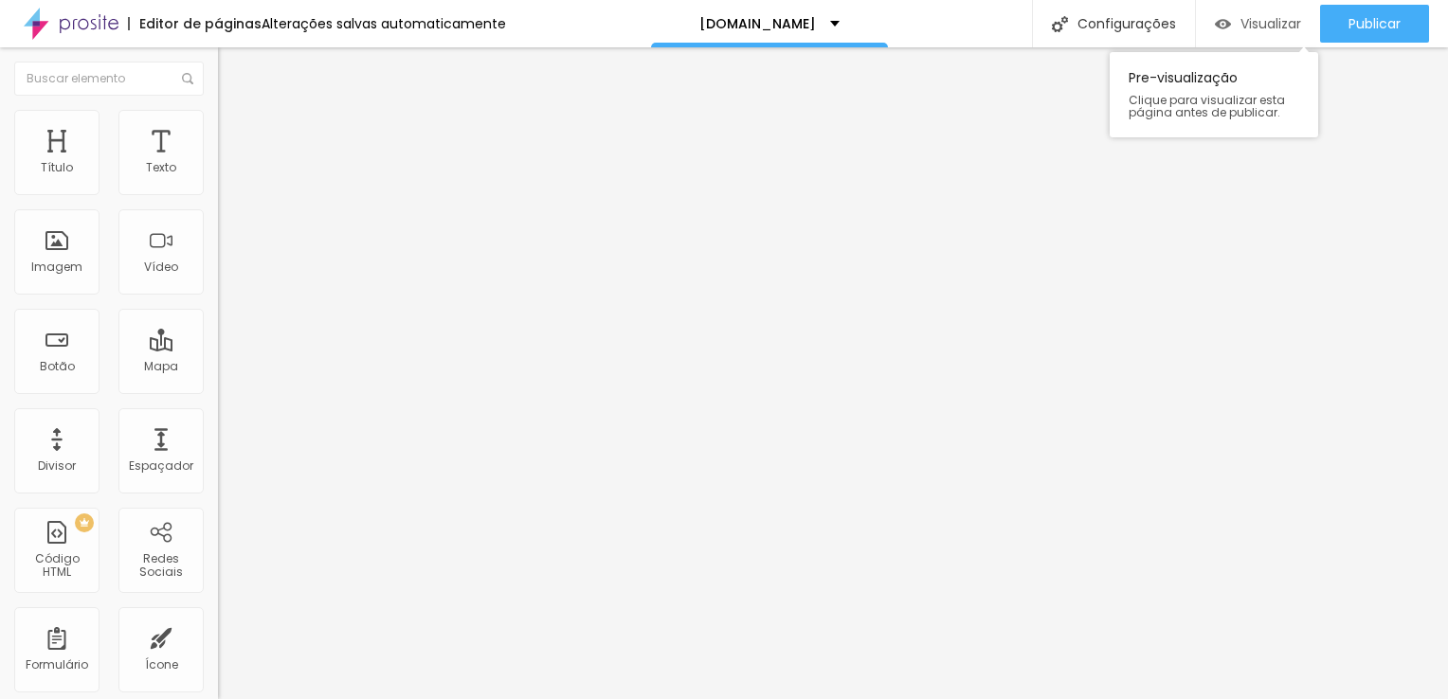
click at [1269, 25] on span "Visualizar" at bounding box center [1270, 23] width 61 height 15
click at [1253, 28] on span "Visualizar" at bounding box center [1270, 23] width 61 height 15
click at [1273, 21] on span "Visualizar" at bounding box center [1270, 23] width 61 height 15
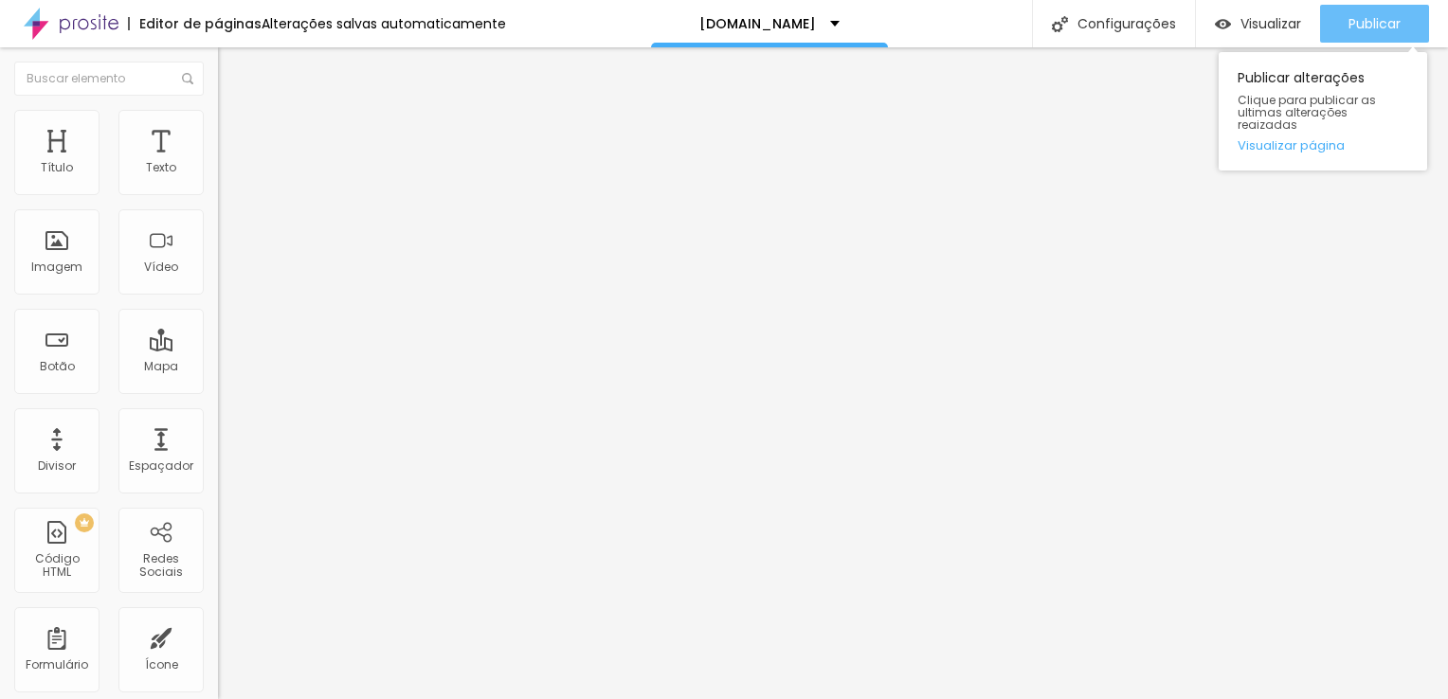
click at [1370, 23] on span "Publicar" at bounding box center [1374, 23] width 52 height 15
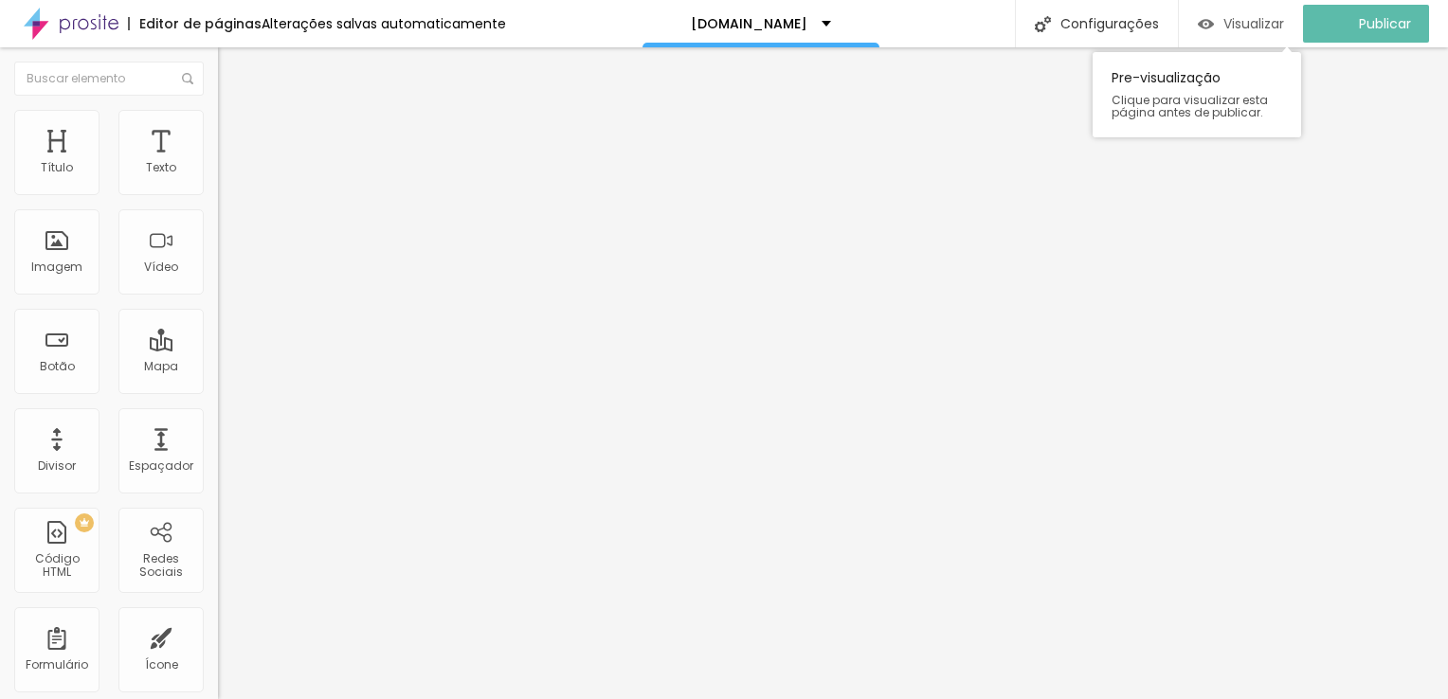
click at [1256, 28] on span "Visualizar" at bounding box center [1253, 23] width 61 height 15
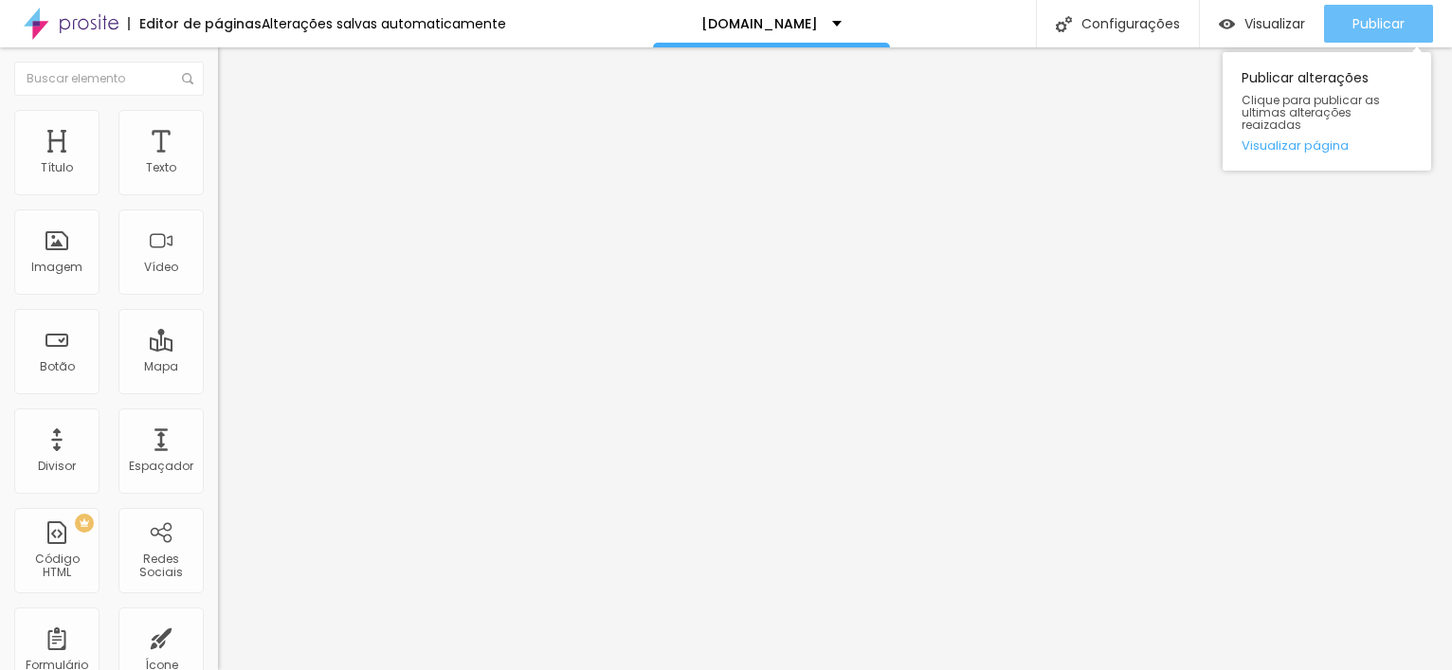
click at [1387, 22] on span "Publicar" at bounding box center [1378, 23] width 52 height 15
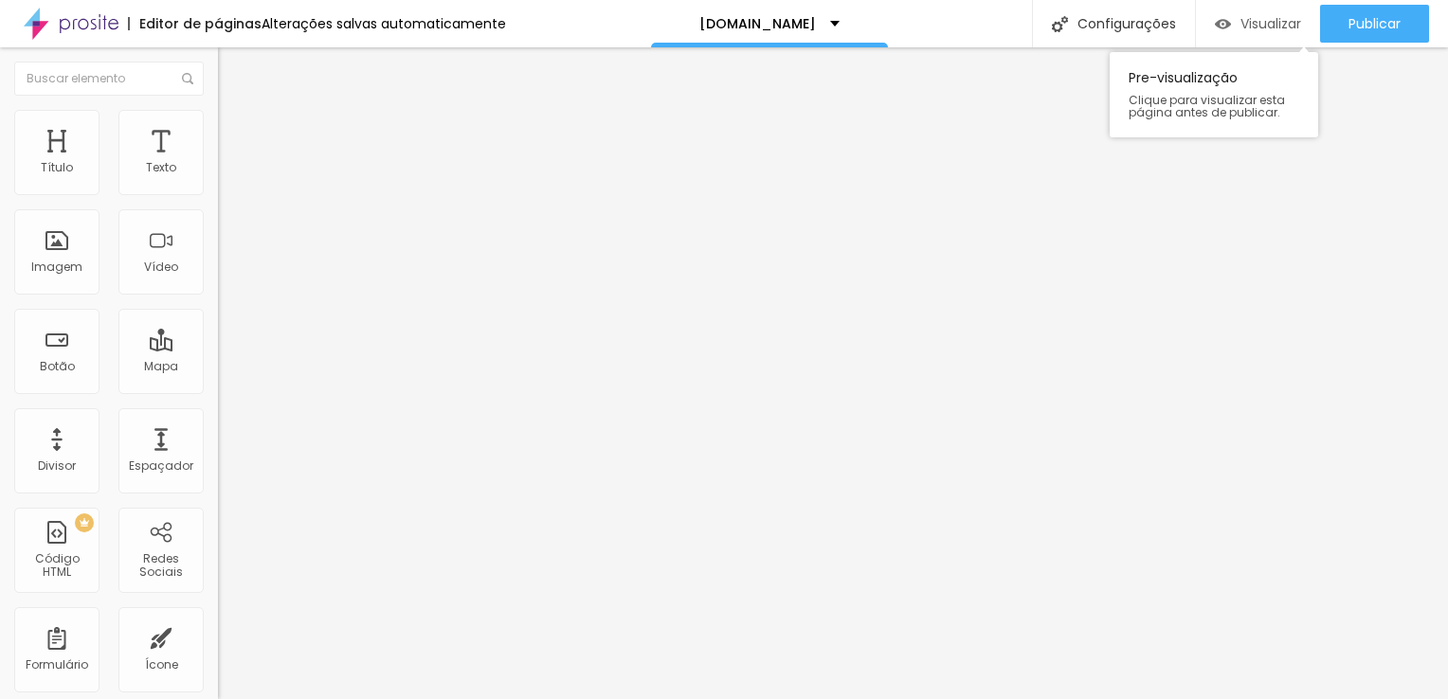
click at [1266, 24] on span "Visualizar" at bounding box center [1270, 23] width 61 height 15
click at [218, 163] on span "Trocar imagem" at bounding box center [269, 155] width 103 height 16
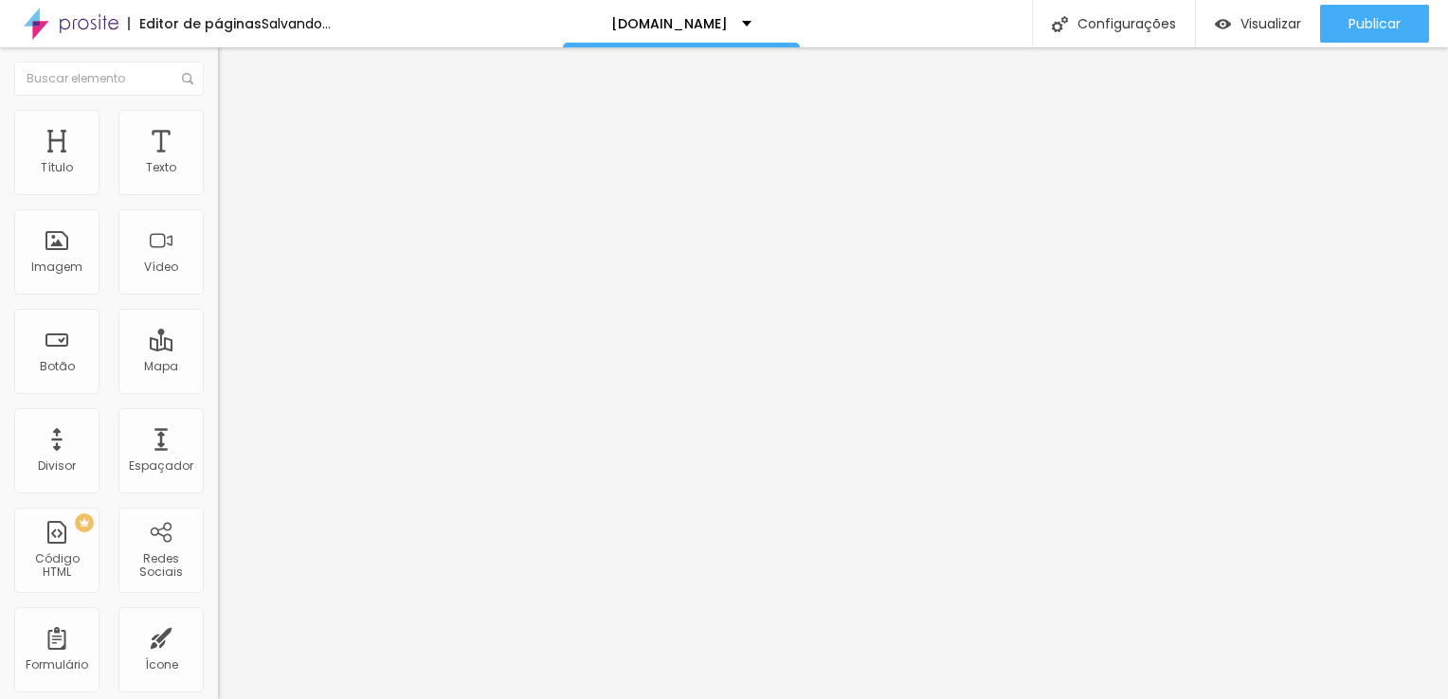
click at [218, 163] on span "Trocar imagem" at bounding box center [269, 155] width 103 height 16
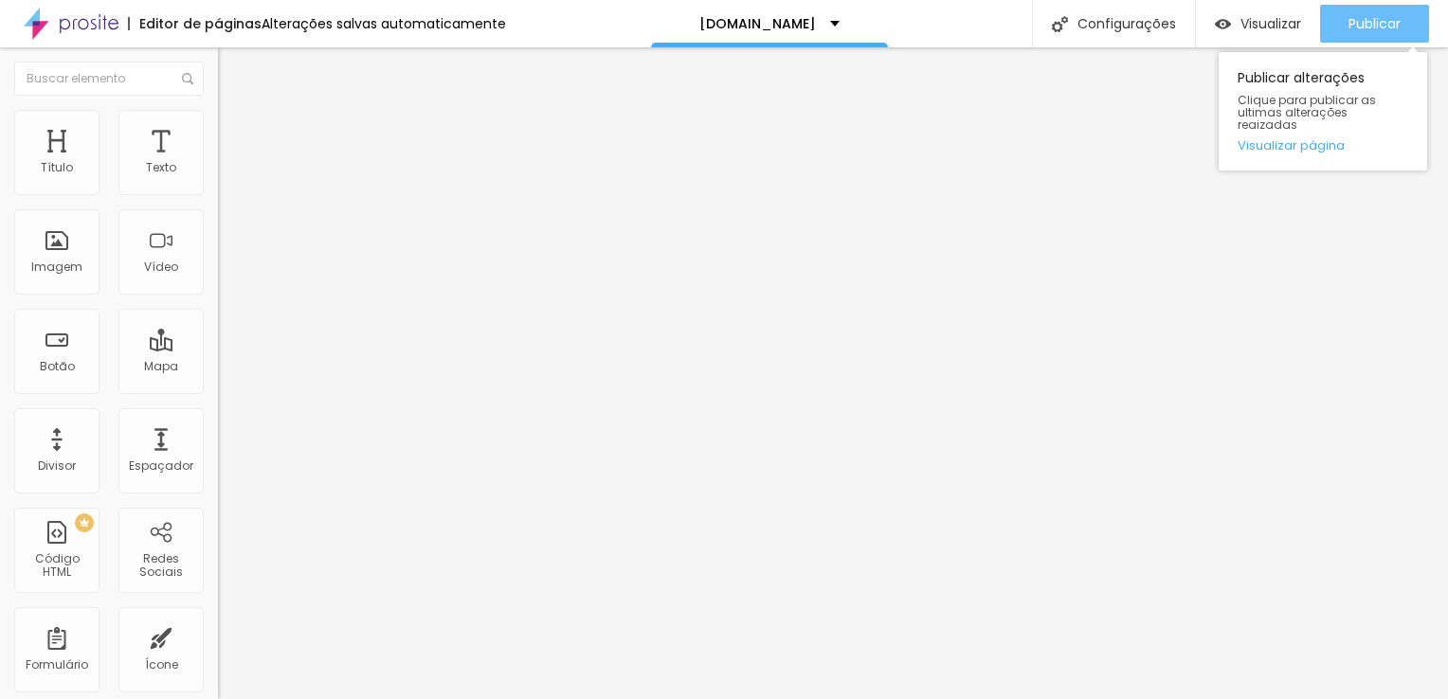
click at [1382, 27] on span "Publicar" at bounding box center [1374, 23] width 52 height 15
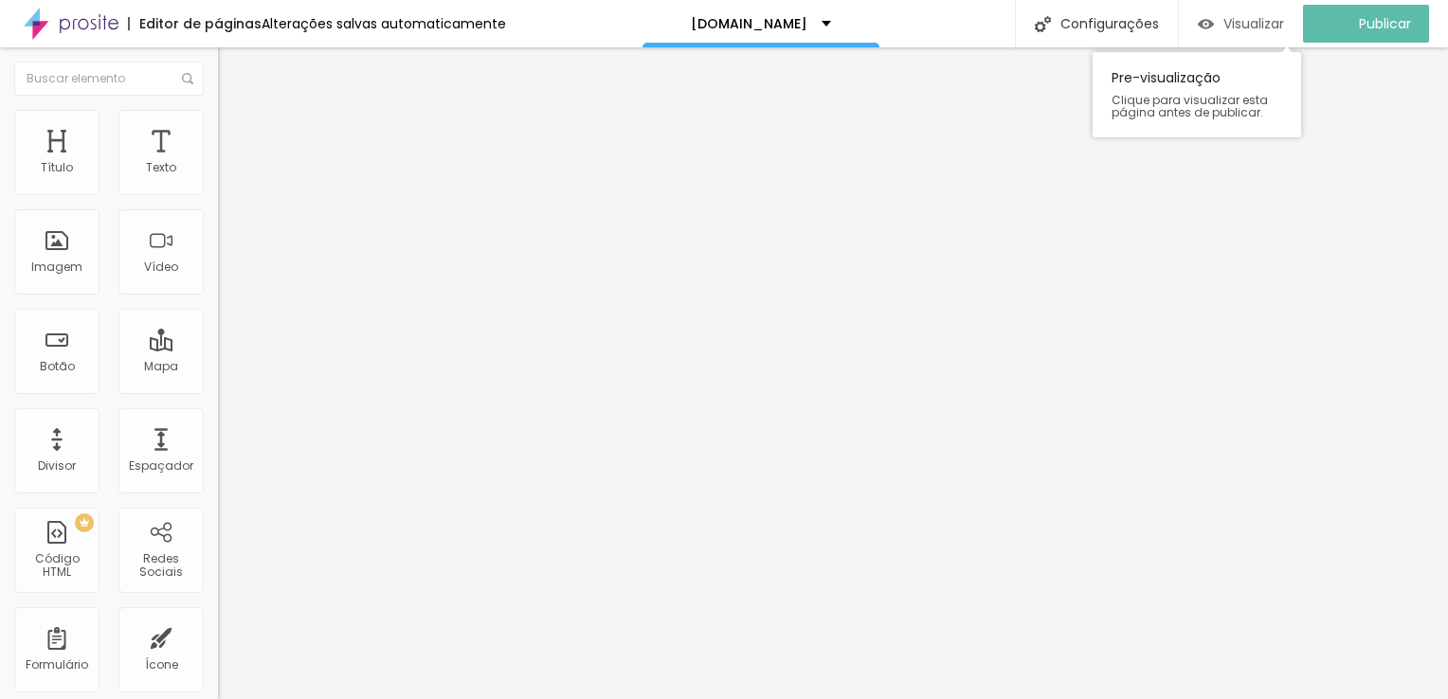
click at [1262, 20] on span "Visualizar" at bounding box center [1253, 23] width 61 height 15
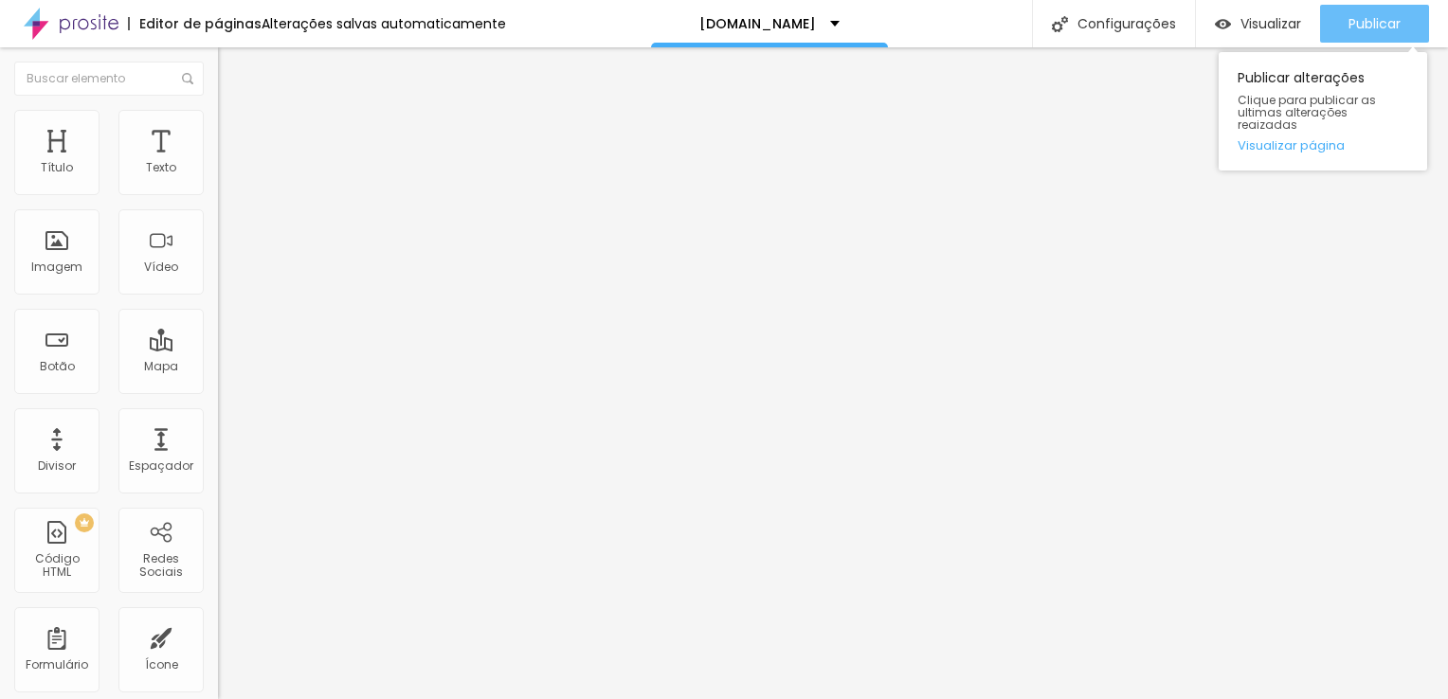
click at [1373, 24] on span "Publicar" at bounding box center [1374, 23] width 52 height 15
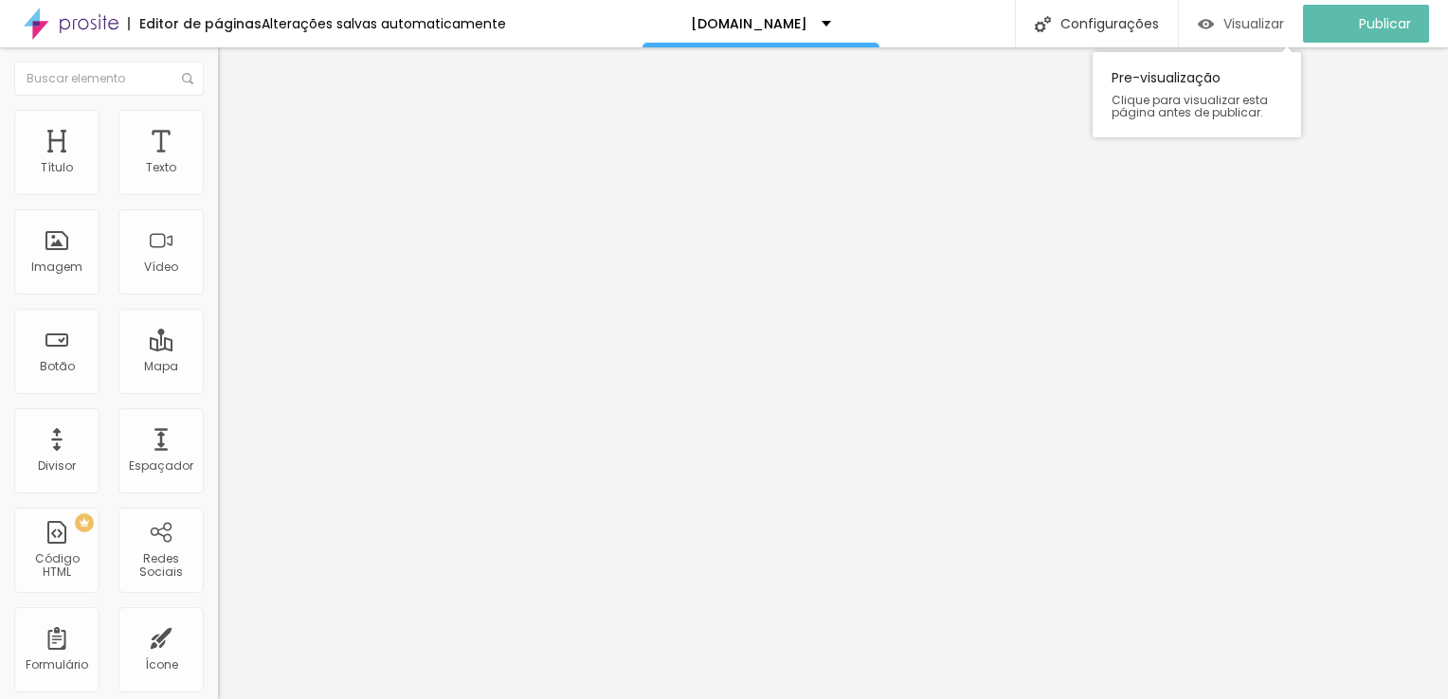
click at [1270, 23] on span "Visualizar" at bounding box center [1253, 23] width 61 height 15
